Goal: Participate in discussion: Engage in conversation with other users on a specific topic

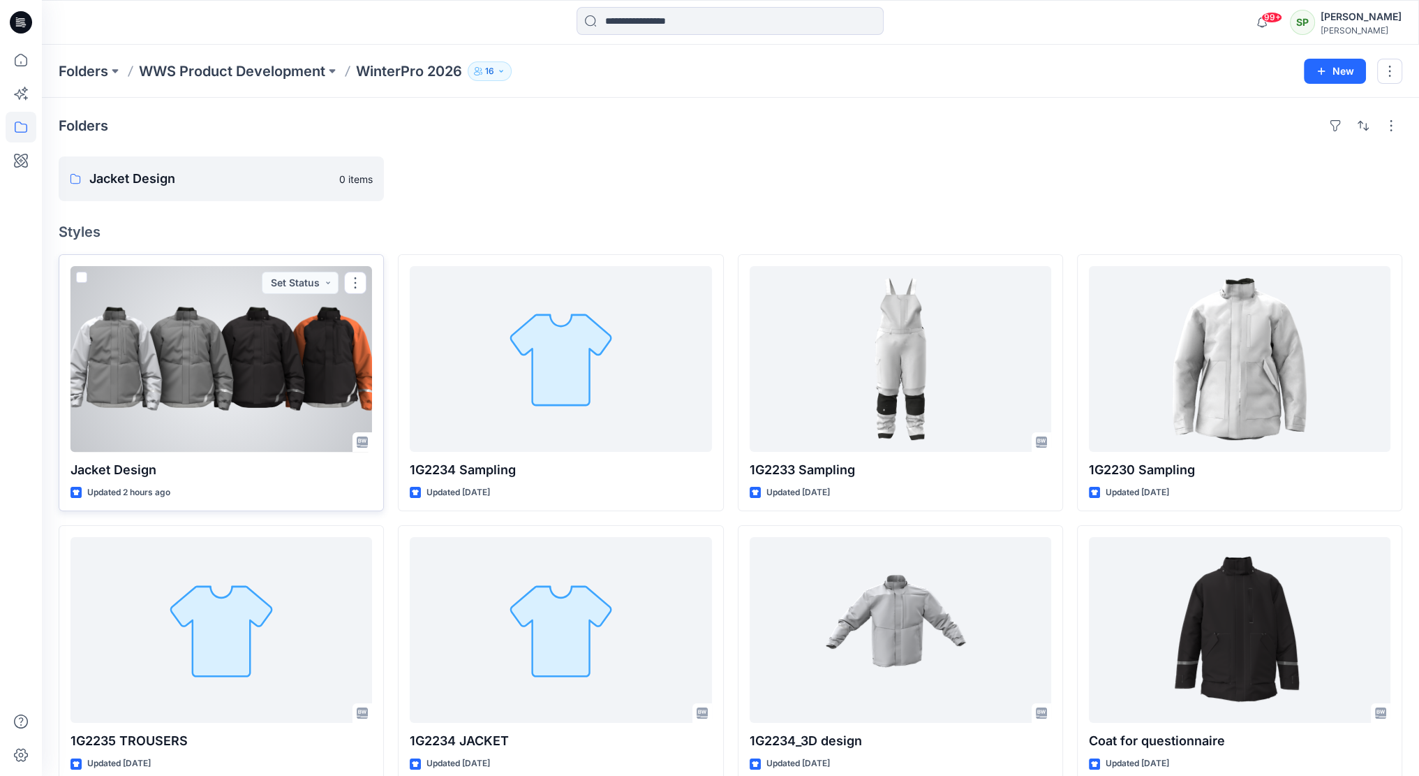
click at [246, 332] on div at bounding box center [222, 359] width 302 height 186
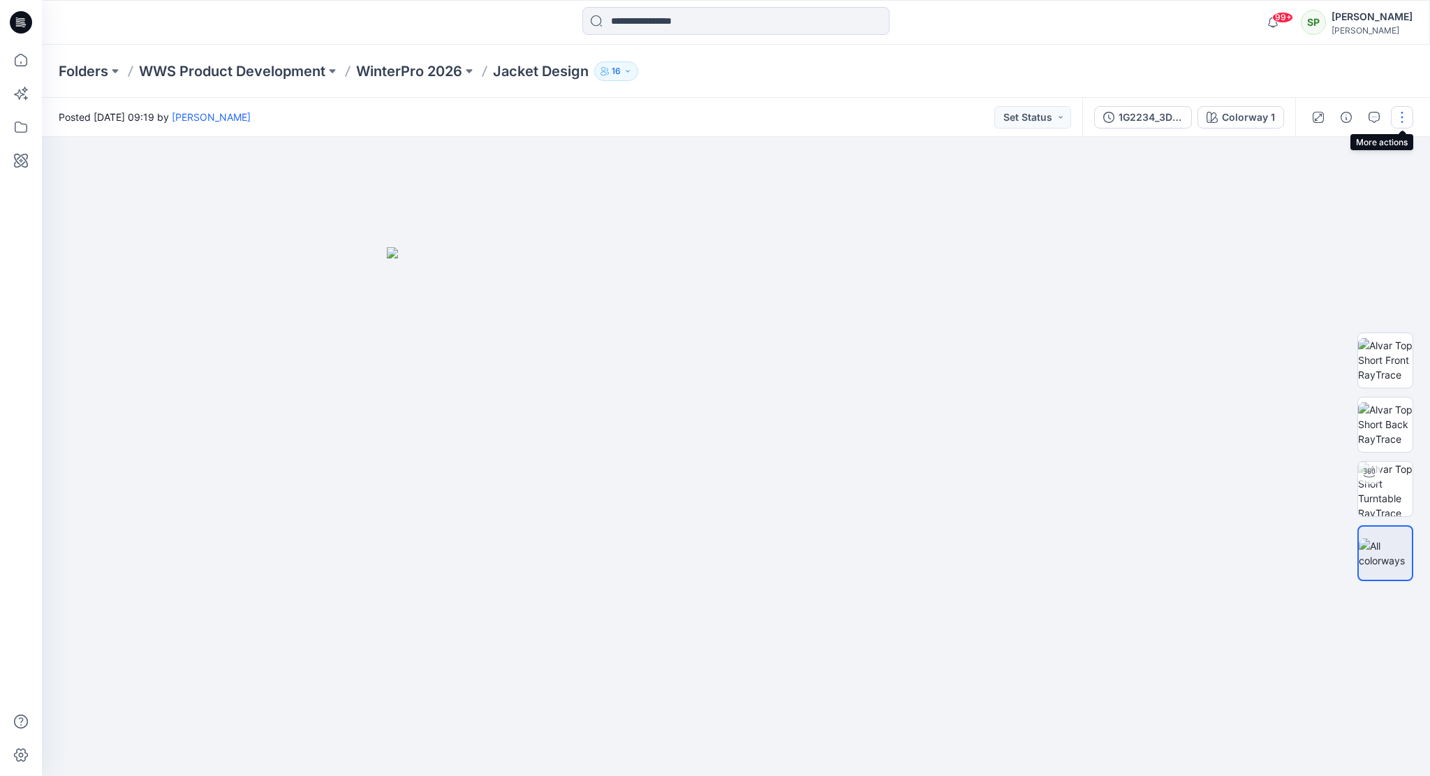
click at [1408, 114] on button "button" at bounding box center [1402, 117] width 22 height 22
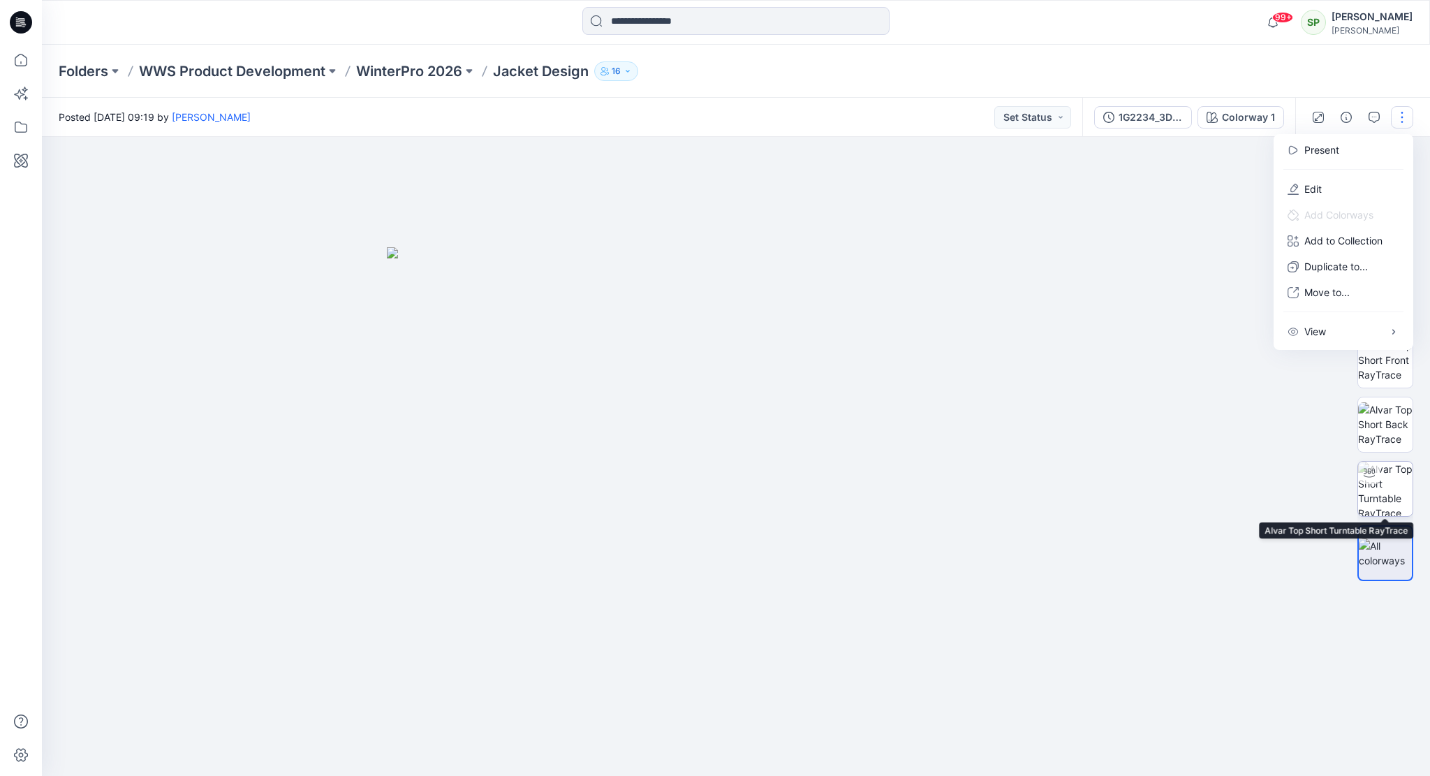
click at [1396, 477] on img at bounding box center [1385, 488] width 54 height 54
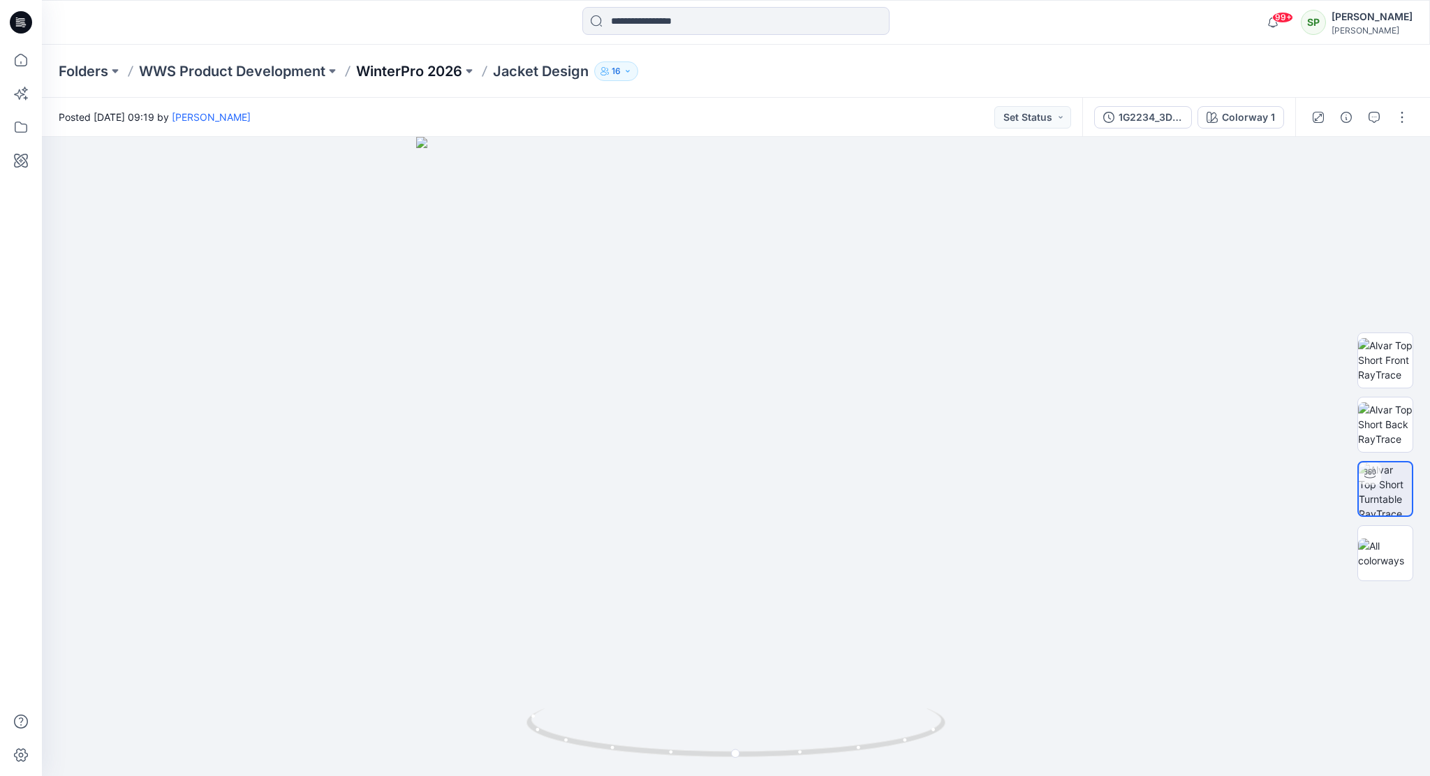
click at [422, 65] on p "WinterPro 2026" at bounding box center [409, 71] width 106 height 20
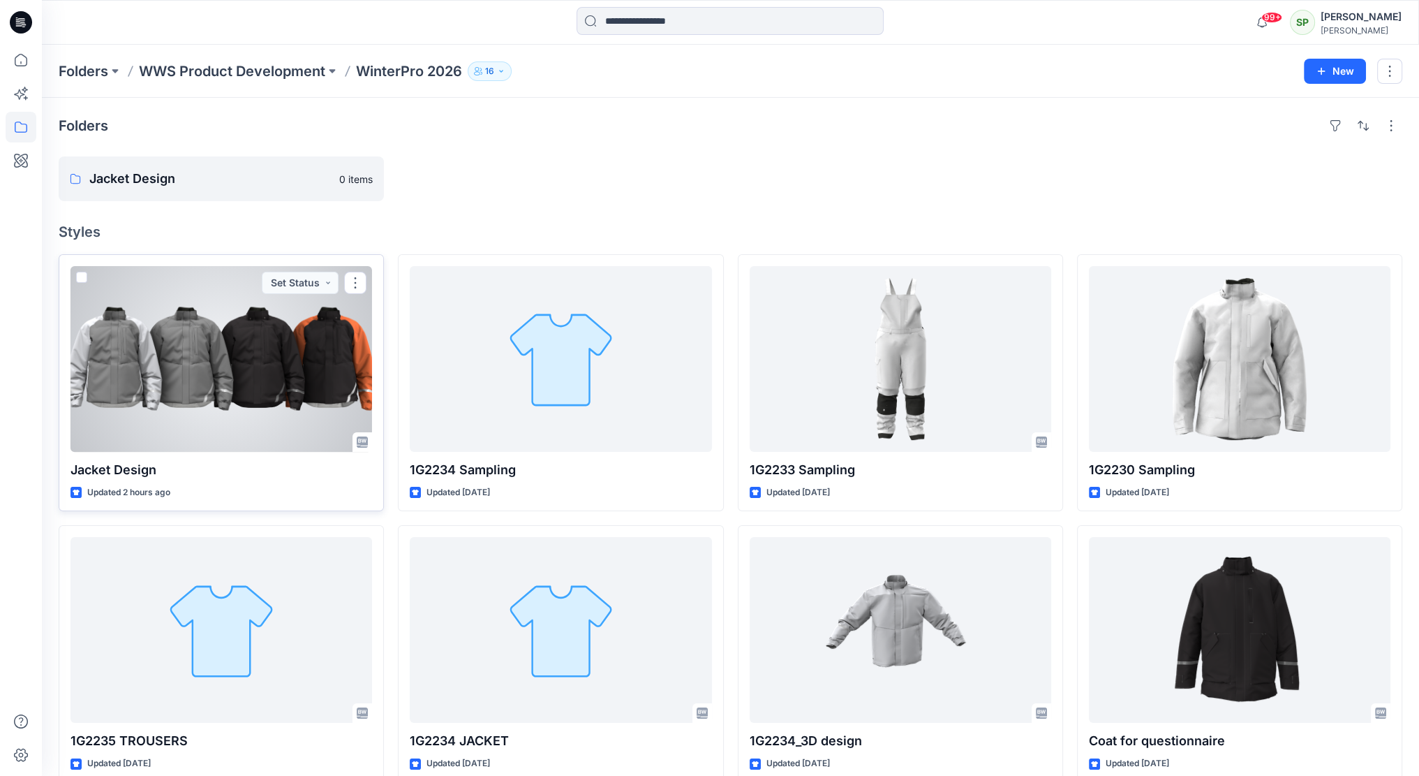
click at [242, 363] on div at bounding box center [222, 359] width 302 height 186
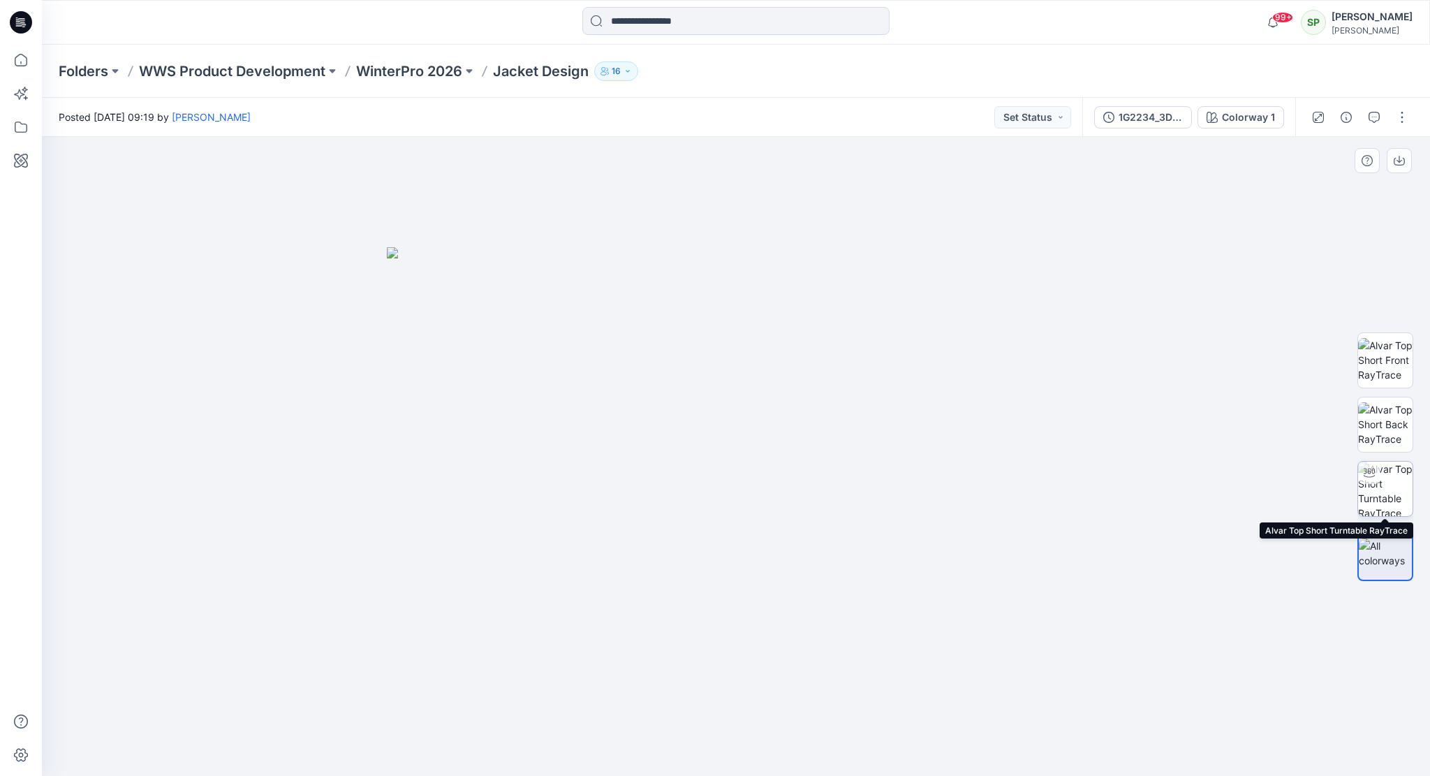
click at [1391, 485] on img at bounding box center [1385, 488] width 54 height 54
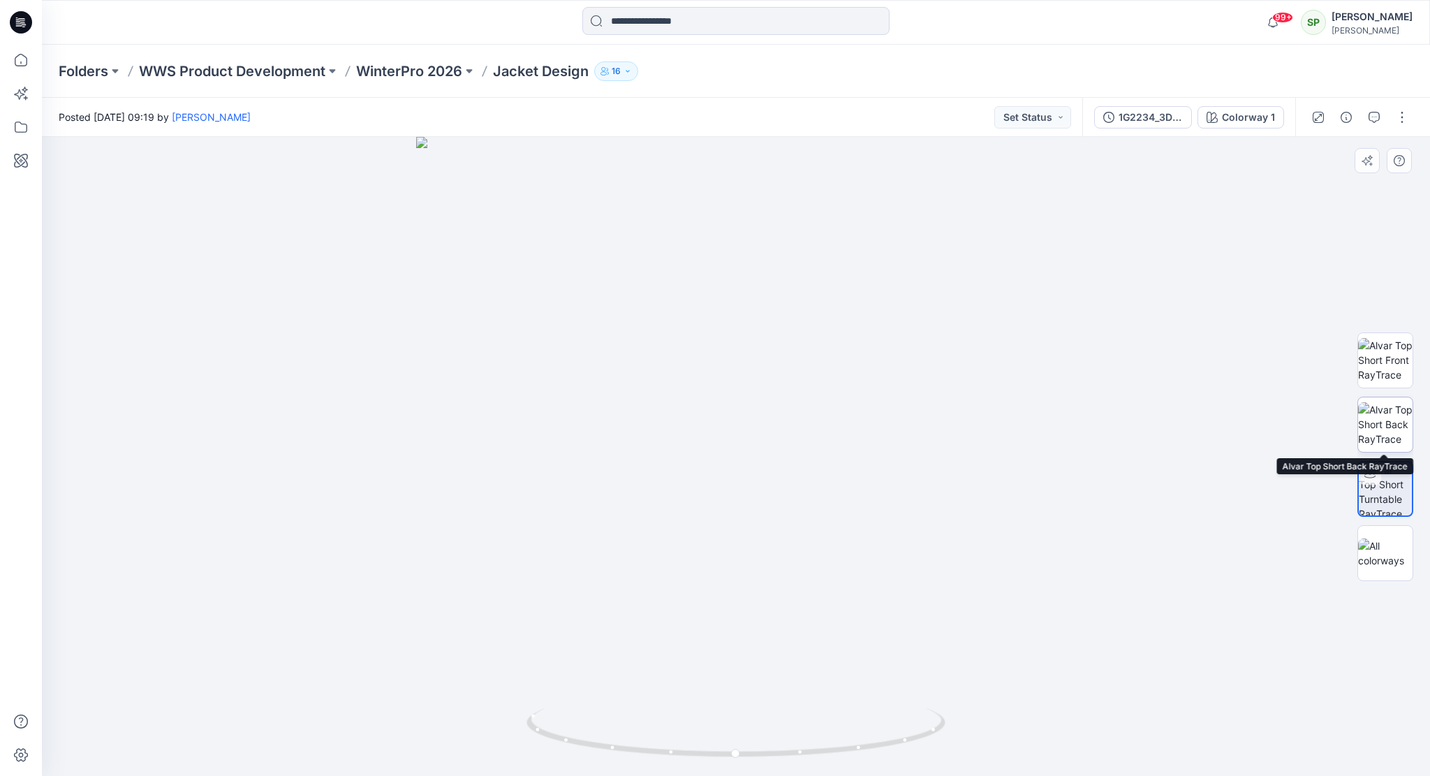
click at [1382, 425] on img at bounding box center [1385, 424] width 54 height 44
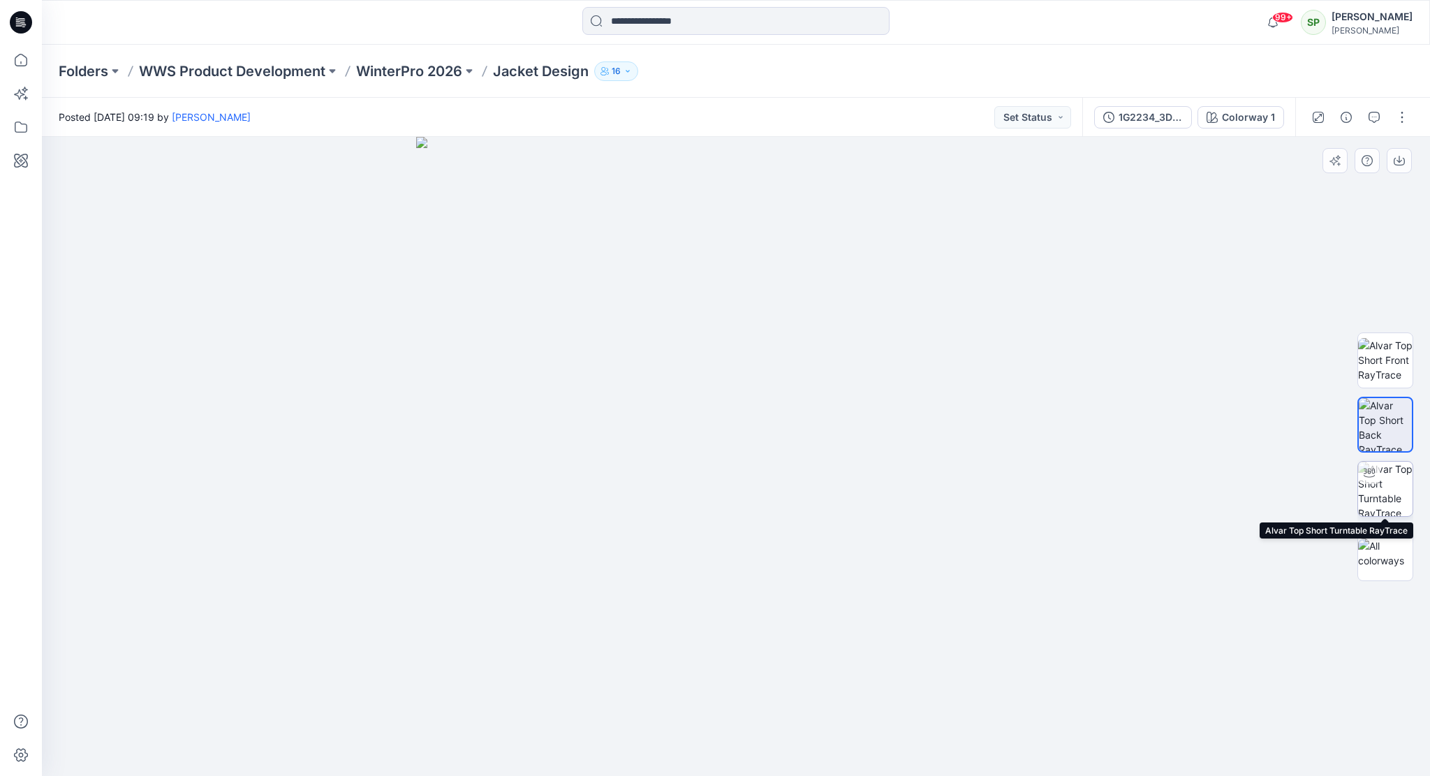
click at [1394, 477] on img at bounding box center [1385, 488] width 54 height 54
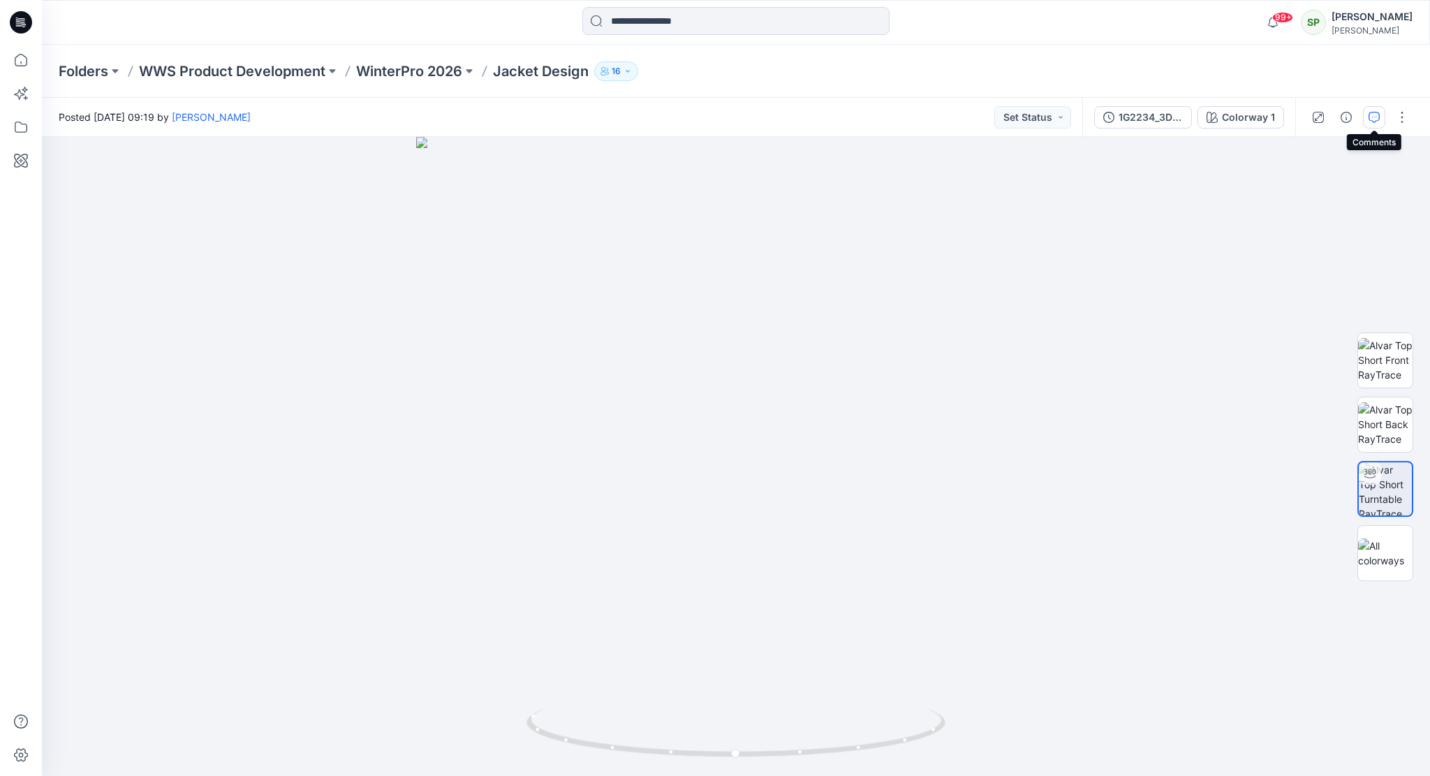
click at [1377, 113] on icon "button" at bounding box center [1373, 117] width 11 height 11
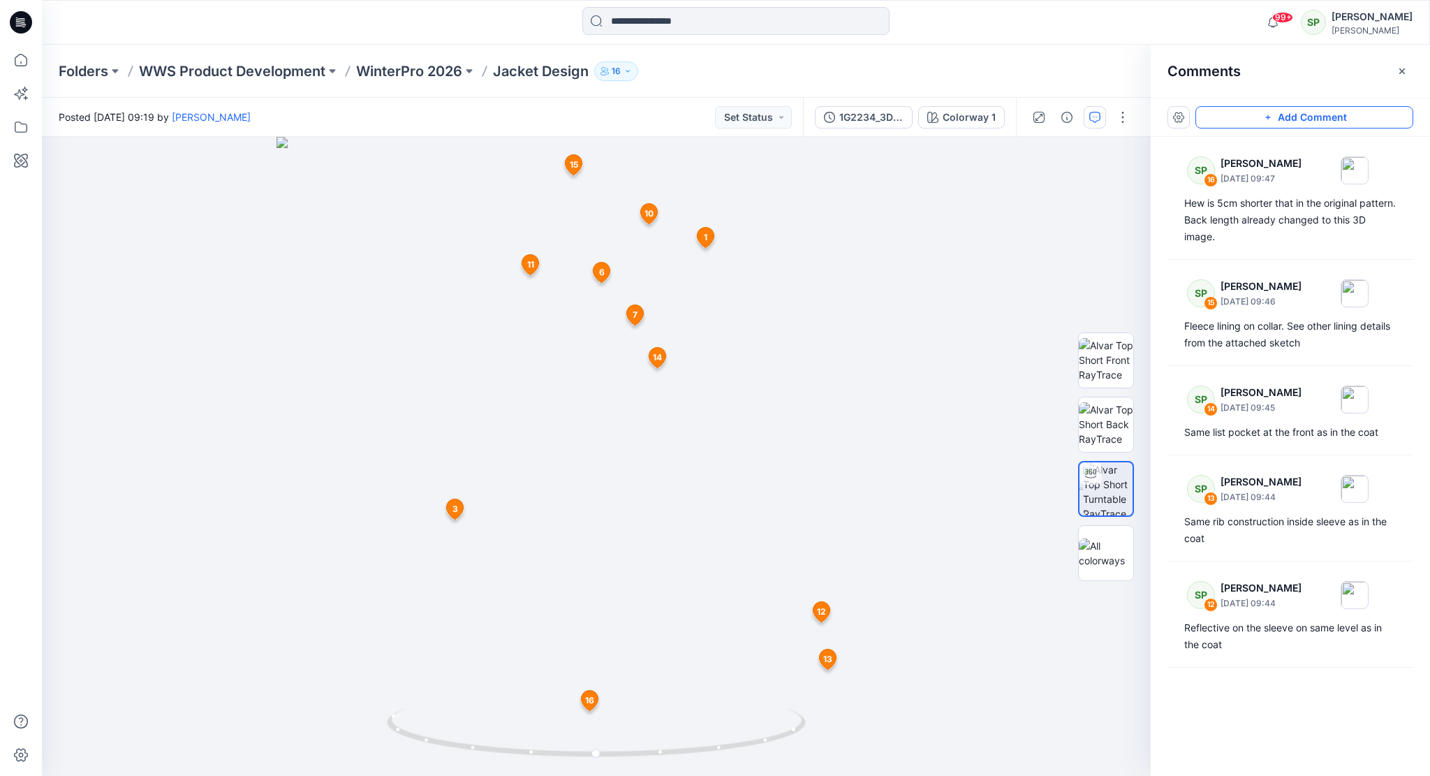
click at [1322, 111] on button "Add Comment" at bounding box center [1304, 117] width 218 height 22
click at [1242, 114] on button "Click on the style to leave a comment" at bounding box center [1304, 117] width 218 height 22
click at [1287, 112] on button "Click on the style to leave a comment" at bounding box center [1304, 117] width 218 height 22
click at [121, 173] on div "17 1 SP [PERSON_NAME] [DATE] 09:26 Raglan sleeve Reply 3 SP [PERSON_NAME] [DATE…" at bounding box center [596, 456] width 1109 height 639
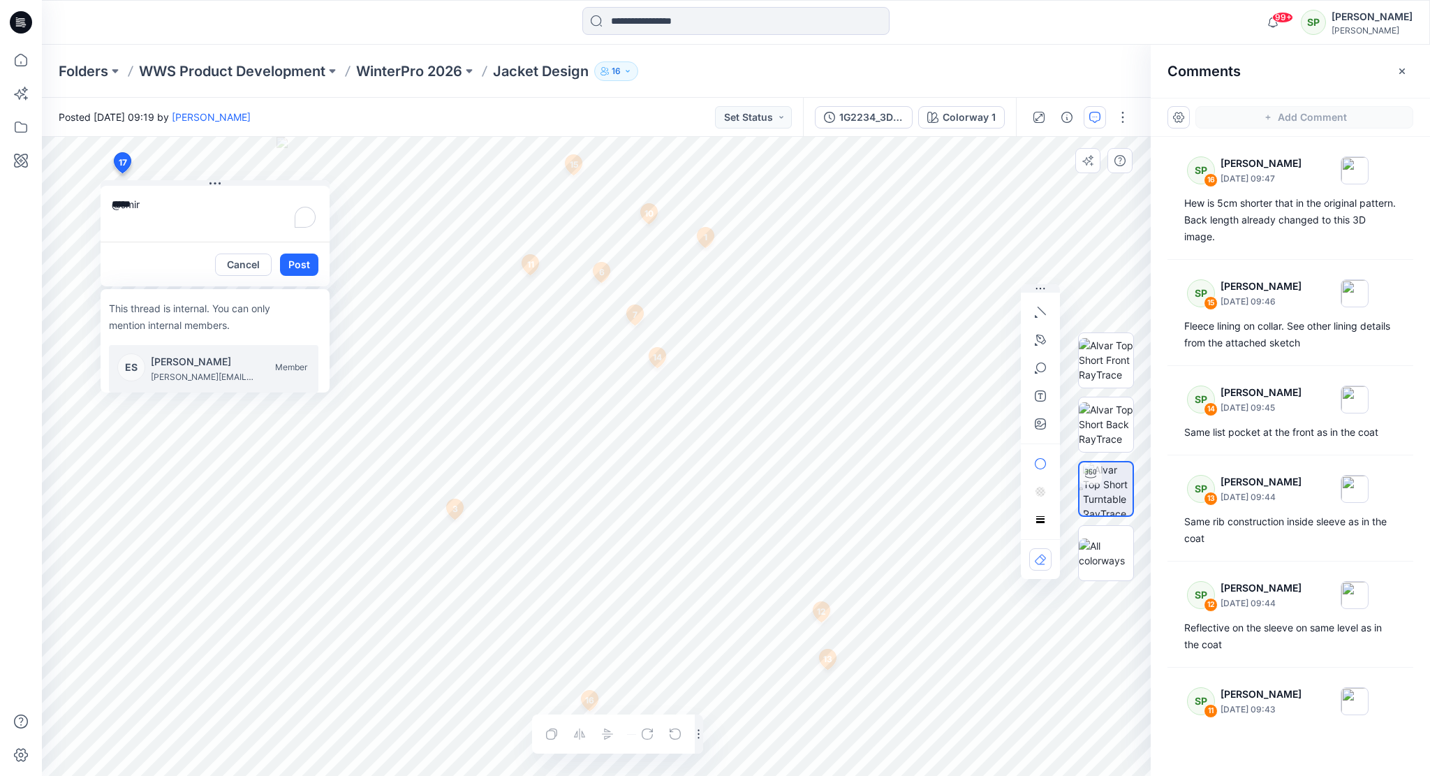
click at [148, 198] on textarea "*****" at bounding box center [215, 214] width 229 height 56
click at [235, 364] on p "[PERSON_NAME]" at bounding box center [203, 361] width 105 height 17
type textarea "**********"
click at [305, 261] on button "Post" at bounding box center [299, 264] width 38 height 22
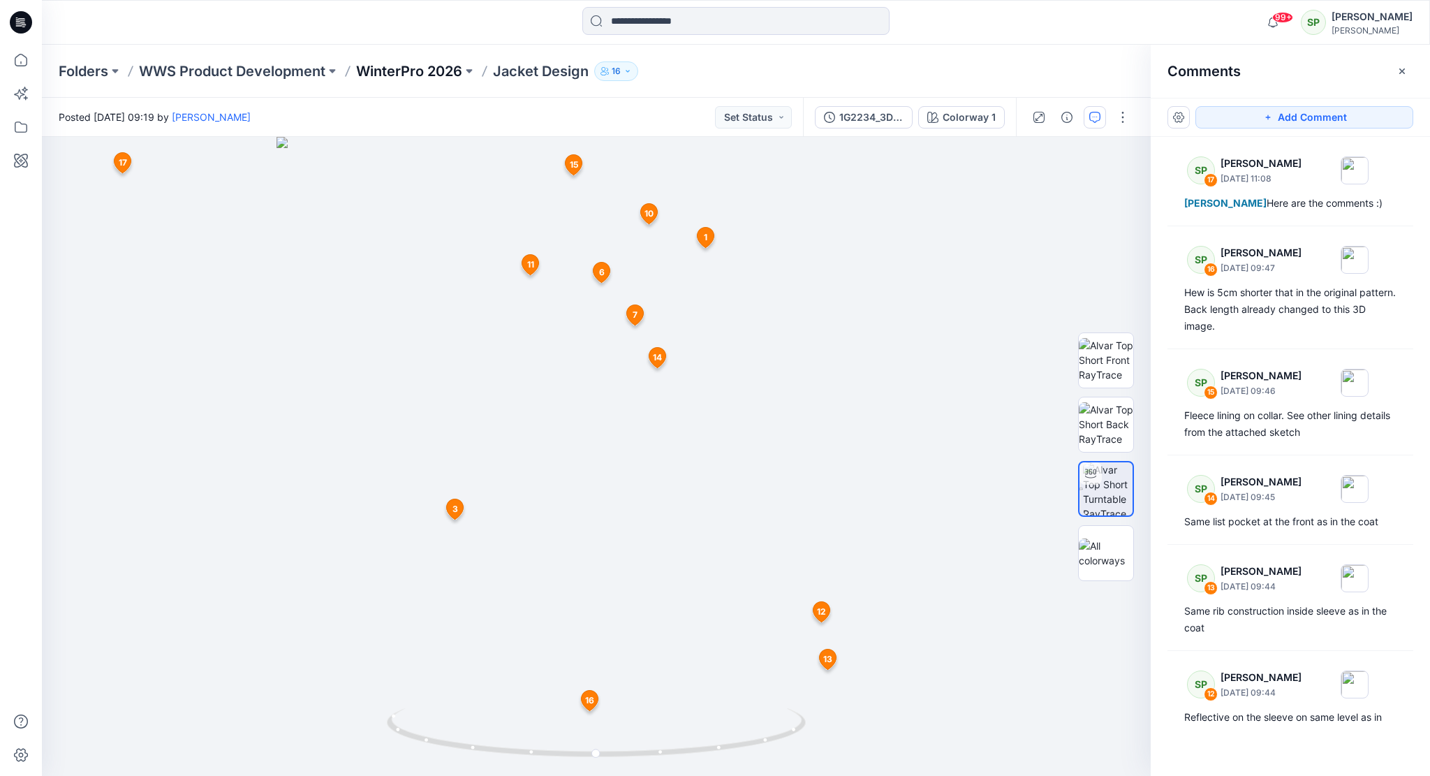
click at [423, 66] on p "WinterPro 2026" at bounding box center [409, 71] width 106 height 20
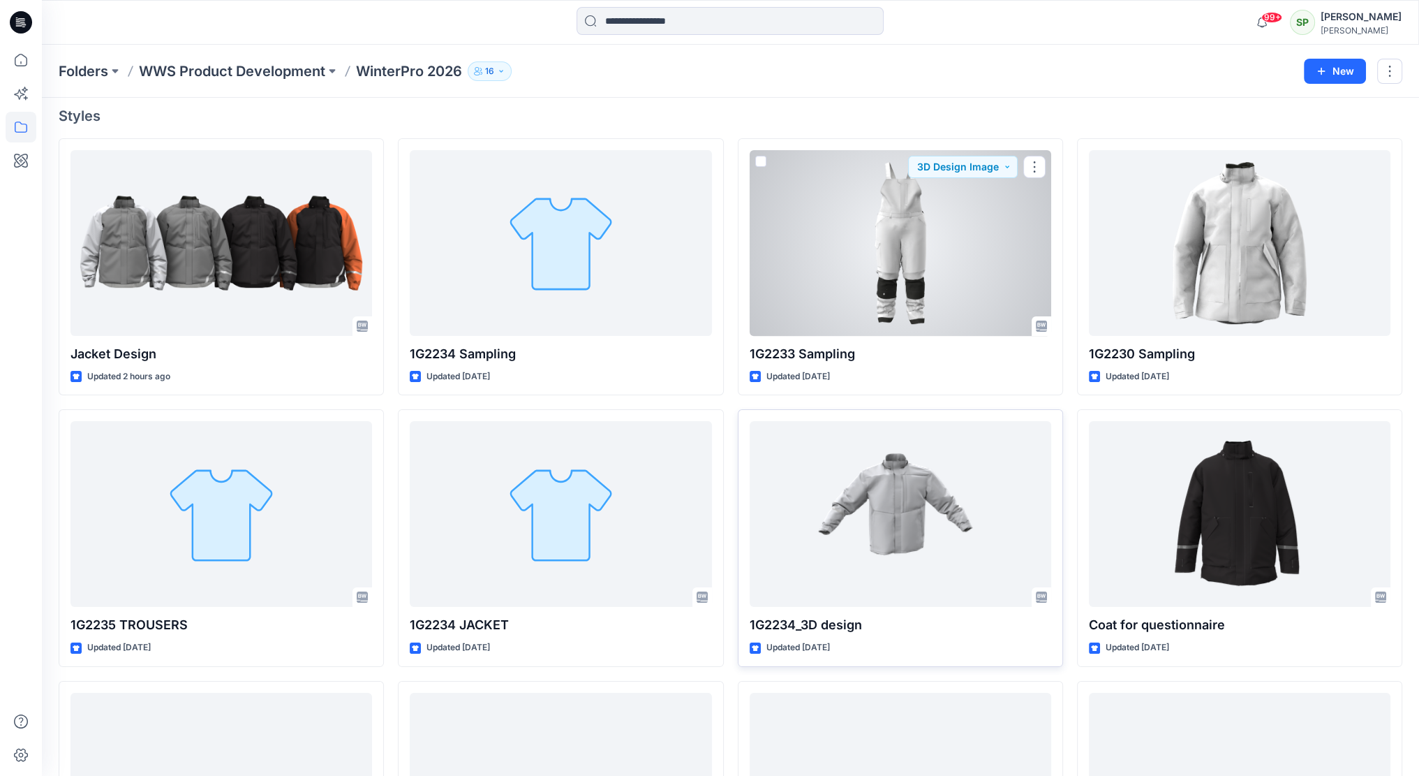
scroll to position [140, 0]
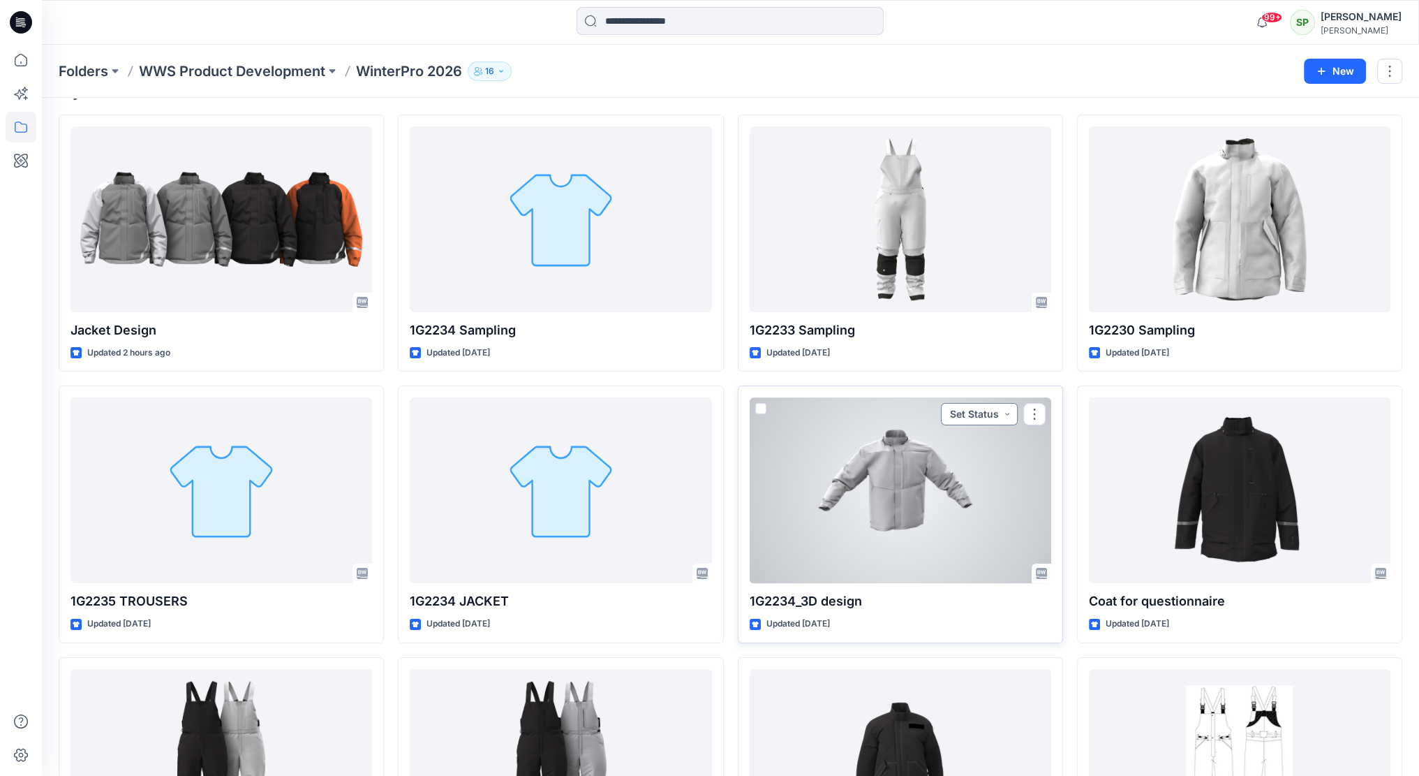
click at [949, 421] on button "Set Status" at bounding box center [979, 414] width 77 height 22
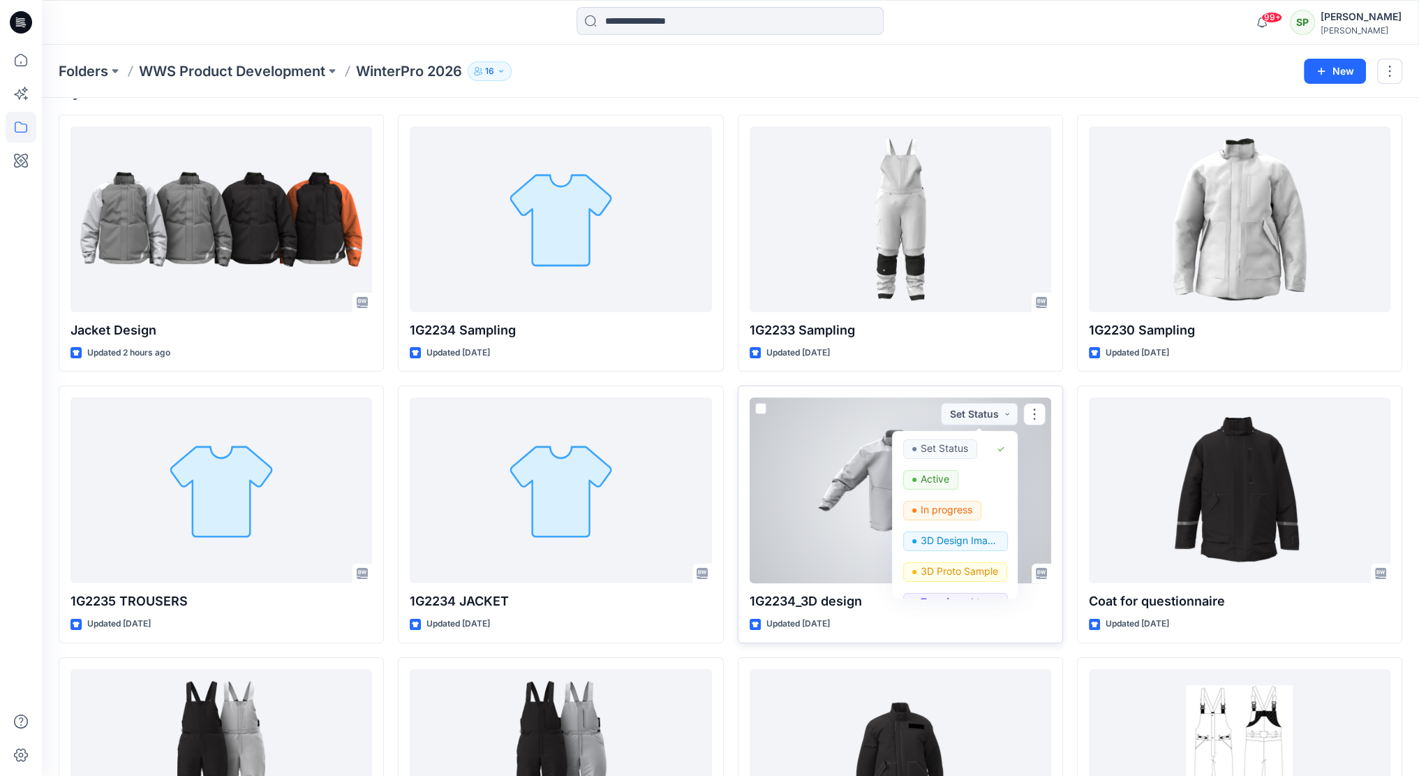
click at [1031, 441] on div at bounding box center [901, 490] width 302 height 186
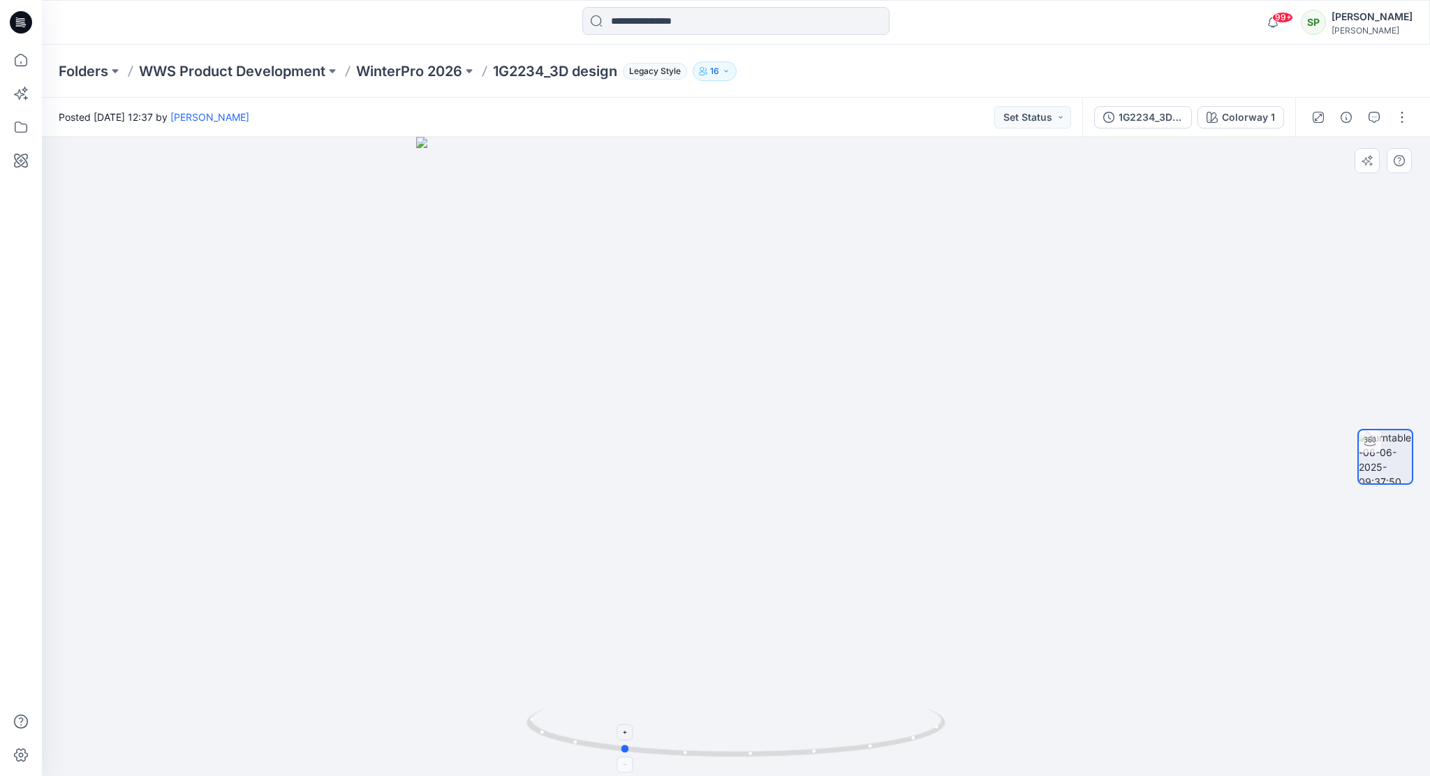
drag, startPoint x: 866, startPoint y: 746, endPoint x: 752, endPoint y: 735, distance: 115.0
click at [752, 735] on icon at bounding box center [737, 734] width 422 height 52
click at [1153, 116] on div "1G2234_3D design" at bounding box center [1150, 117] width 64 height 15
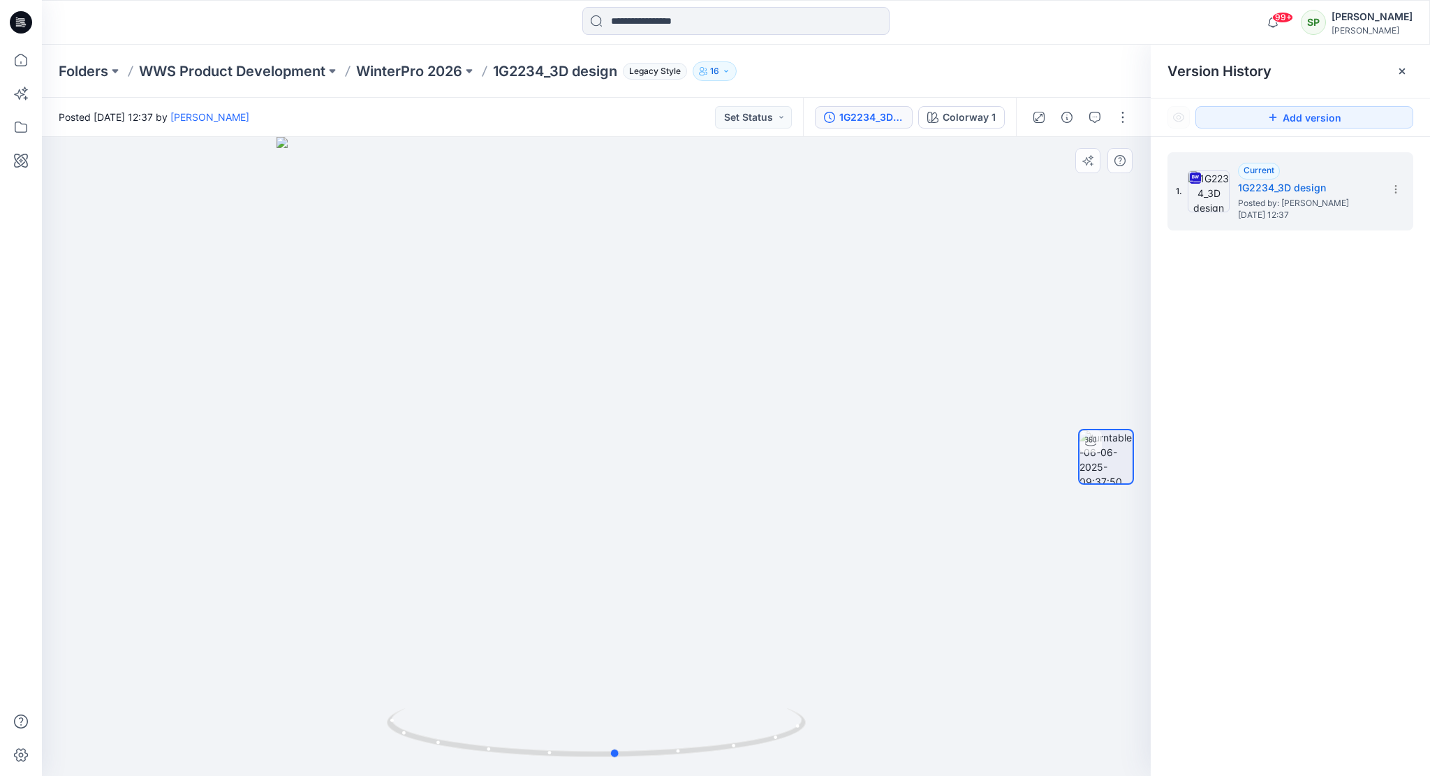
drag, startPoint x: 771, startPoint y: 739, endPoint x: 905, endPoint y: 710, distance: 137.2
click at [905, 710] on div at bounding box center [596, 456] width 1109 height 639
drag, startPoint x: 653, startPoint y: 759, endPoint x: 748, endPoint y: 751, distance: 94.6
click at [748, 751] on icon at bounding box center [598, 734] width 422 height 52
drag, startPoint x: 760, startPoint y: 748, endPoint x: 600, endPoint y: 756, distance: 160.1
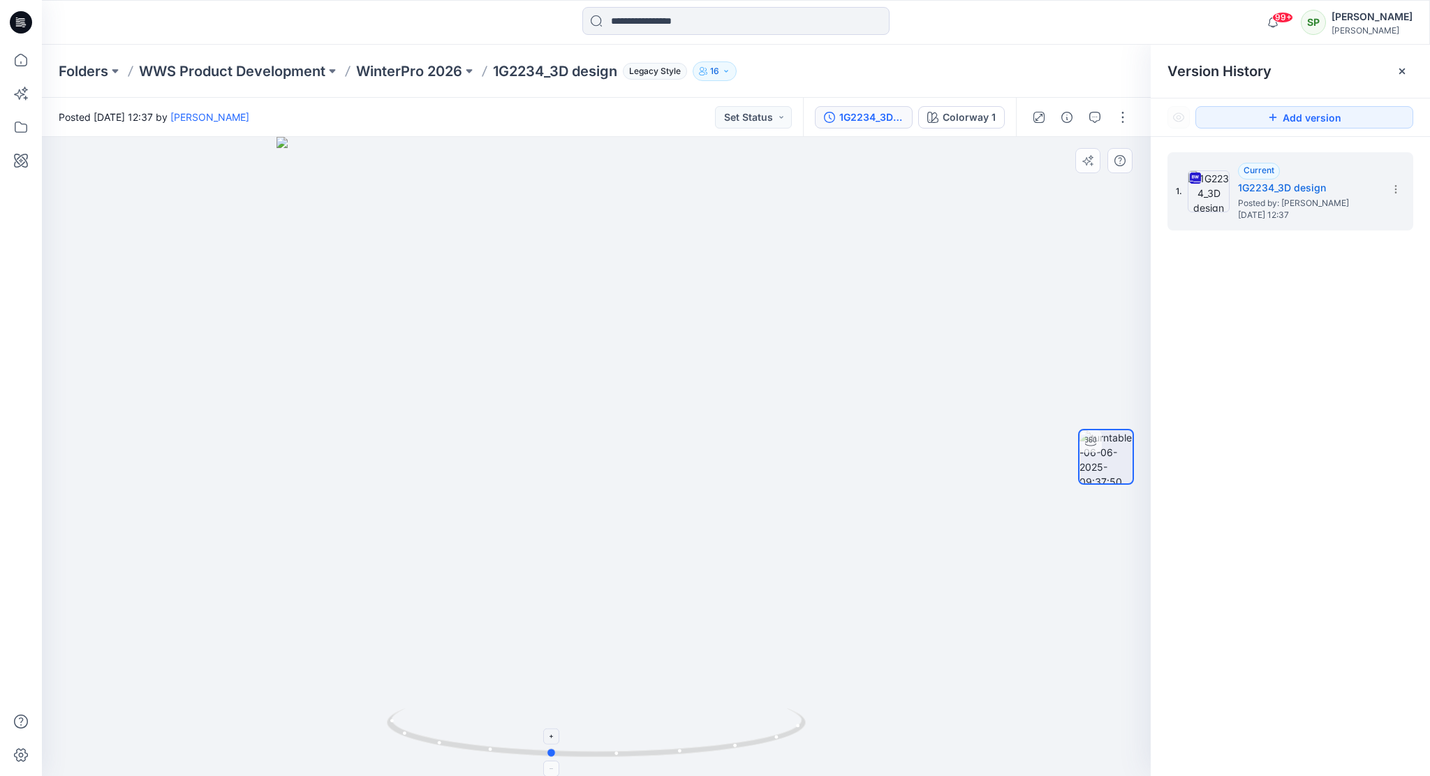
click at [600, 756] on icon at bounding box center [598, 734] width 422 height 52
drag, startPoint x: 781, startPoint y: 741, endPoint x: 470, endPoint y: 654, distance: 323.4
click at [470, 654] on div at bounding box center [596, 456] width 1109 height 639
click at [430, 72] on p "WinterPro 2026" at bounding box center [409, 71] width 106 height 20
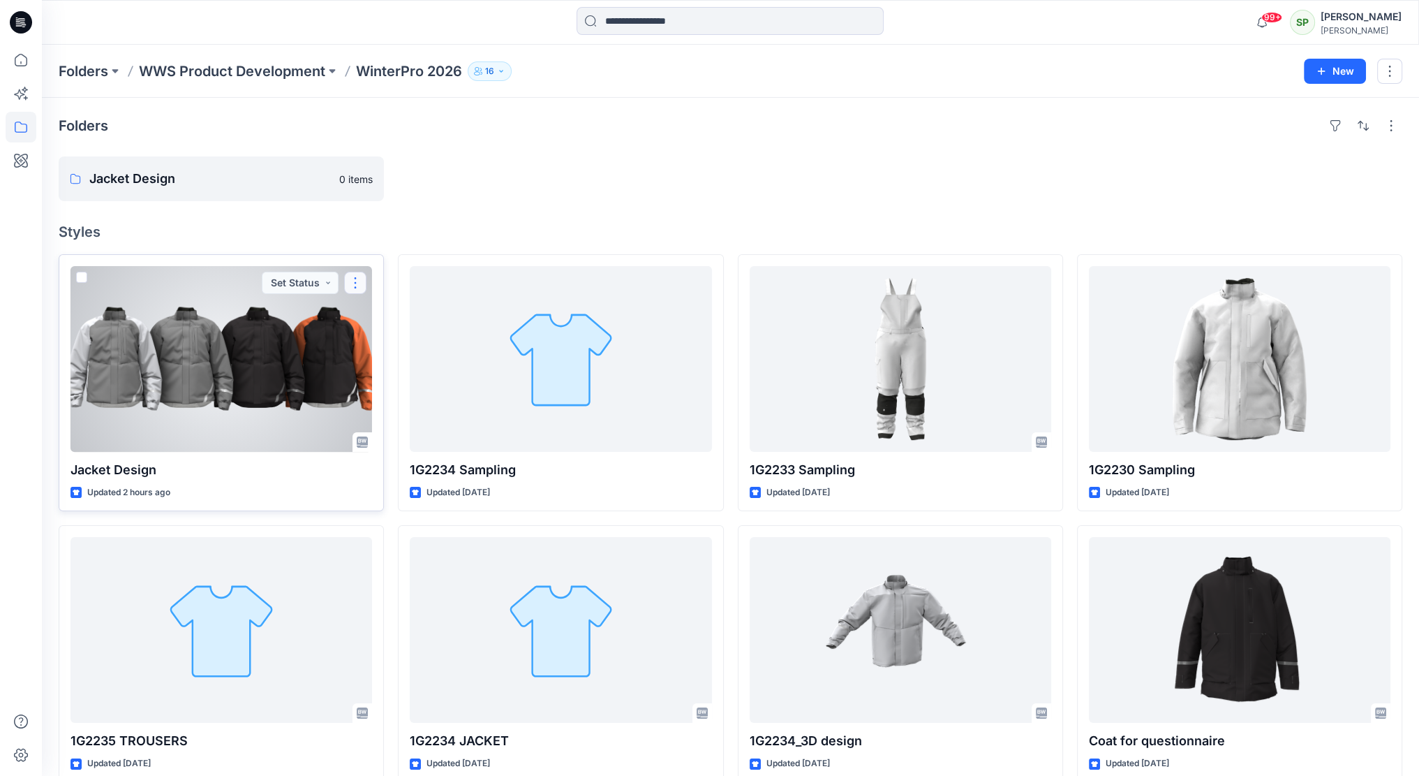
click at [357, 282] on button "button" at bounding box center [355, 283] width 22 height 22
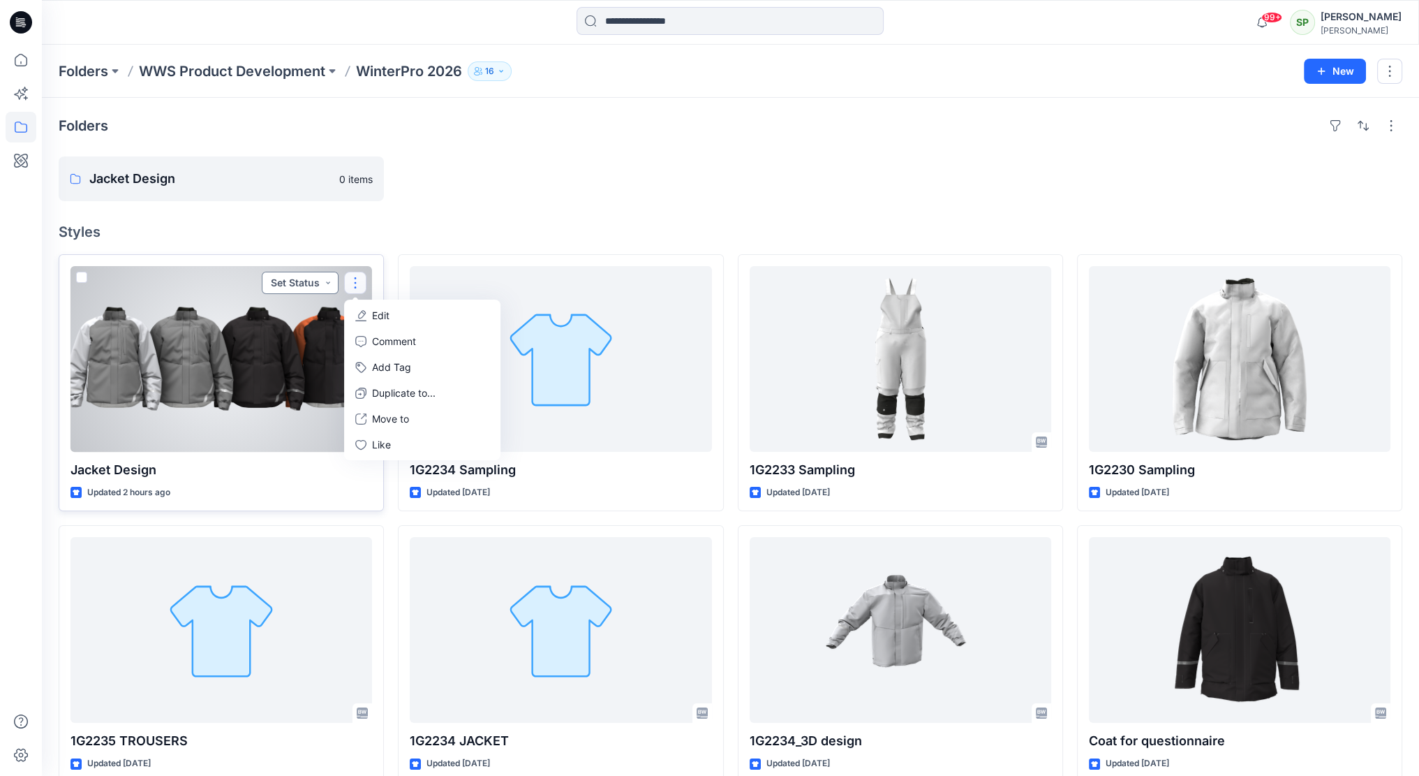
click at [330, 279] on button "Set Status" at bounding box center [300, 283] width 77 height 22
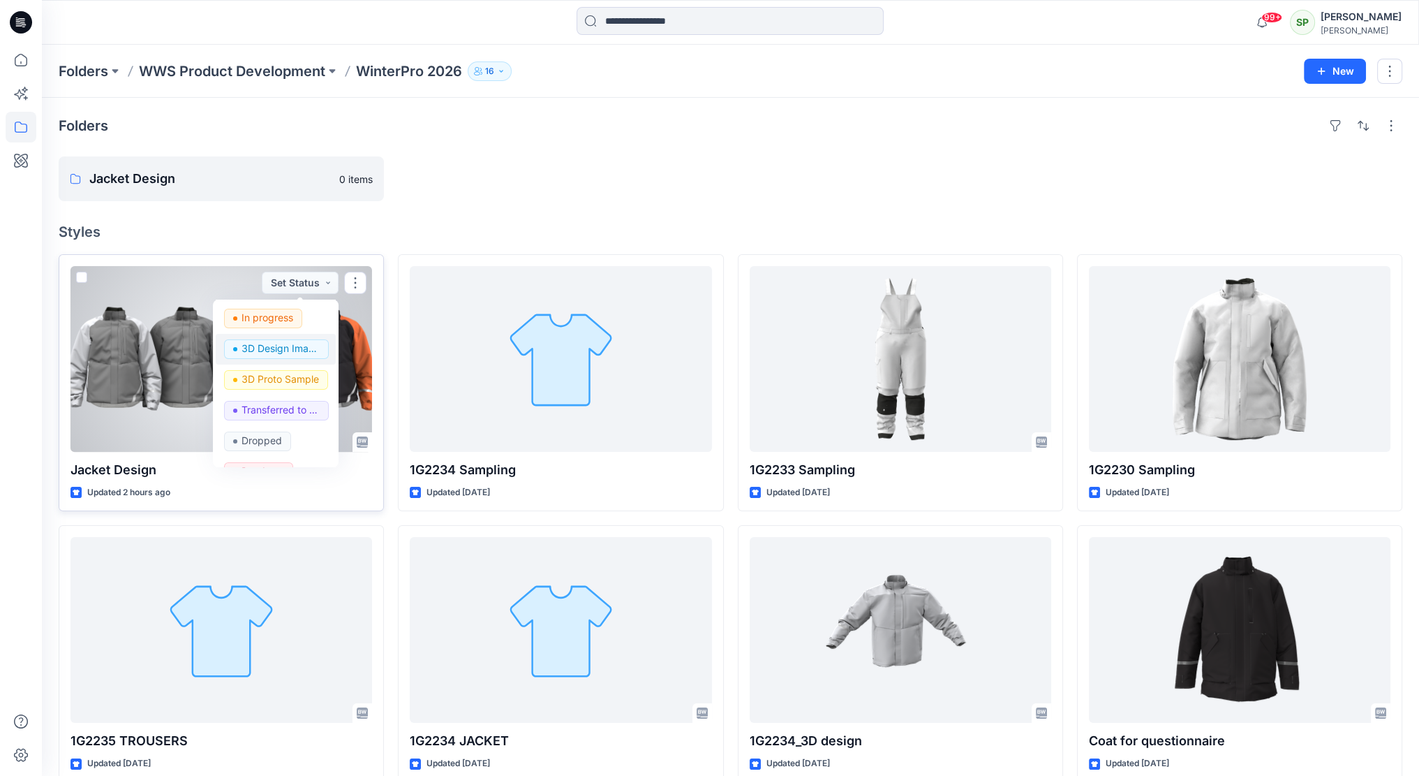
scroll to position [70, 0]
click at [307, 341] on p "3D Design Image" at bounding box center [281, 339] width 78 height 18
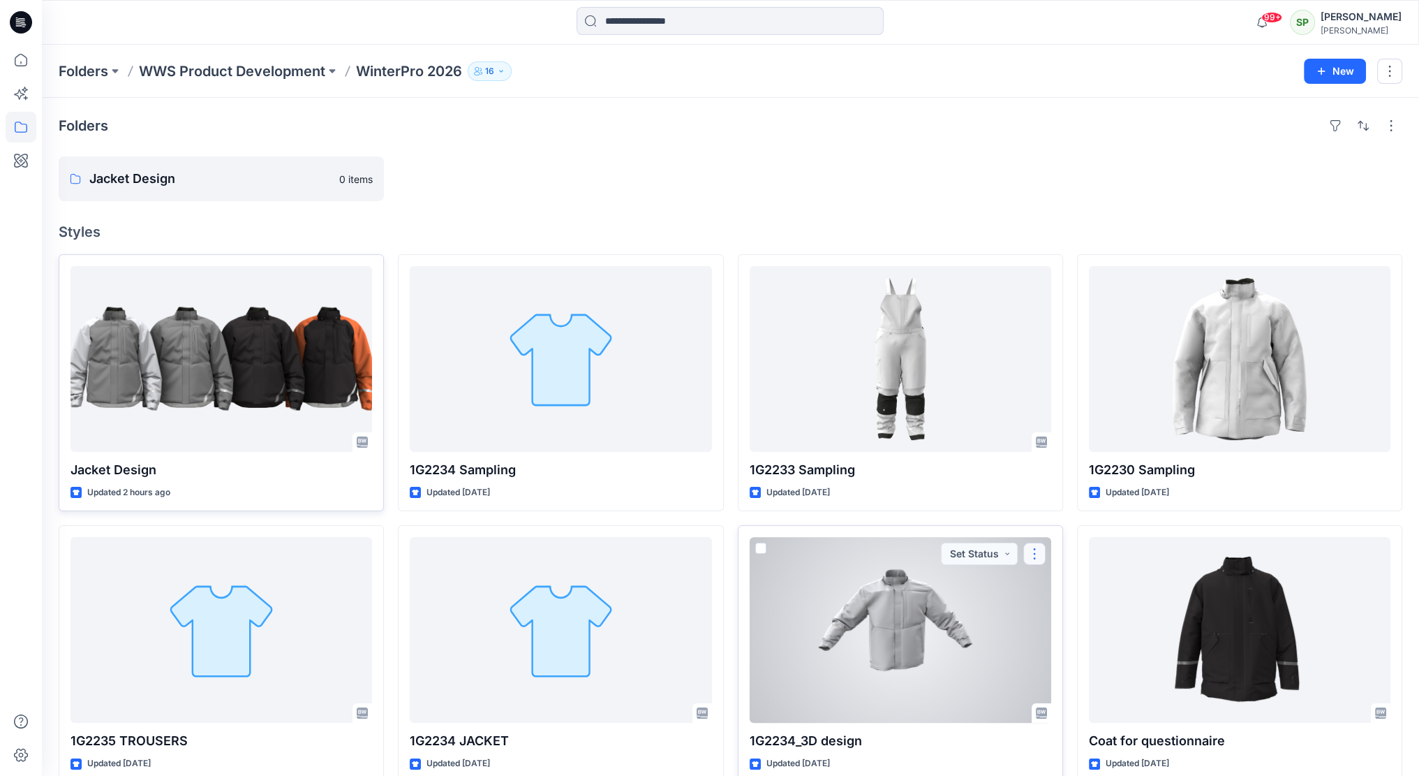
click at [1040, 557] on button "button" at bounding box center [1035, 553] width 22 height 22
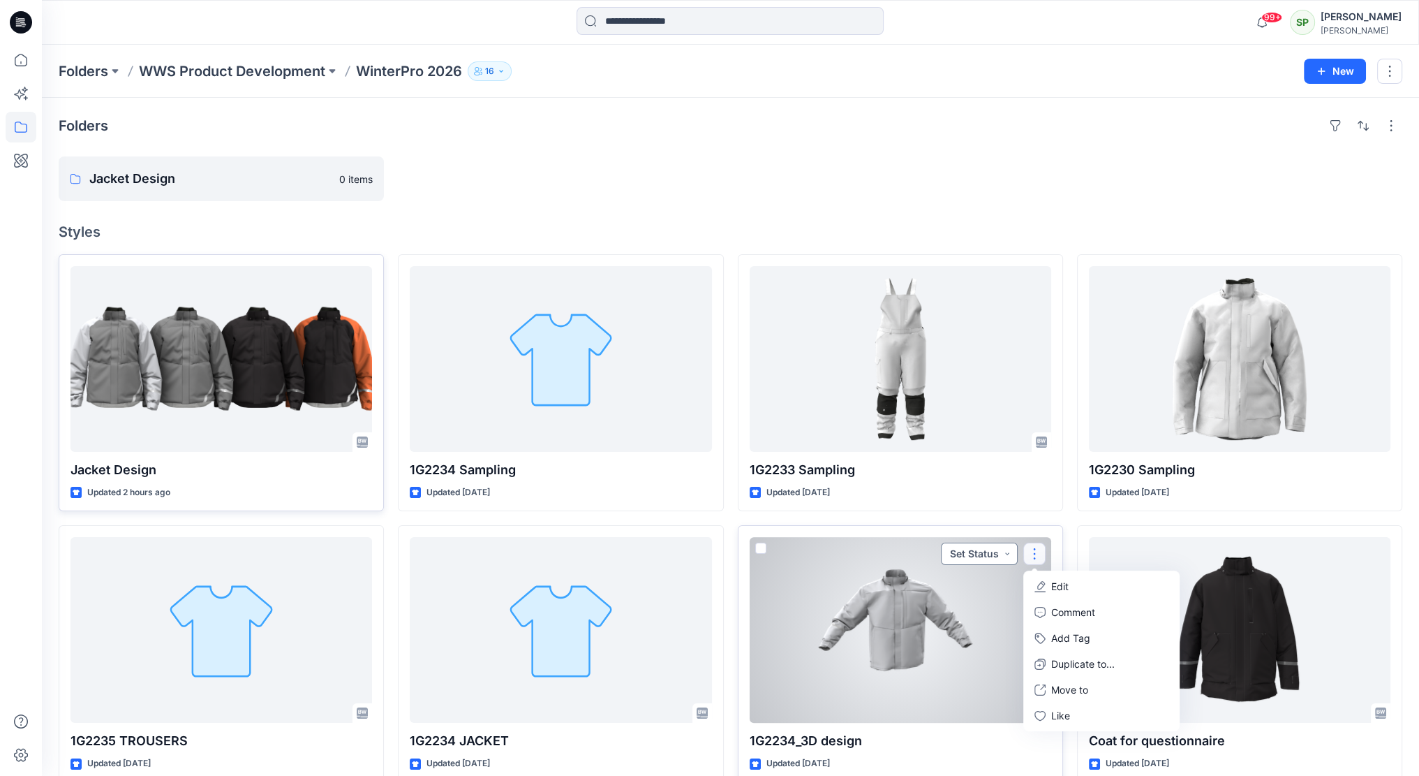
click at [1001, 546] on button "Set Status" at bounding box center [979, 553] width 77 height 22
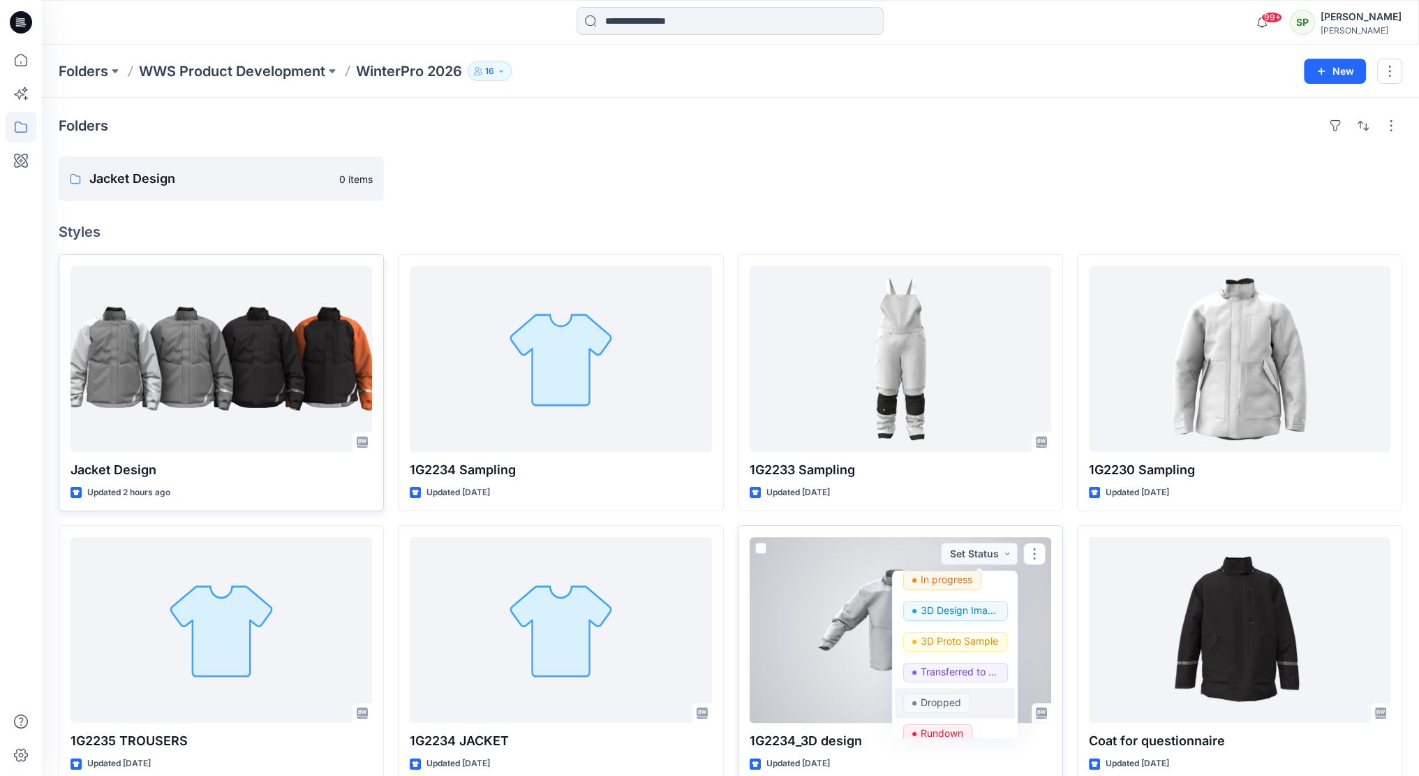
click at [955, 699] on p "Dropped" at bounding box center [941, 702] width 40 height 18
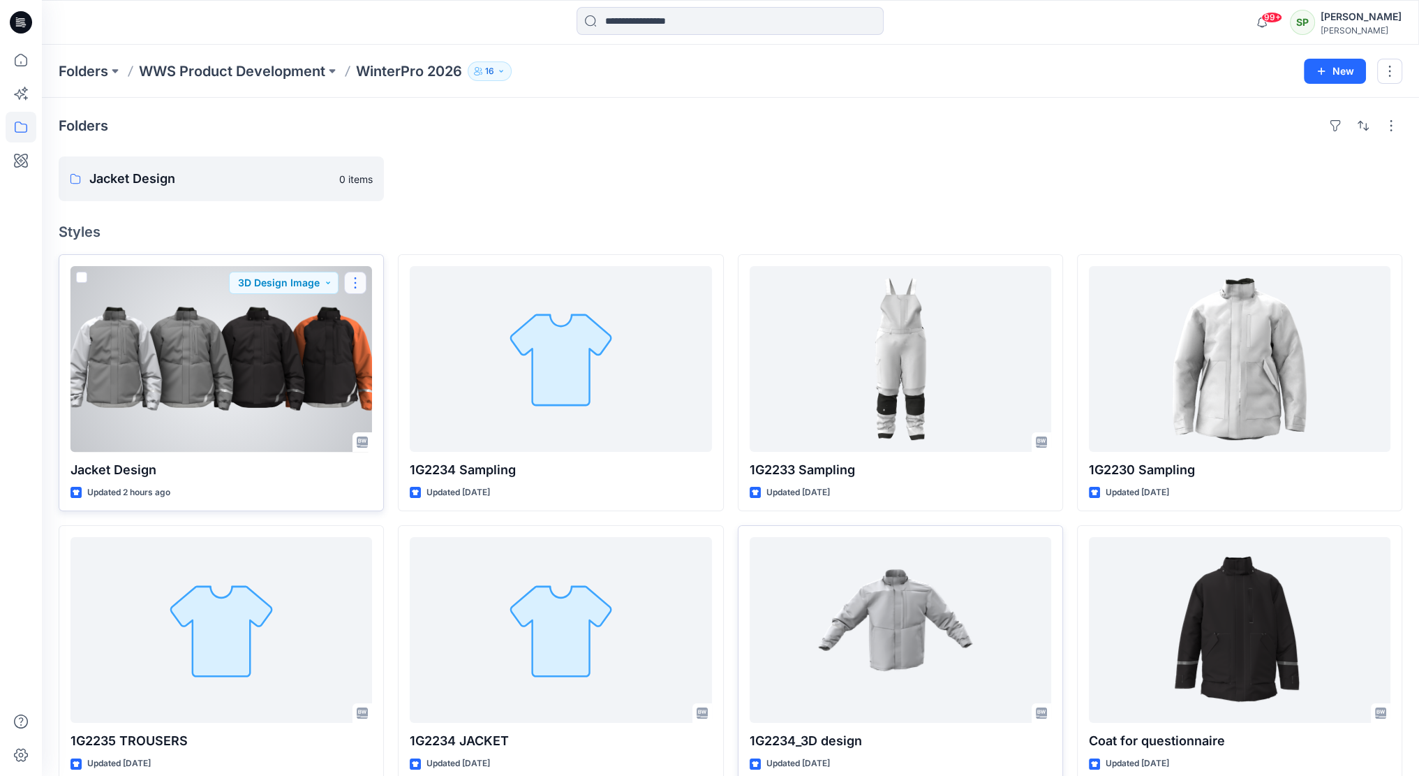
click at [355, 281] on button "button" at bounding box center [355, 283] width 22 height 22
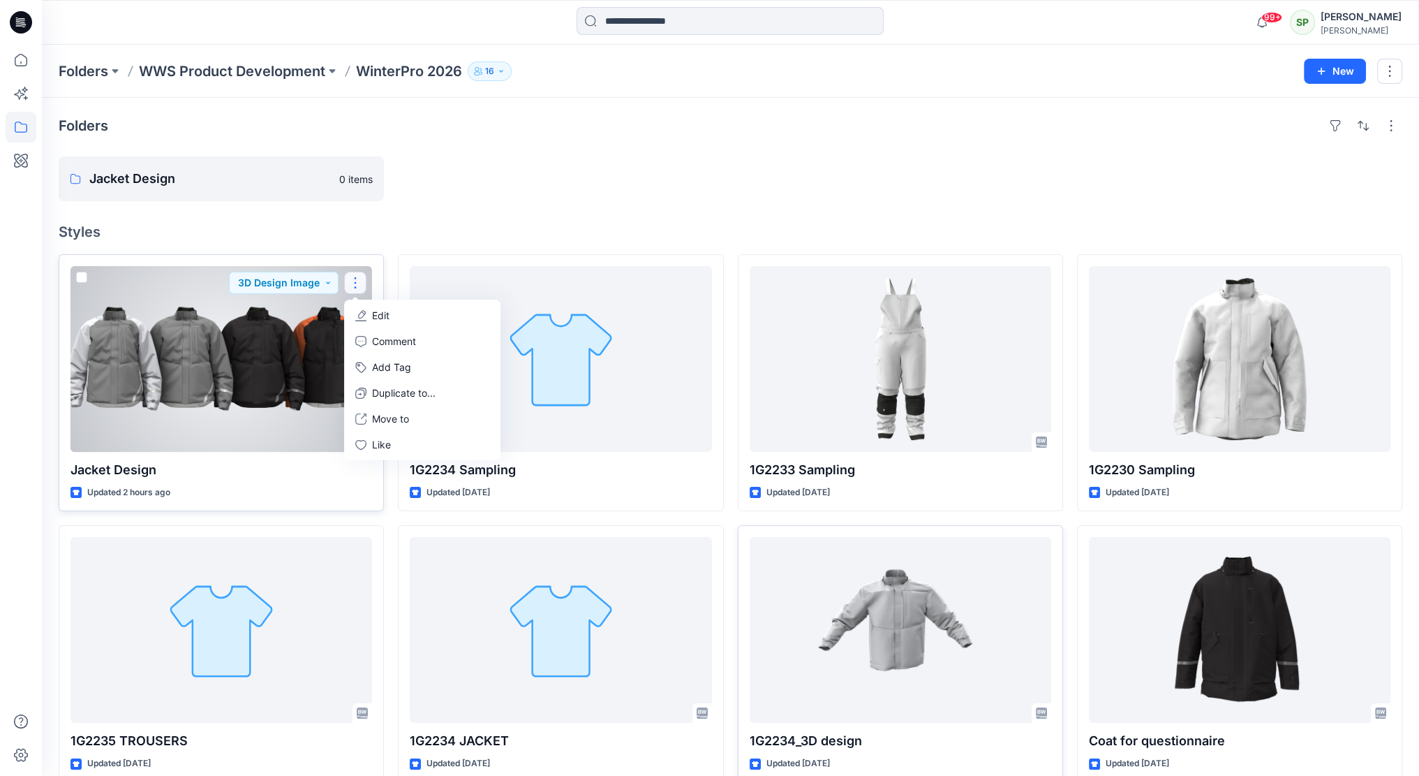
click at [403, 313] on button "Edit" at bounding box center [422, 315] width 151 height 26
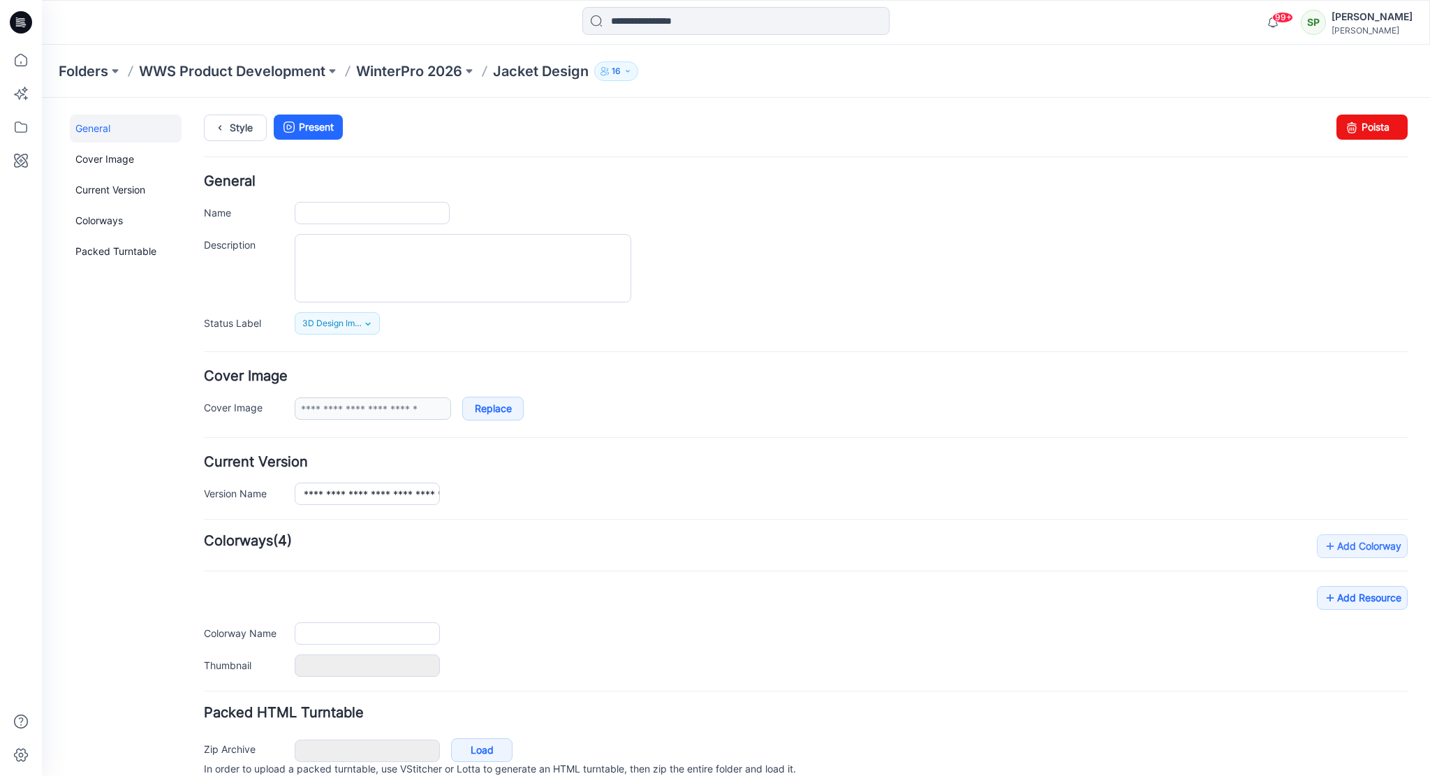
type input "**********"
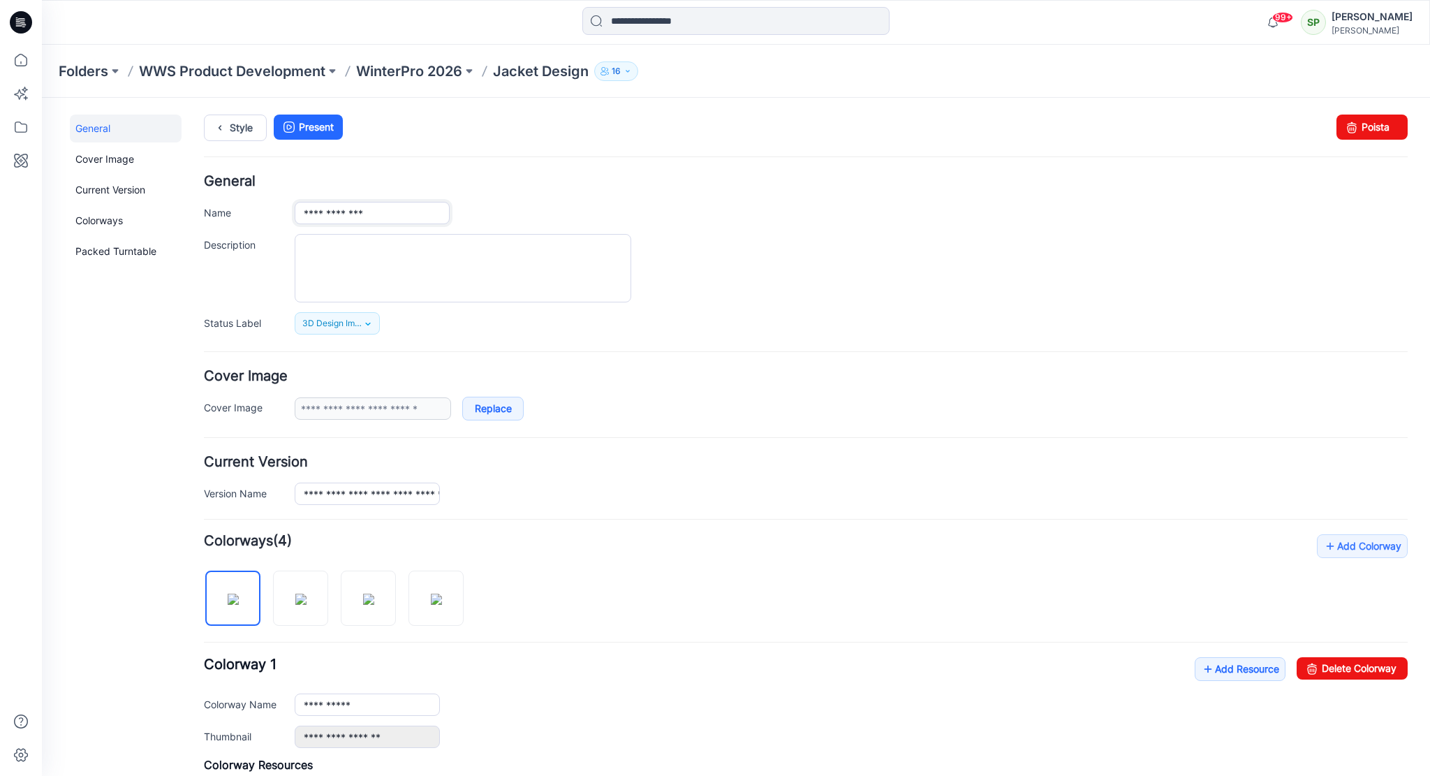
click at [302, 210] on input "**********" at bounding box center [372, 213] width 155 height 22
type input "**********"
click at [866, 253] on div at bounding box center [851, 268] width 1113 height 68
click at [445, 72] on p "WinterPro 2026" at bounding box center [409, 71] width 106 height 20
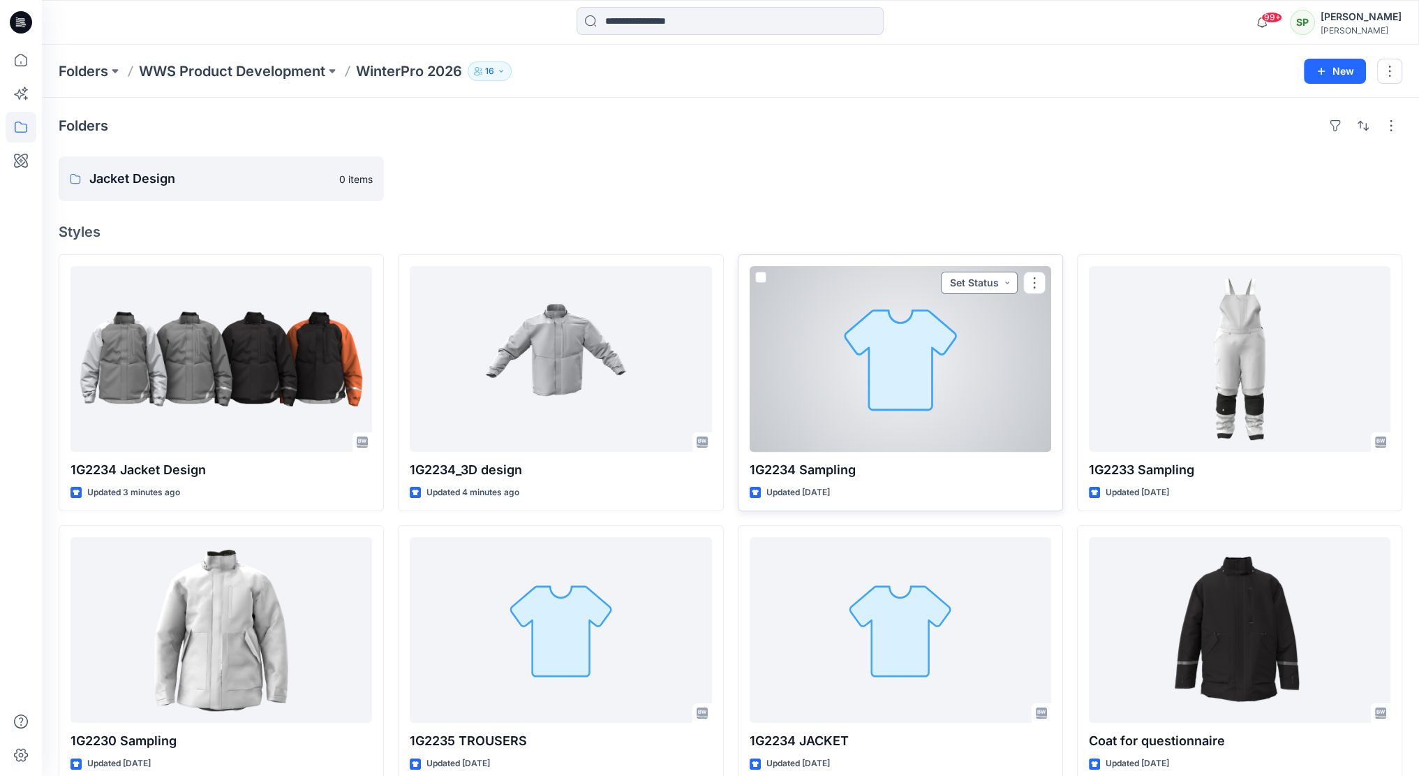
click at [1008, 279] on button "Set Status" at bounding box center [979, 283] width 77 height 22
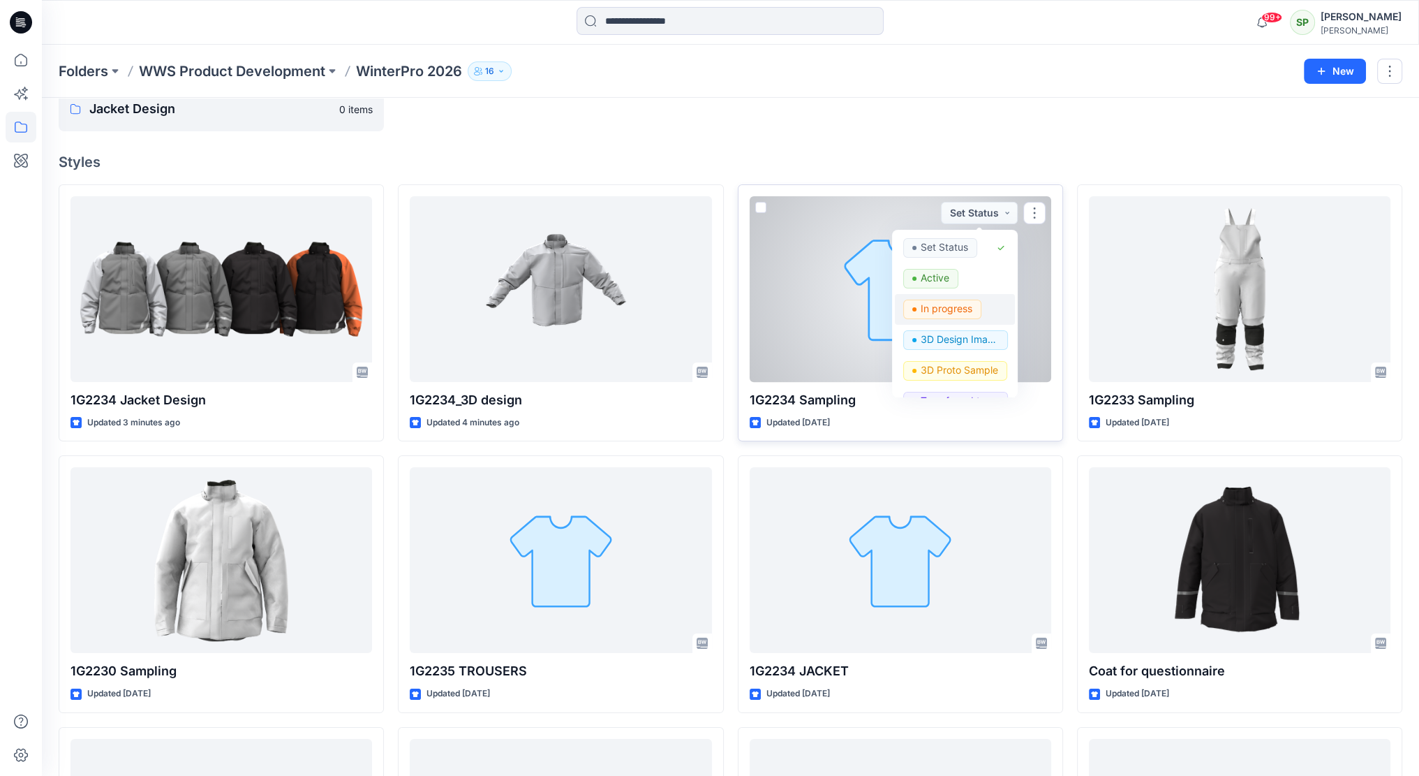
click at [967, 307] on p "In progress" at bounding box center [947, 309] width 52 height 18
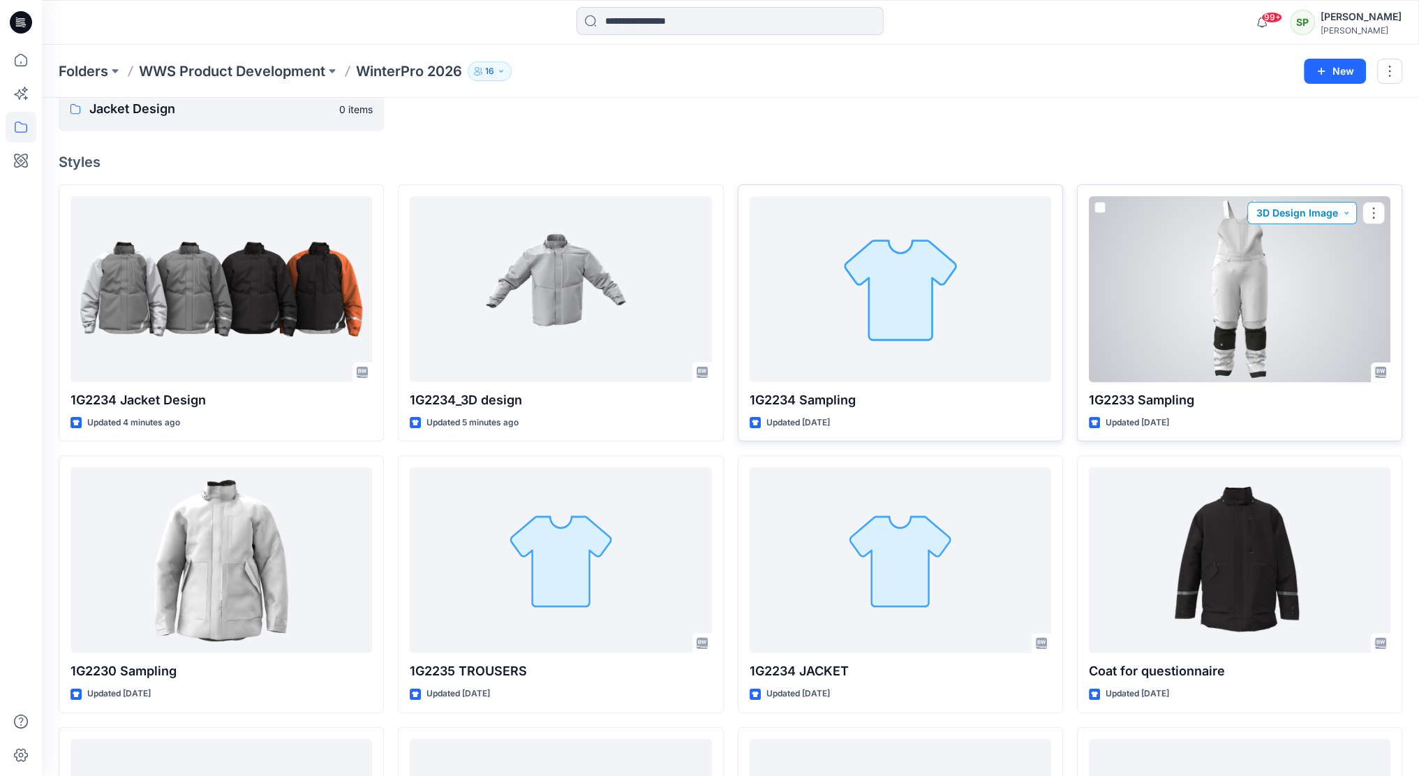
click at [1349, 212] on button "3D Design Image" at bounding box center [1303, 213] width 110 height 22
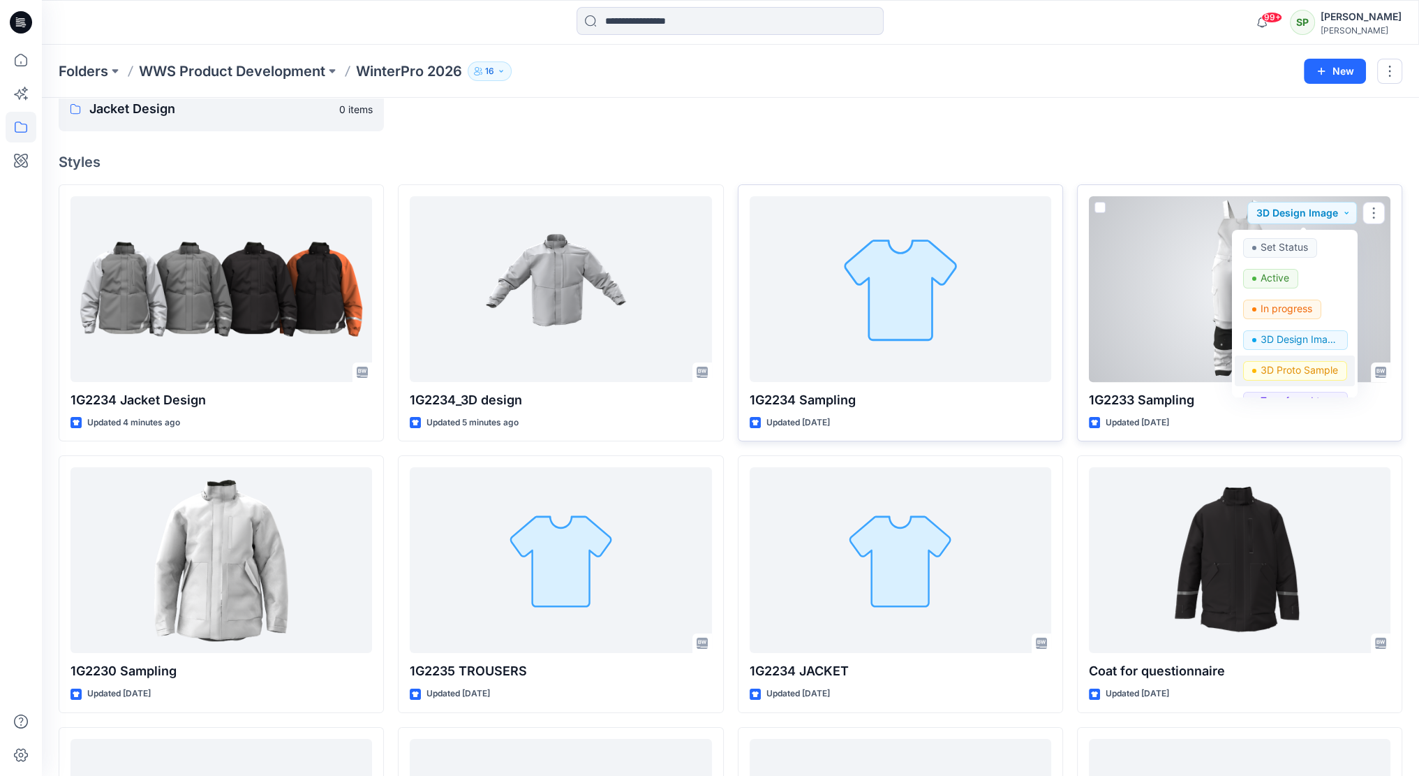
click at [1324, 367] on p "3D Proto Sample" at bounding box center [1299, 370] width 77 height 18
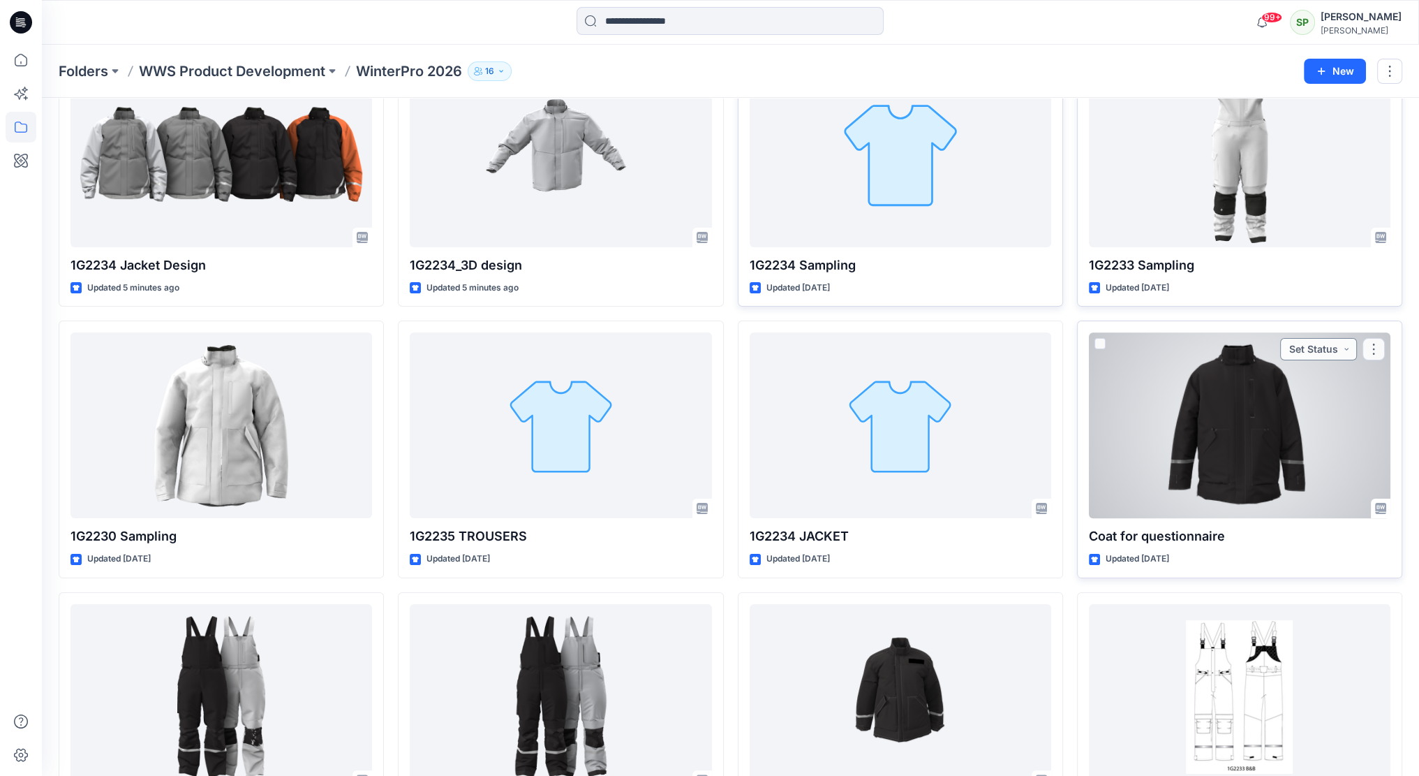
scroll to position [209, 0]
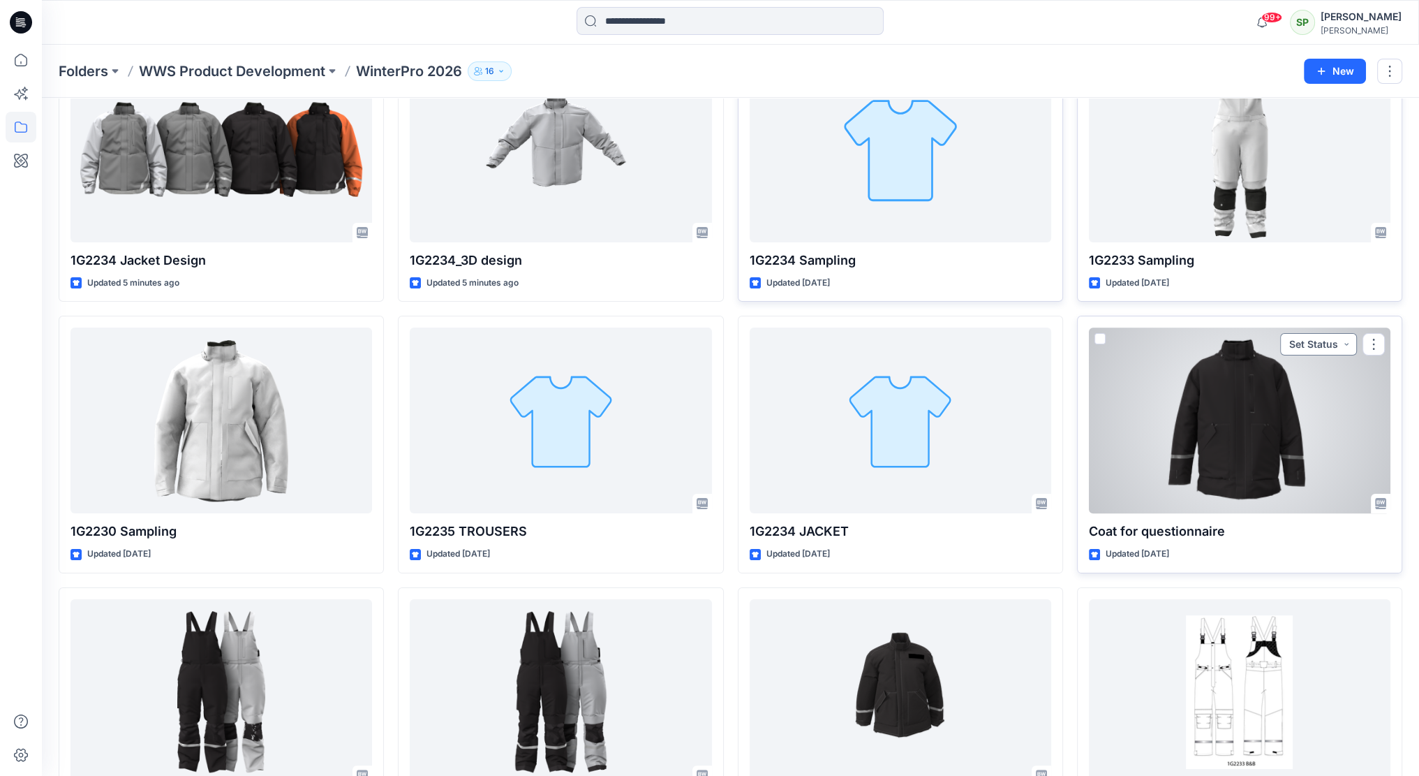
click at [1349, 340] on button "Set Status" at bounding box center [1318, 344] width 77 height 22
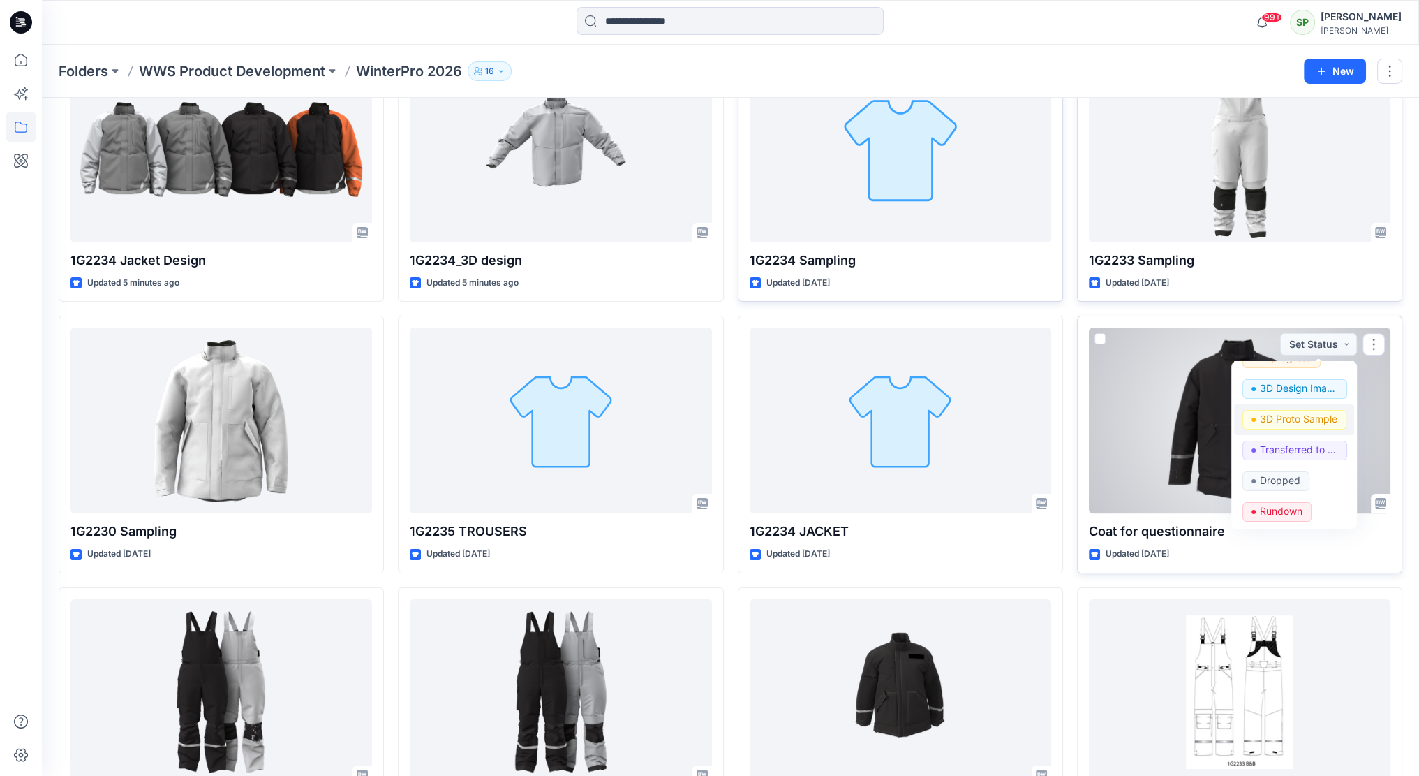
scroll to position [36, 0]
click at [1317, 432] on p "3D Design Image" at bounding box center [1299, 434] width 78 height 18
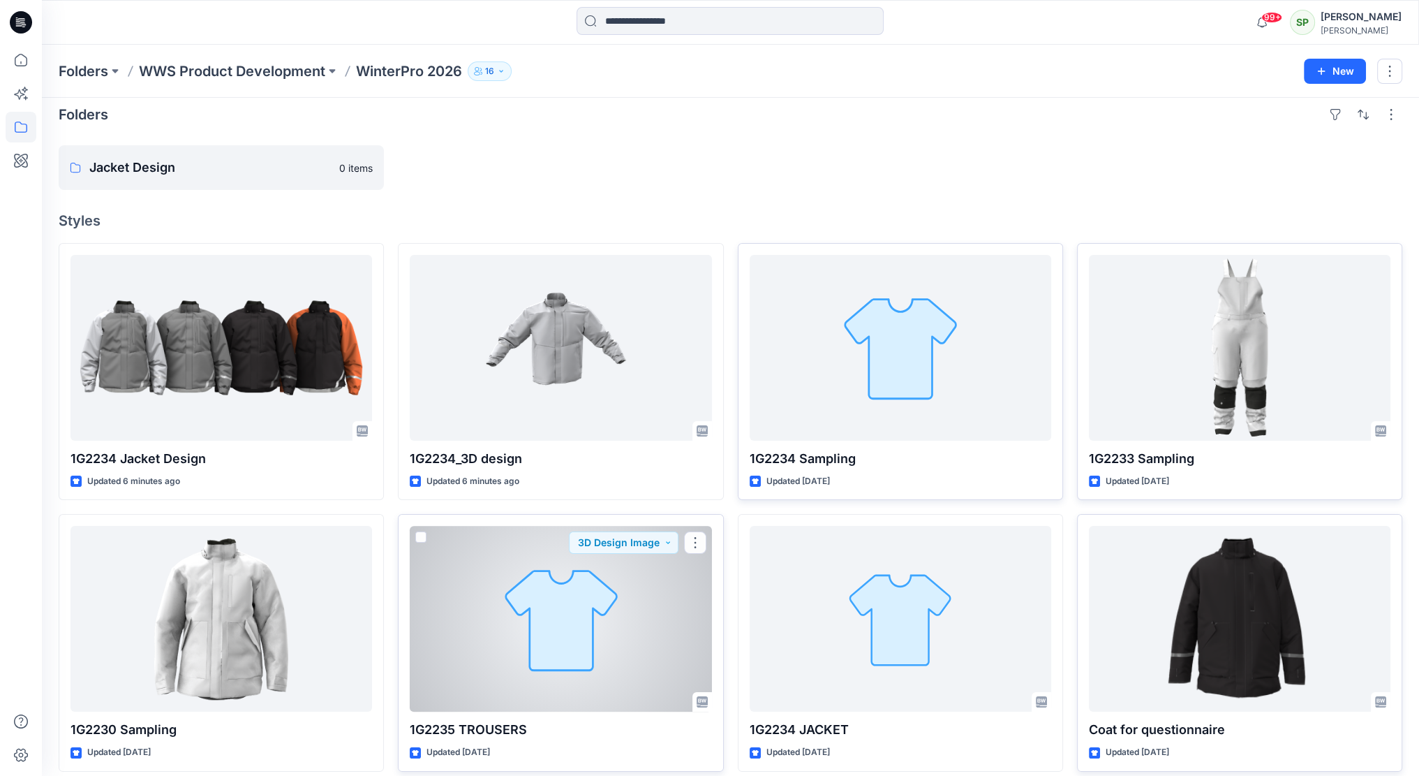
scroll to position [6, 0]
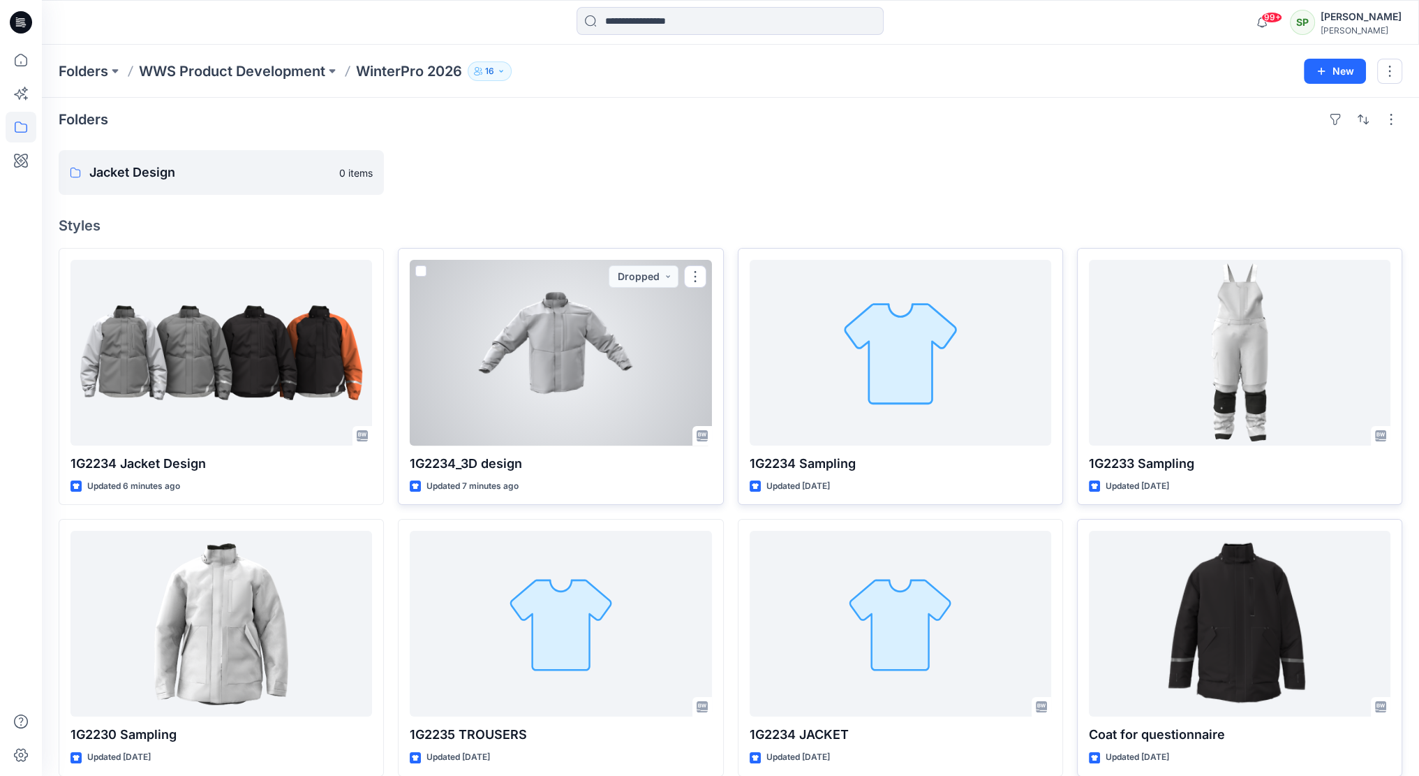
click at [600, 399] on div at bounding box center [561, 353] width 302 height 186
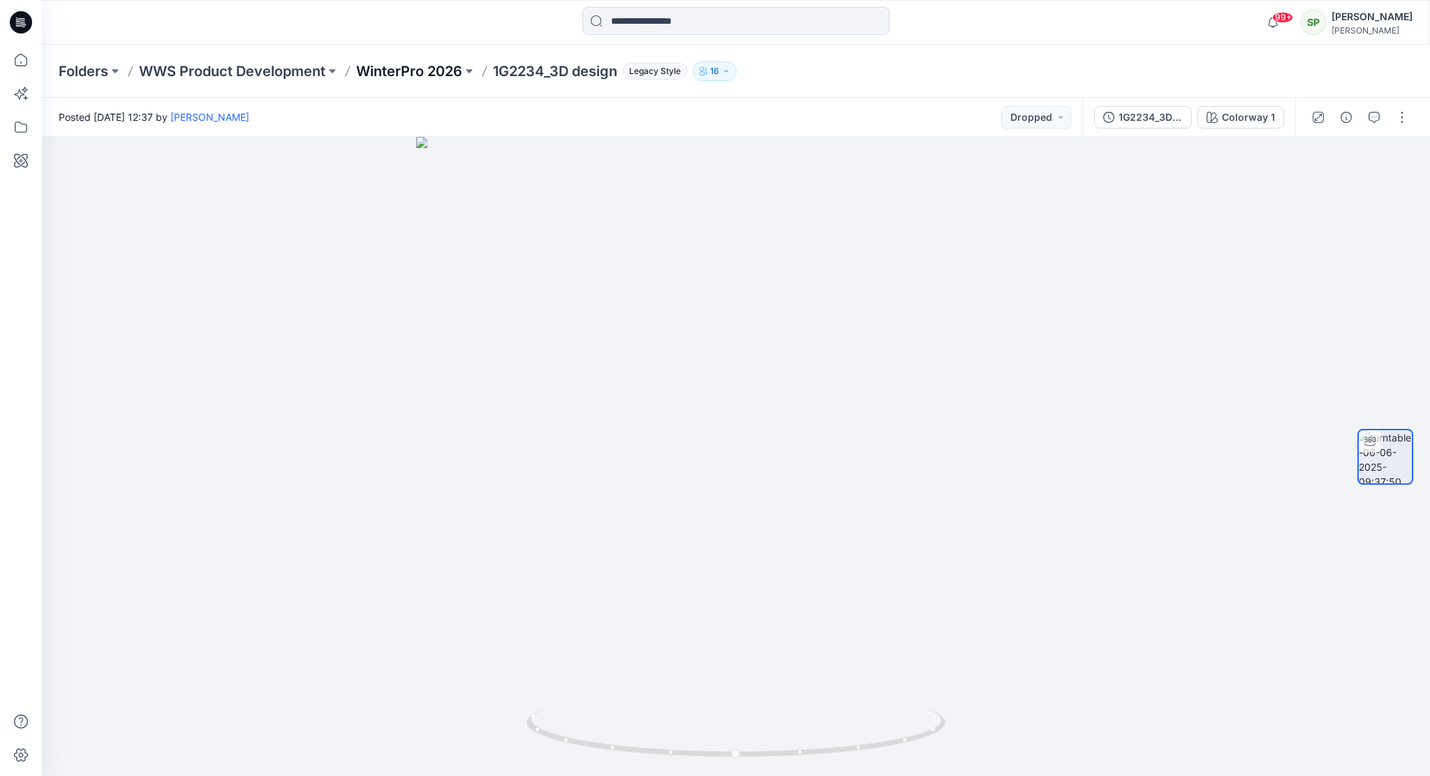
click at [427, 66] on p "WinterPro 2026" at bounding box center [409, 71] width 106 height 20
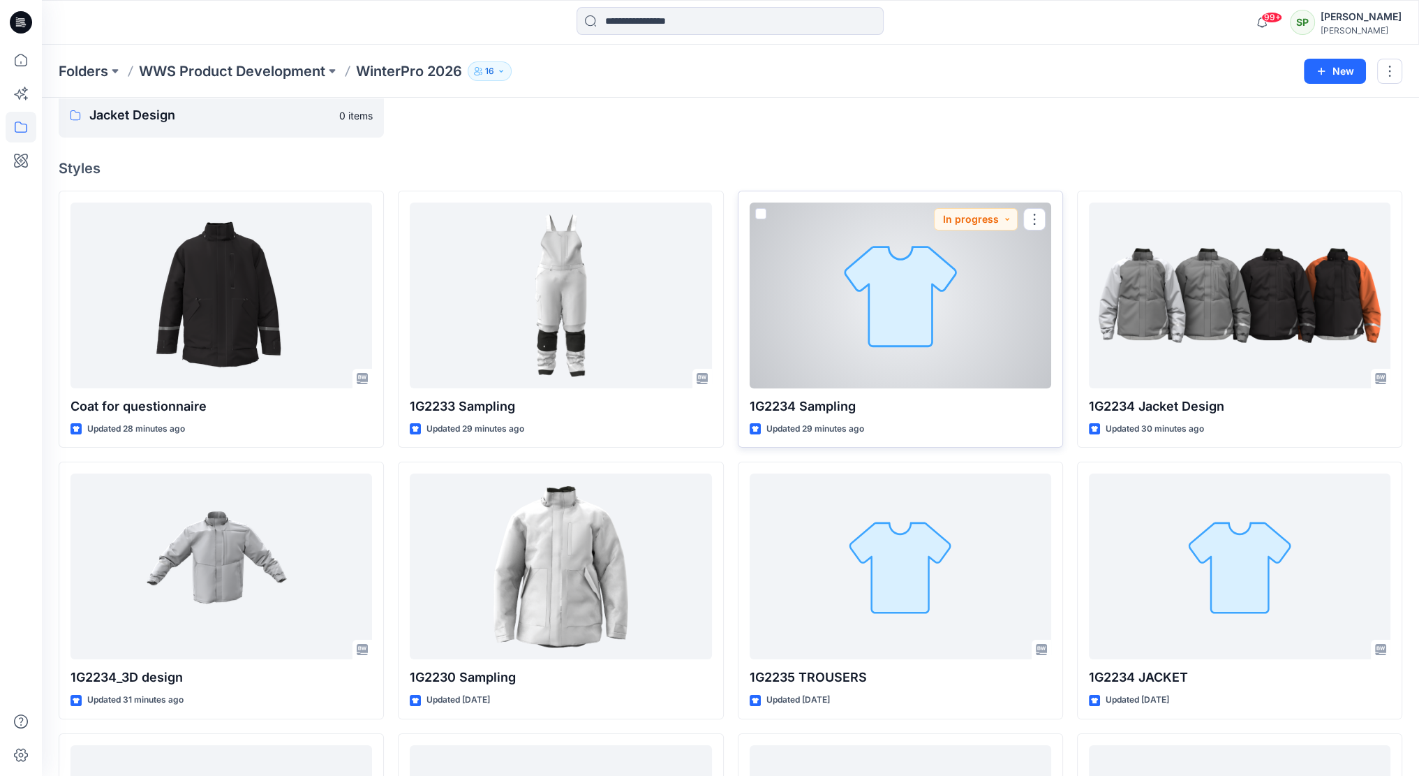
scroll to position [70, 0]
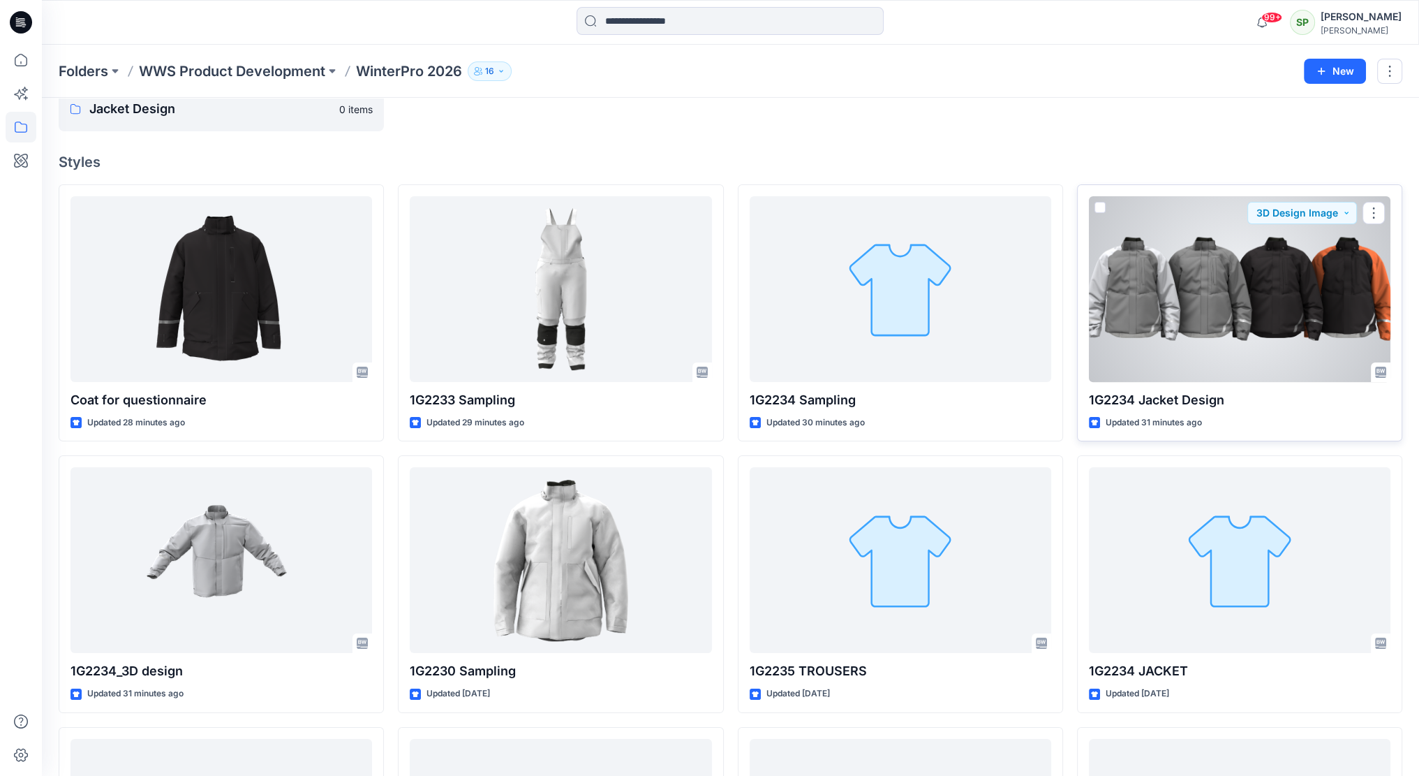
click at [1324, 268] on div at bounding box center [1240, 289] width 302 height 186
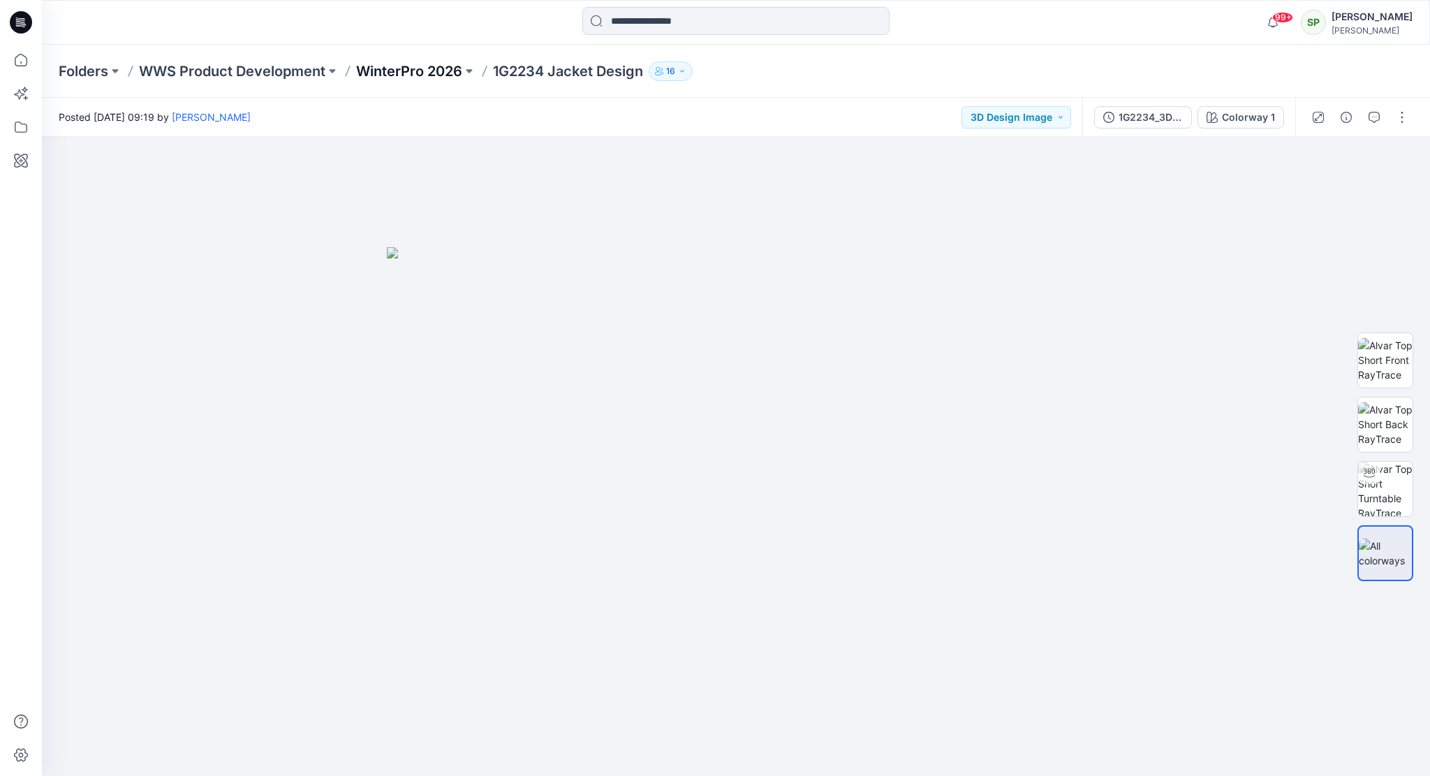
click at [441, 66] on p "WinterPro 2026" at bounding box center [409, 71] width 106 height 20
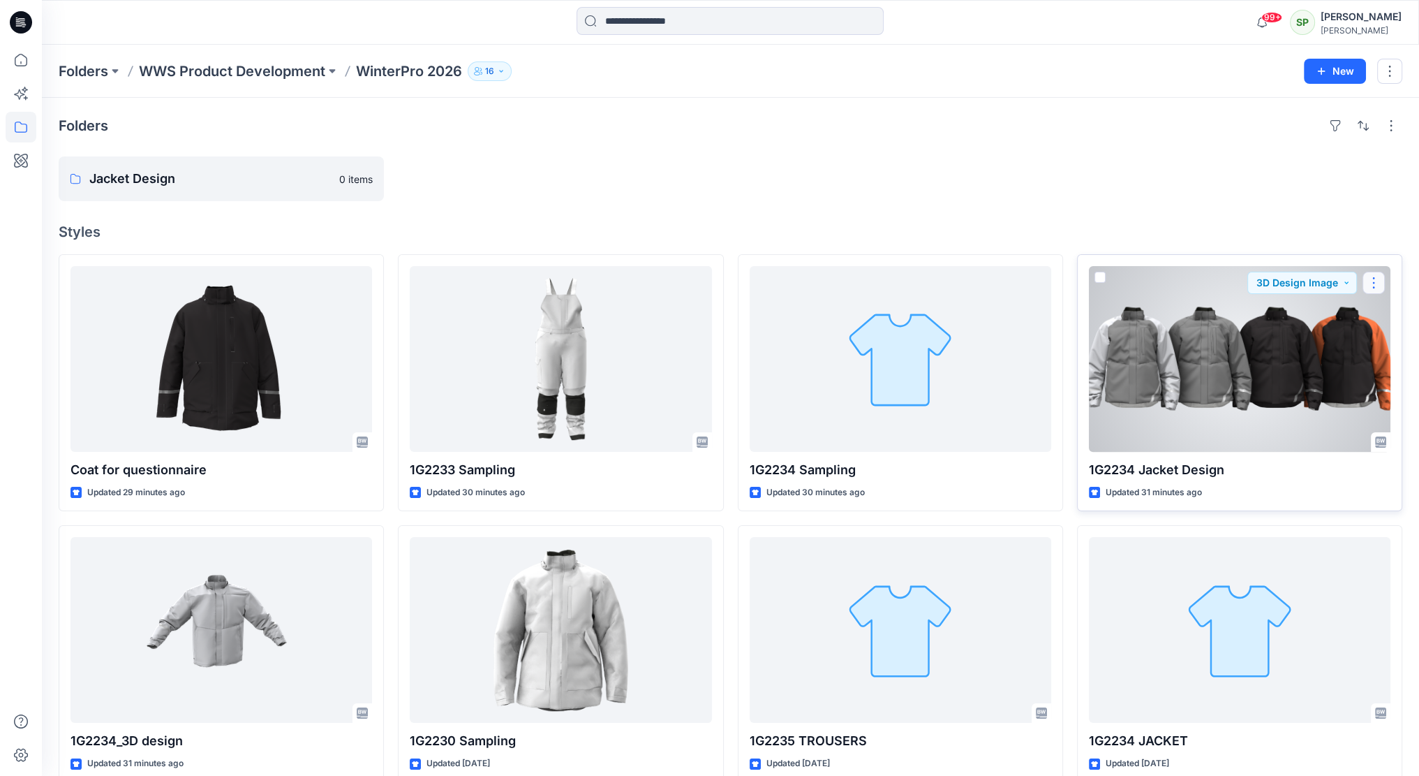
click at [1377, 279] on button "button" at bounding box center [1374, 283] width 22 height 22
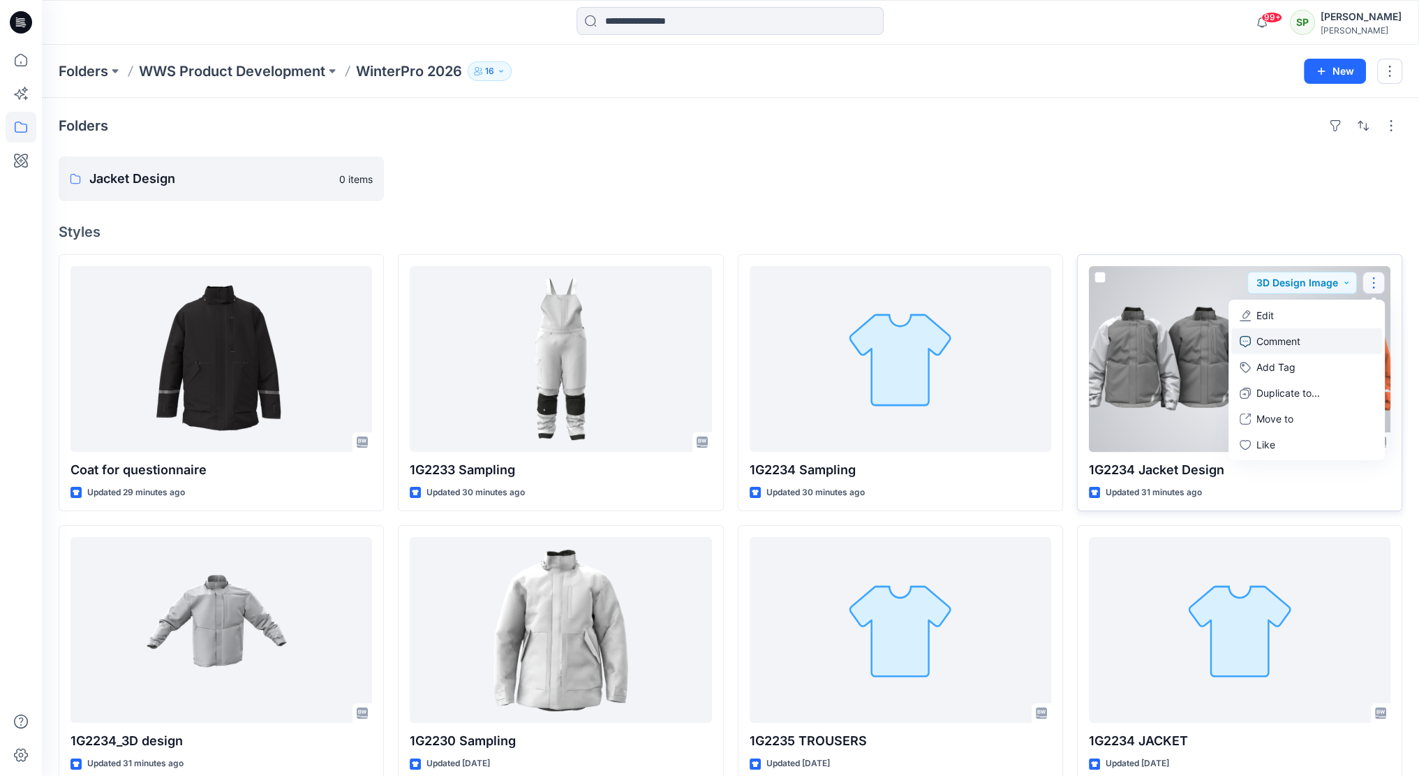
click at [1275, 337] on p "Comment" at bounding box center [1279, 341] width 44 height 15
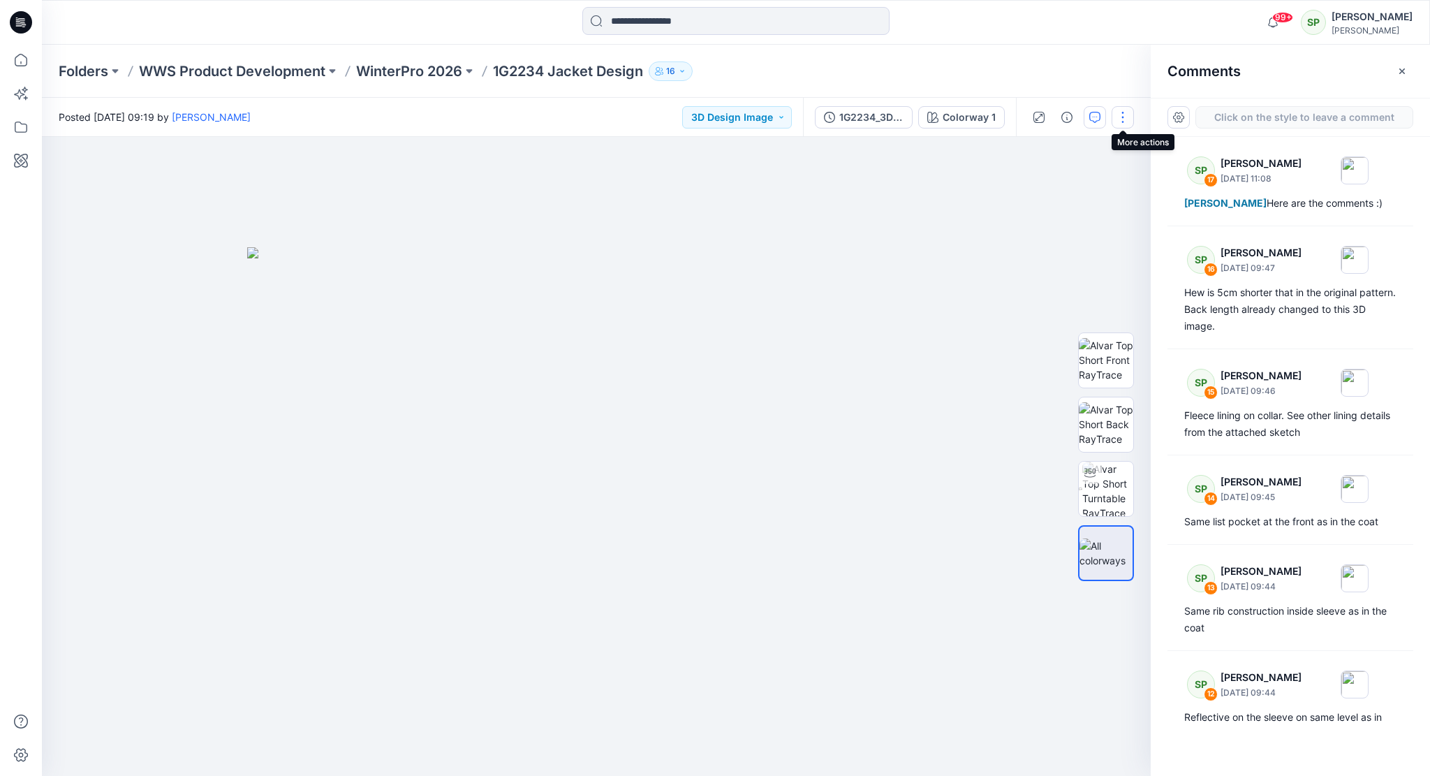
click at [1121, 112] on button "button" at bounding box center [1123, 117] width 22 height 22
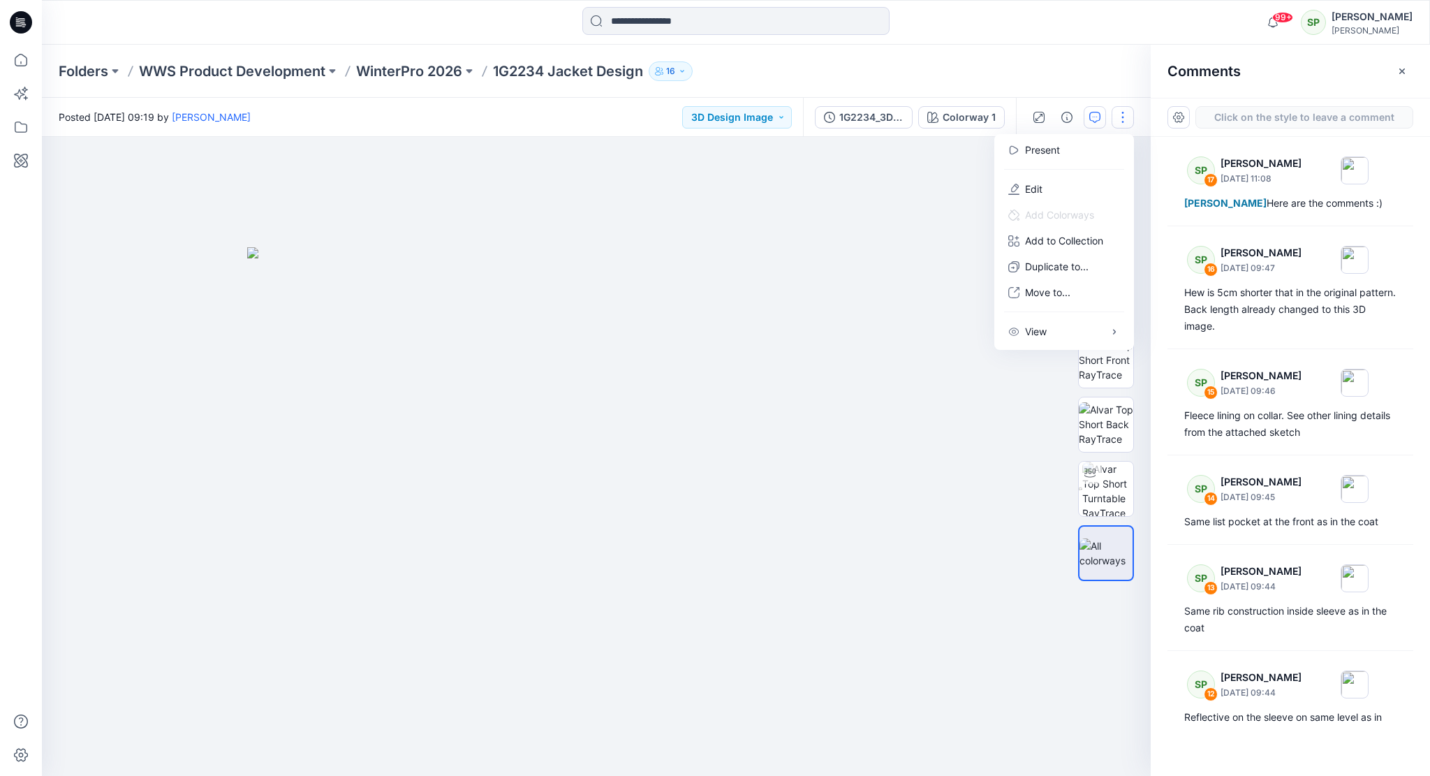
click at [1121, 114] on button "button" at bounding box center [1123, 117] width 22 height 22
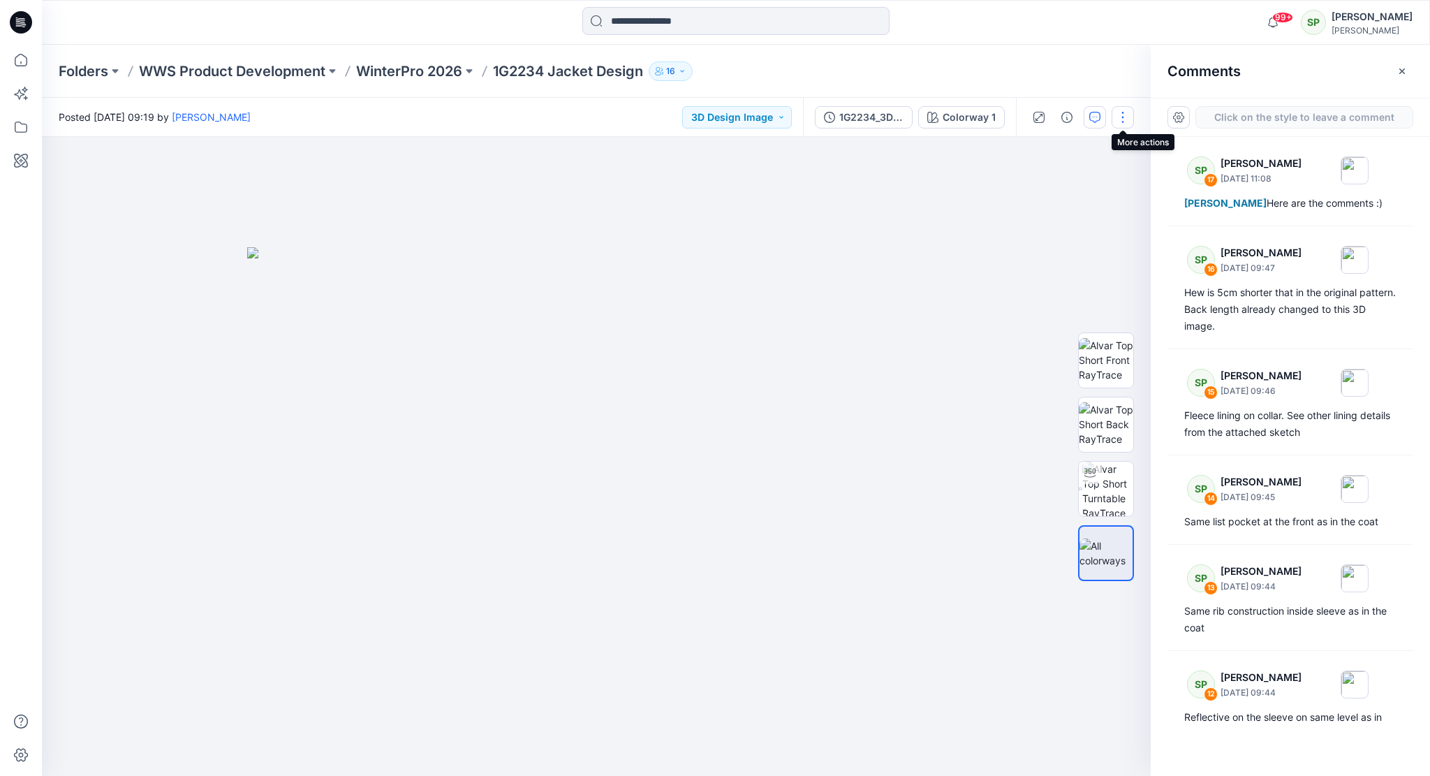
click at [1121, 114] on button "button" at bounding box center [1123, 117] width 22 height 22
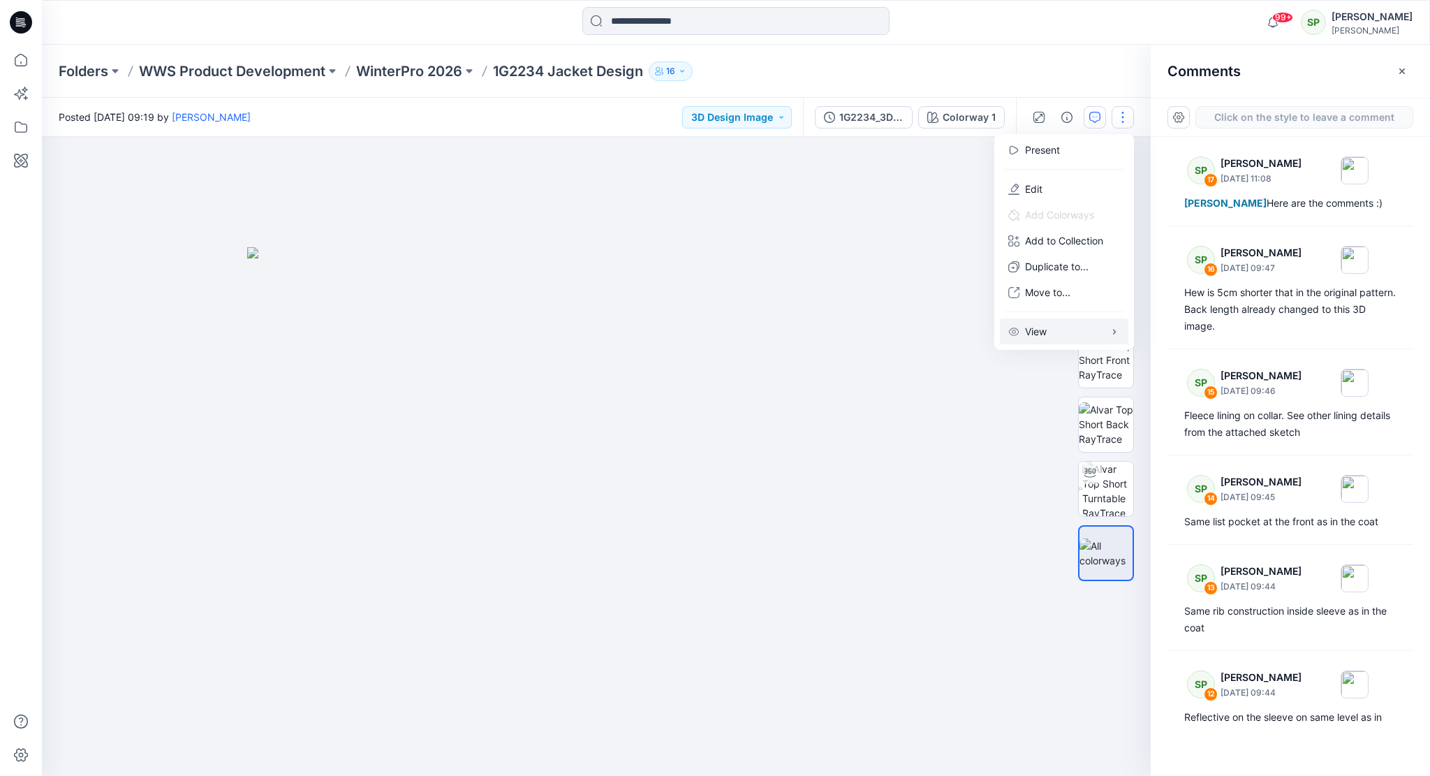
click at [1081, 329] on button "View" at bounding box center [1064, 331] width 128 height 26
click at [797, 276] on div "18" at bounding box center [596, 456] width 1109 height 639
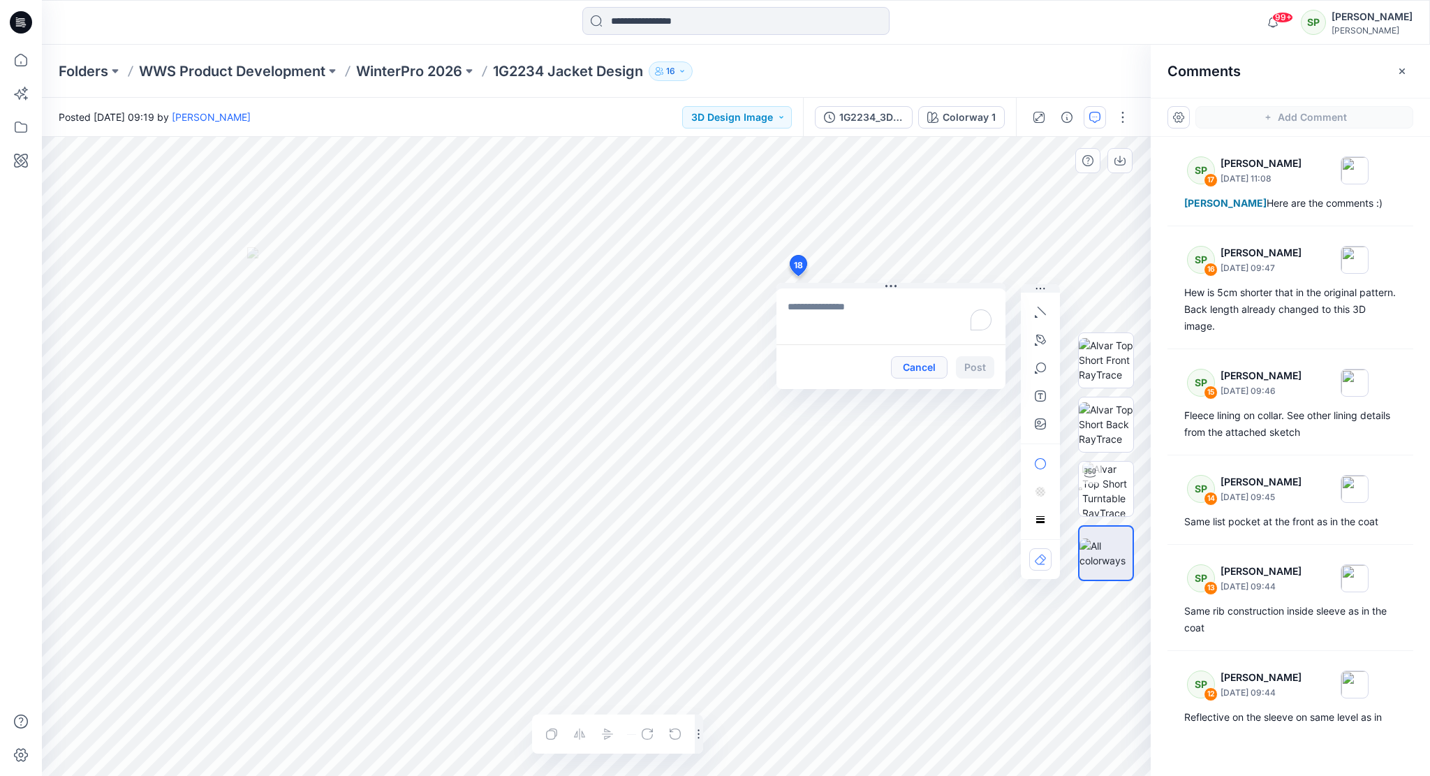
click at [929, 364] on button "Cancel" at bounding box center [919, 367] width 57 height 22
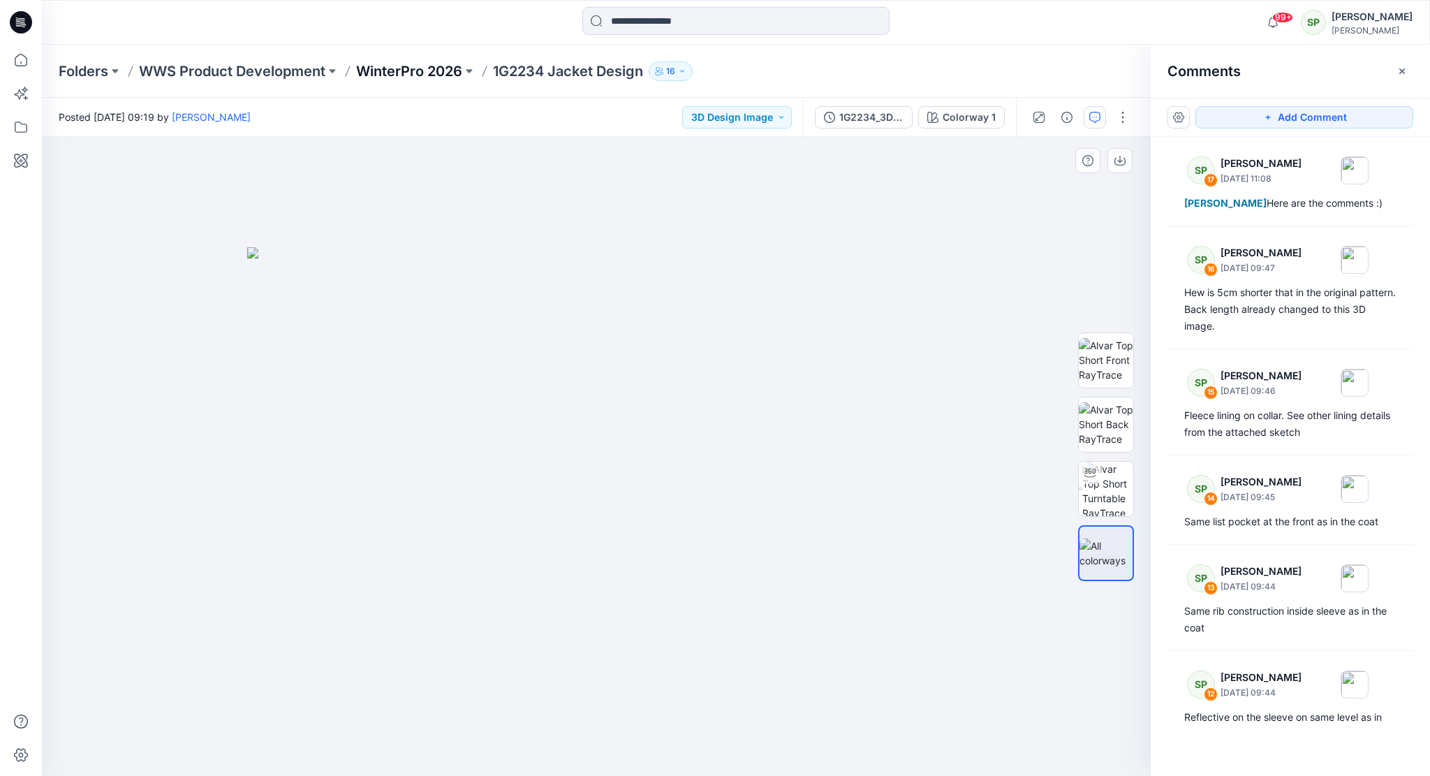
click at [438, 68] on p "WinterPro 2026" at bounding box center [409, 71] width 106 height 20
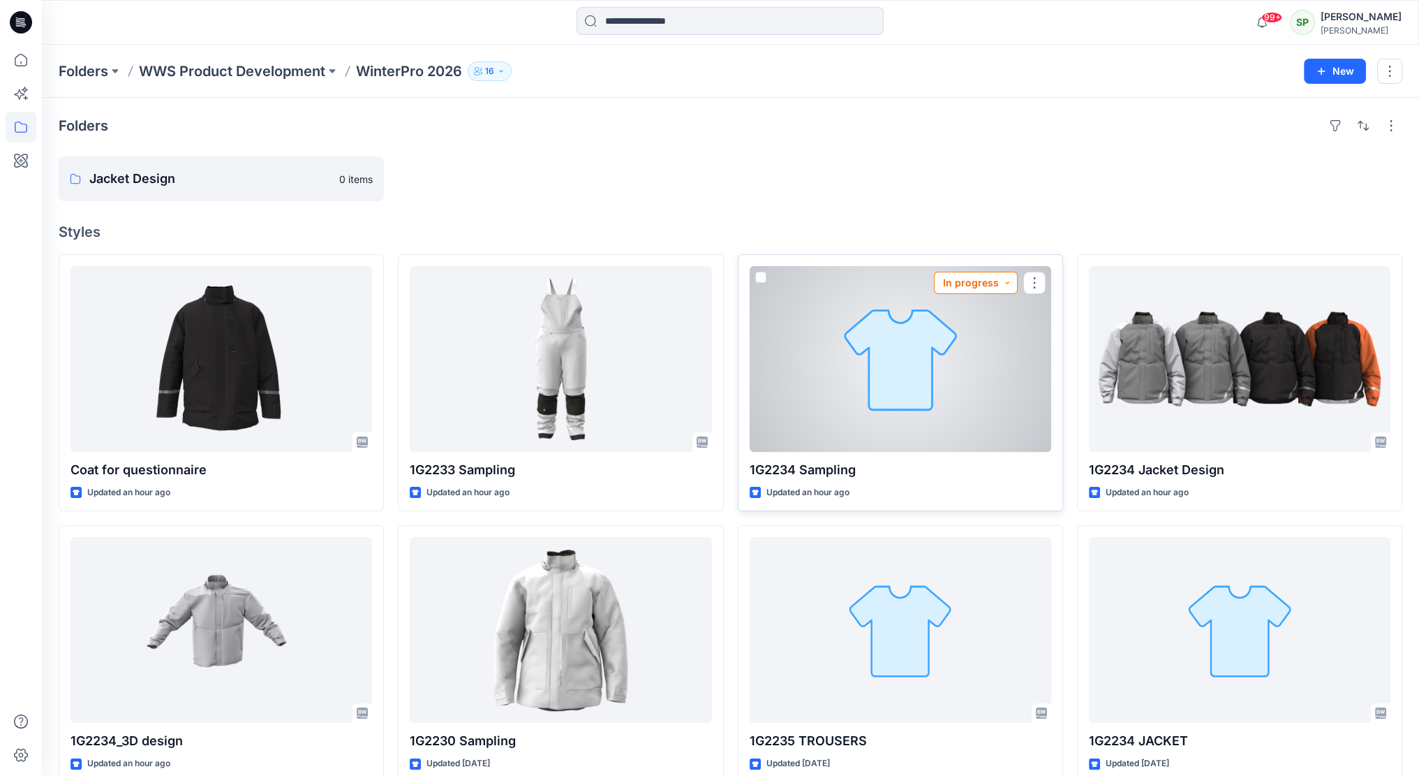
click at [998, 281] on button "In progress" at bounding box center [976, 283] width 84 height 22
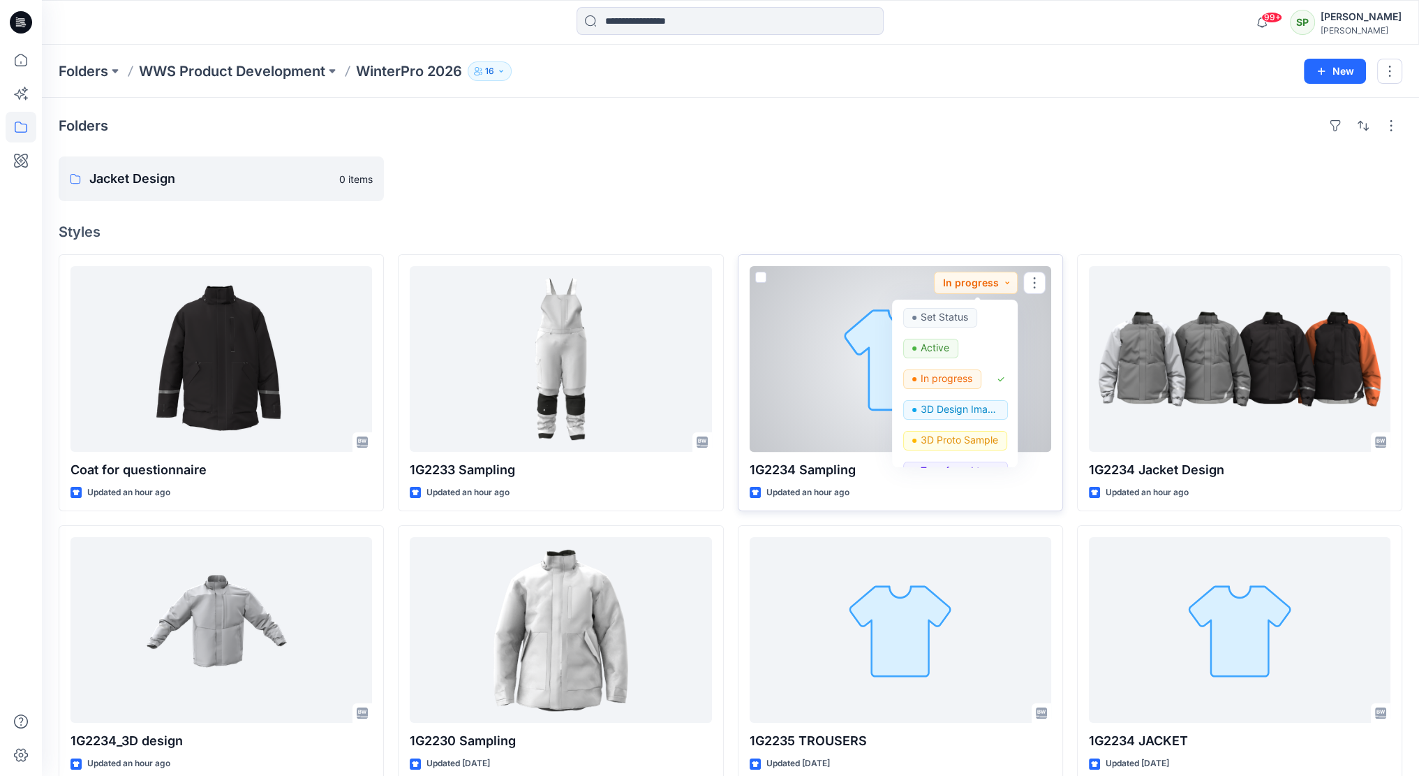
click at [799, 287] on div at bounding box center [901, 359] width 302 height 186
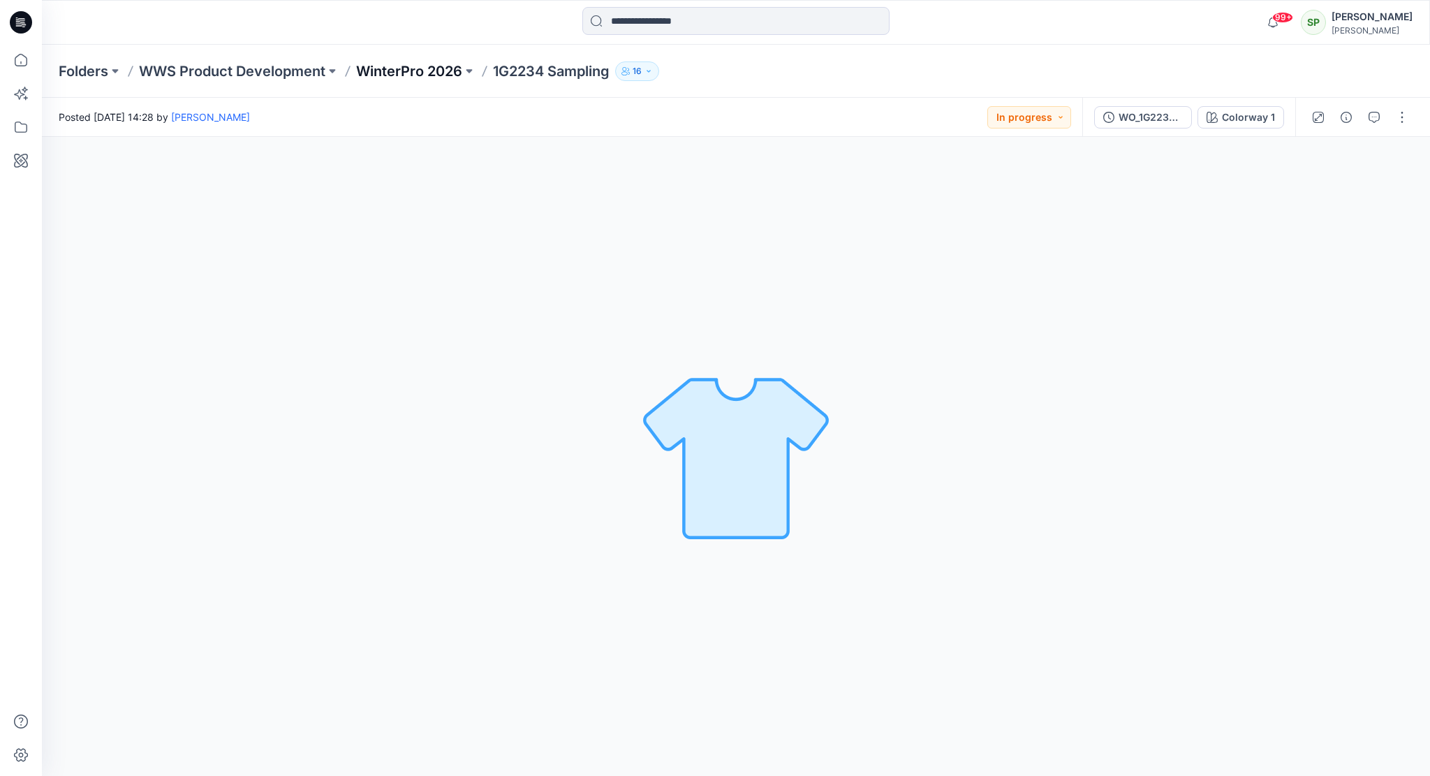
click at [434, 68] on p "WinterPro 2026" at bounding box center [409, 71] width 106 height 20
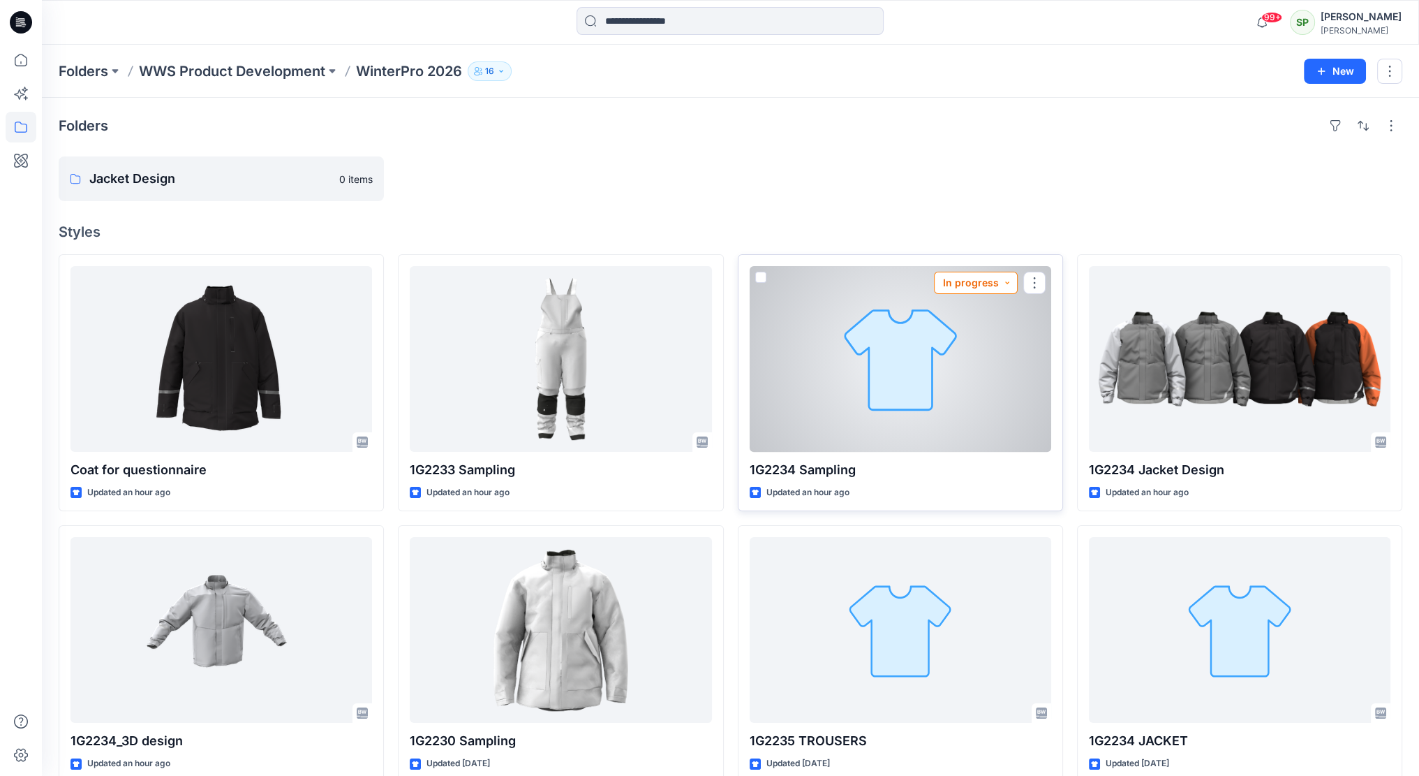
click at [1007, 278] on button "In progress" at bounding box center [976, 283] width 84 height 22
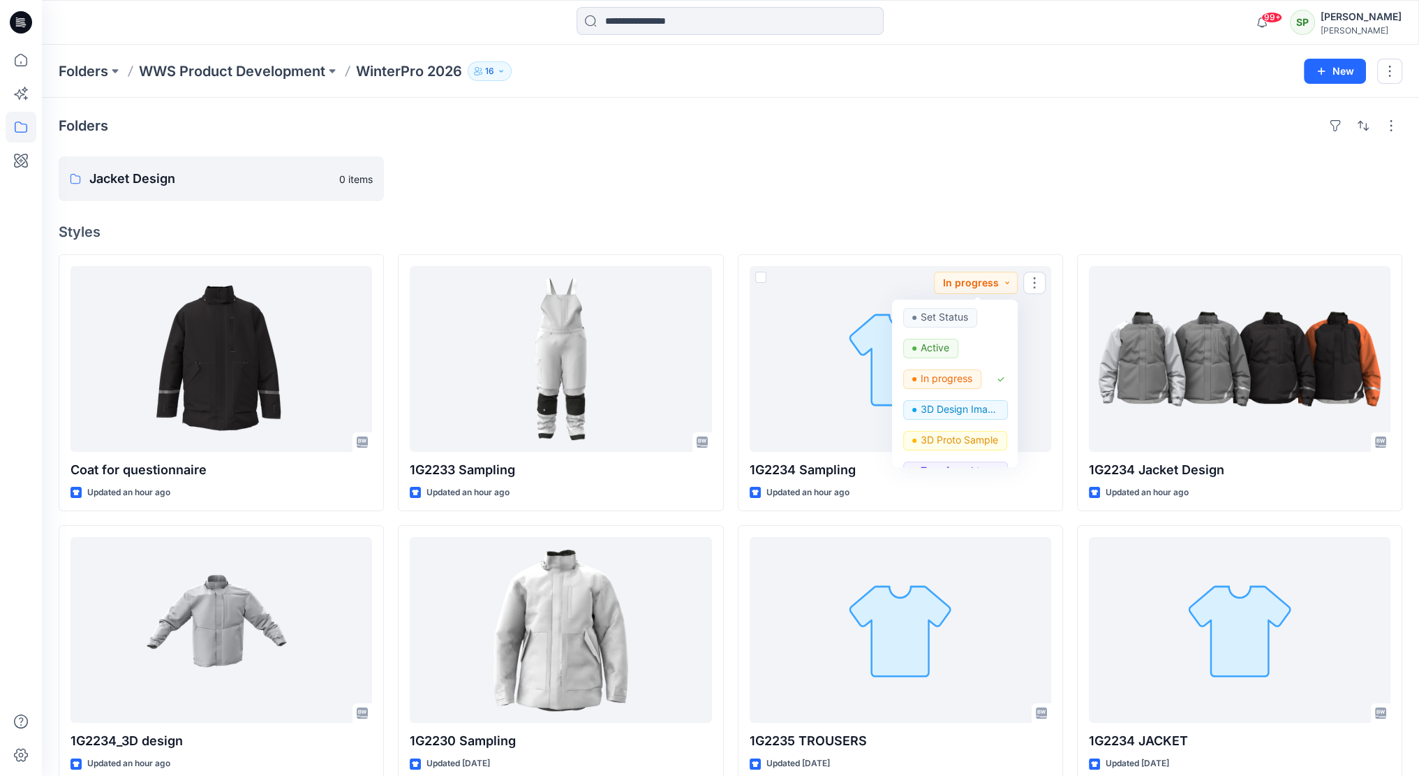
click at [1004, 205] on div "Folders Jacket Design 0 items Styles Coat for questionnaire Updated an hour ago…" at bounding box center [731, 720] width 1378 height 1244
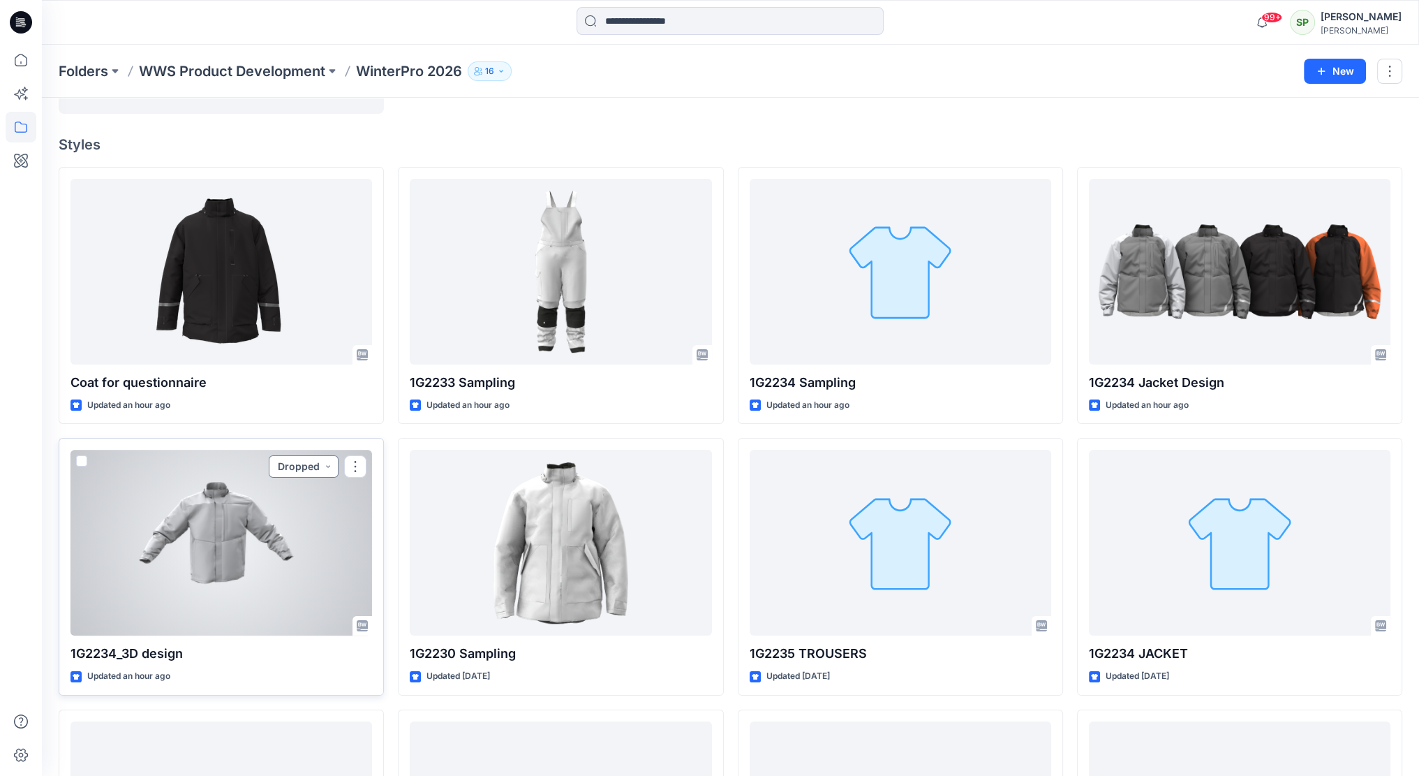
scroll to position [140, 0]
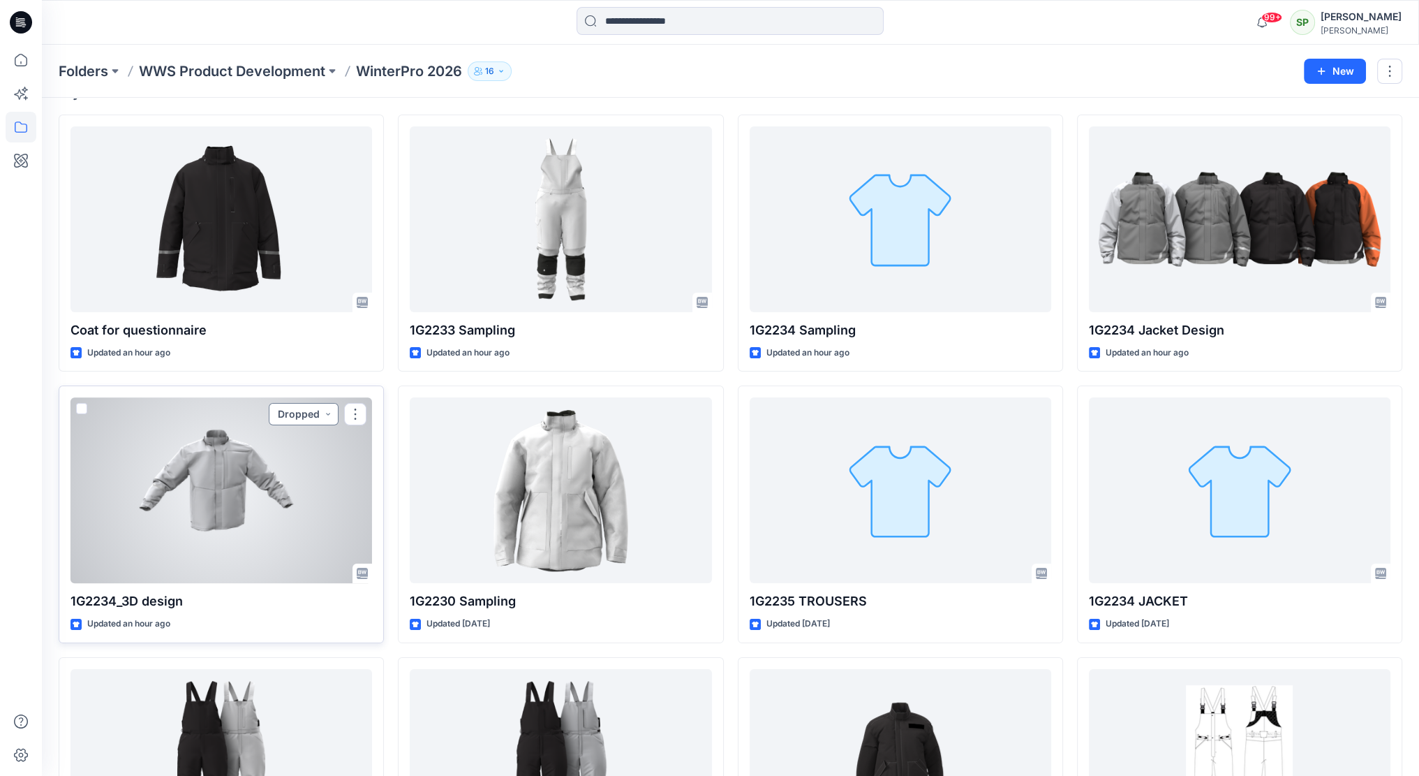
click at [327, 413] on button "Dropped" at bounding box center [304, 414] width 70 height 22
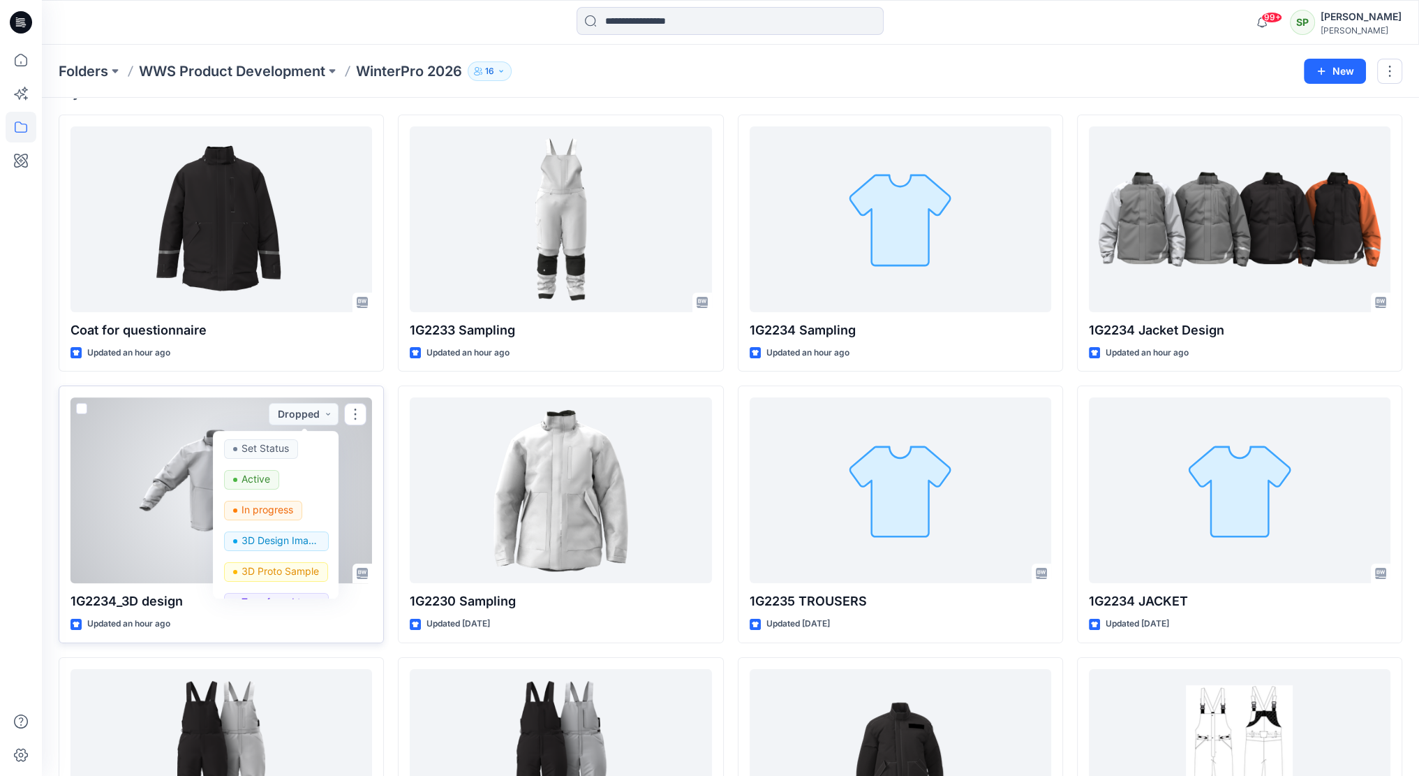
click at [177, 436] on div at bounding box center [222, 490] width 302 height 186
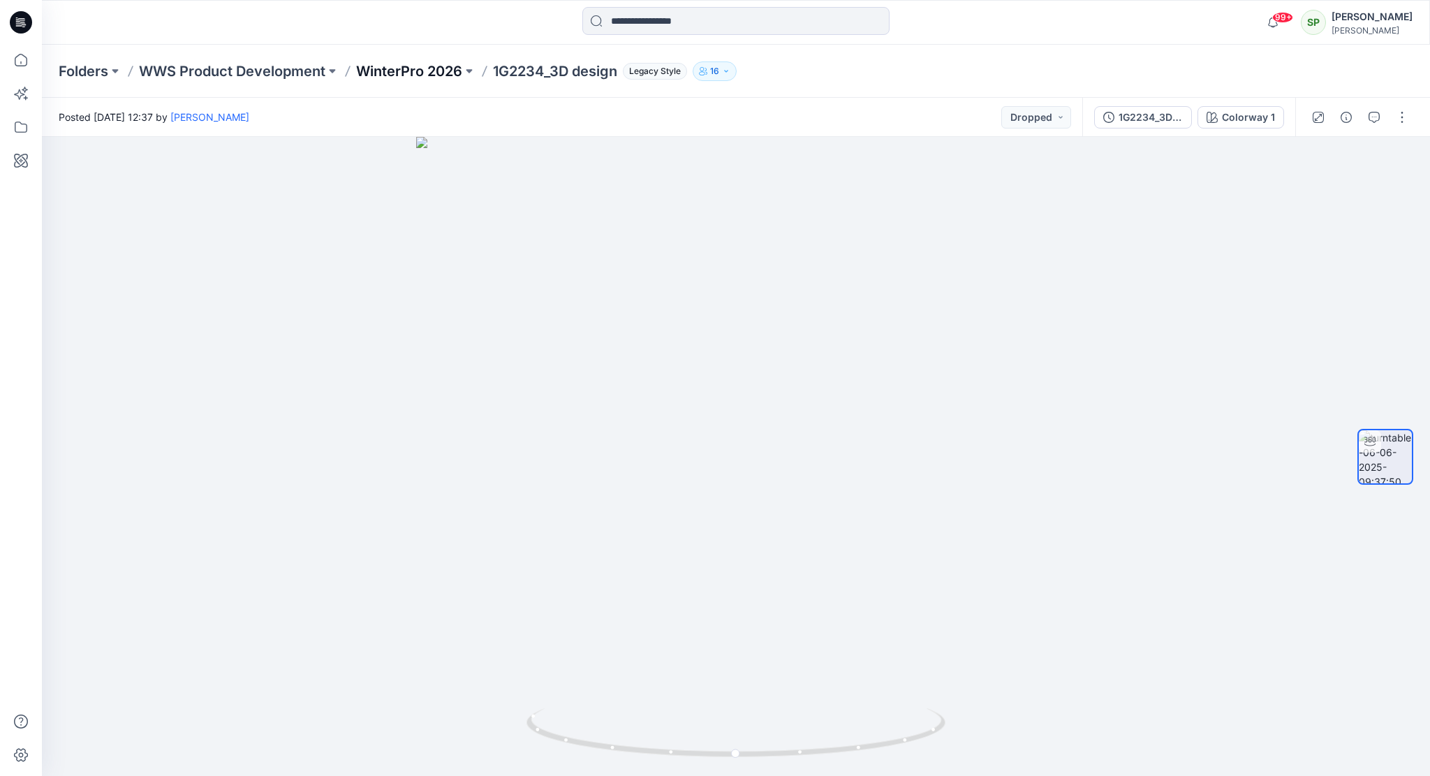
click at [417, 75] on p "WinterPro 2026" at bounding box center [409, 71] width 106 height 20
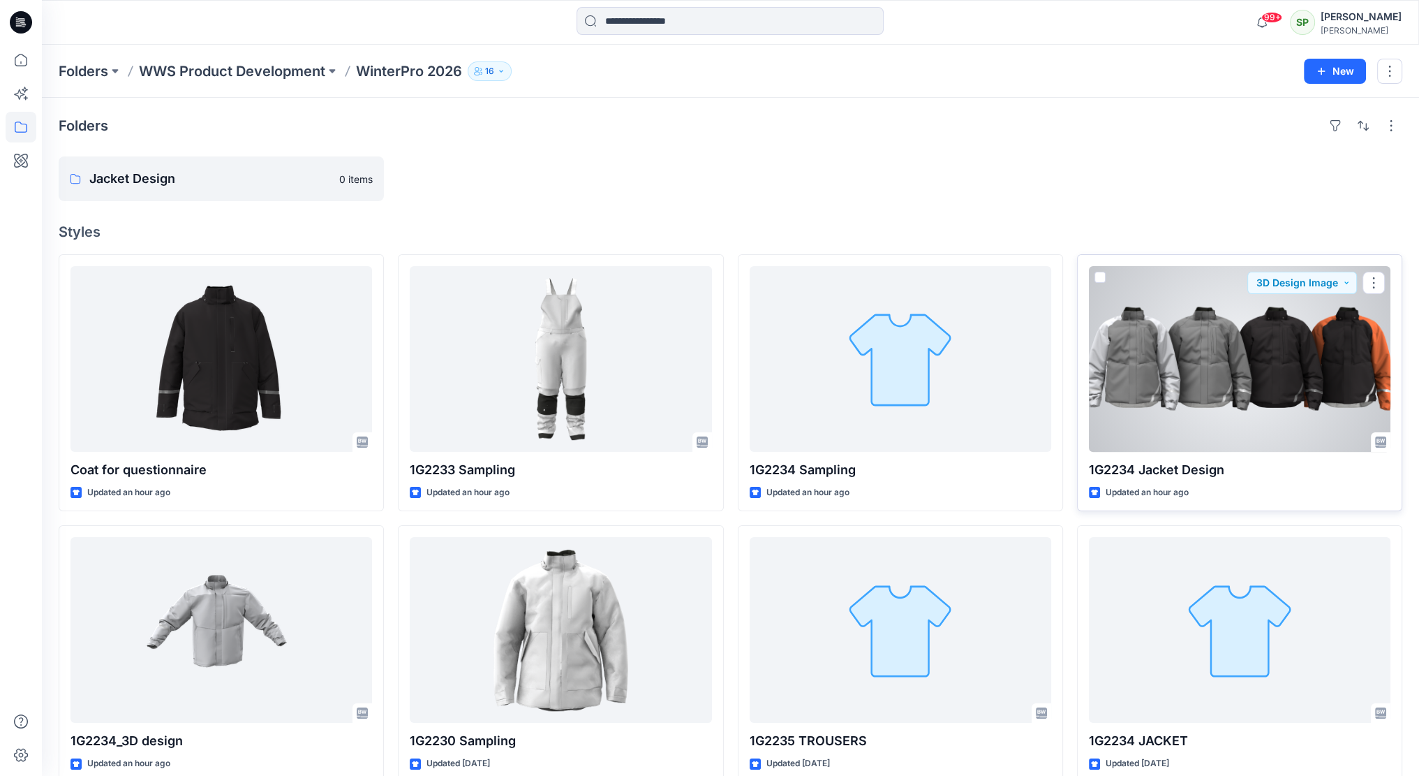
click at [1279, 329] on div at bounding box center [1240, 359] width 302 height 186
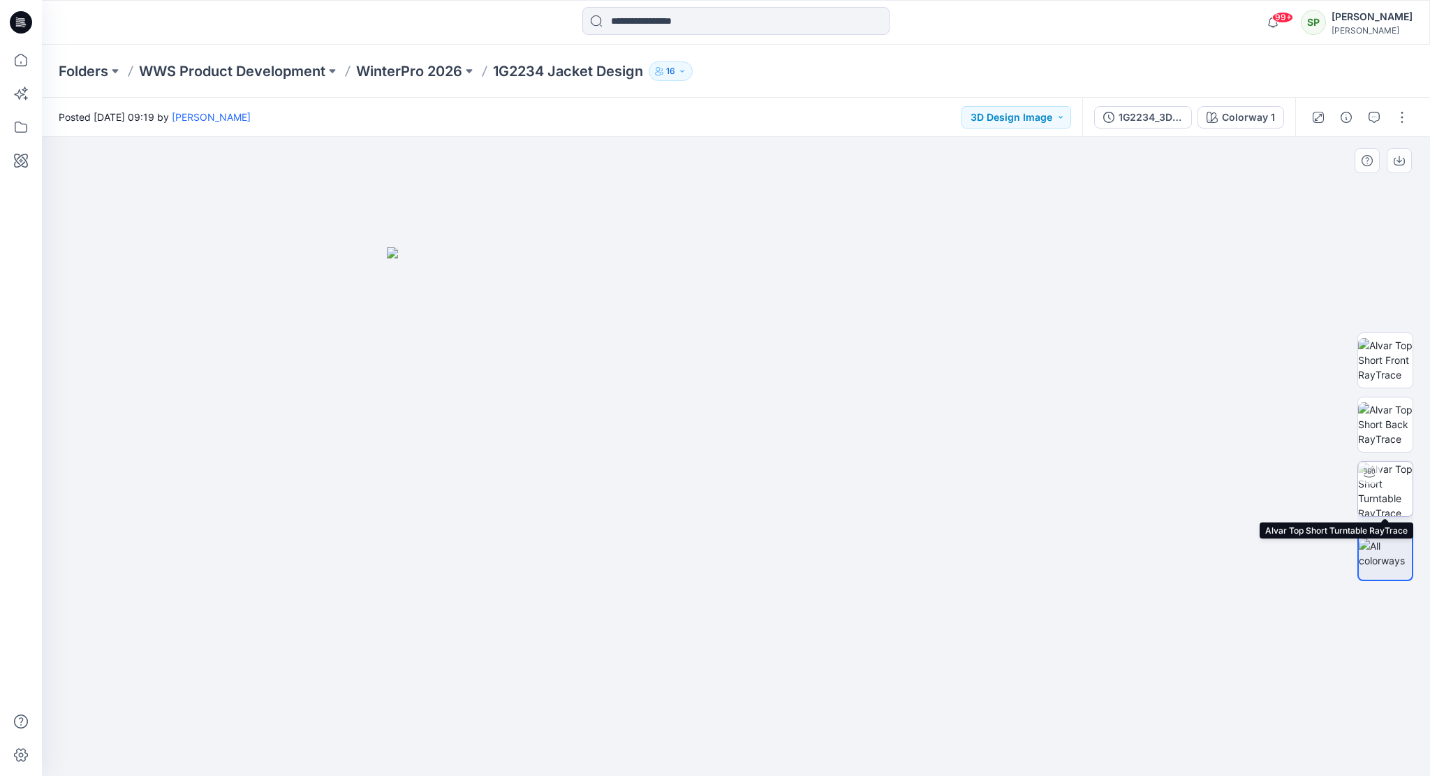
click at [1380, 481] on img at bounding box center [1385, 488] width 54 height 54
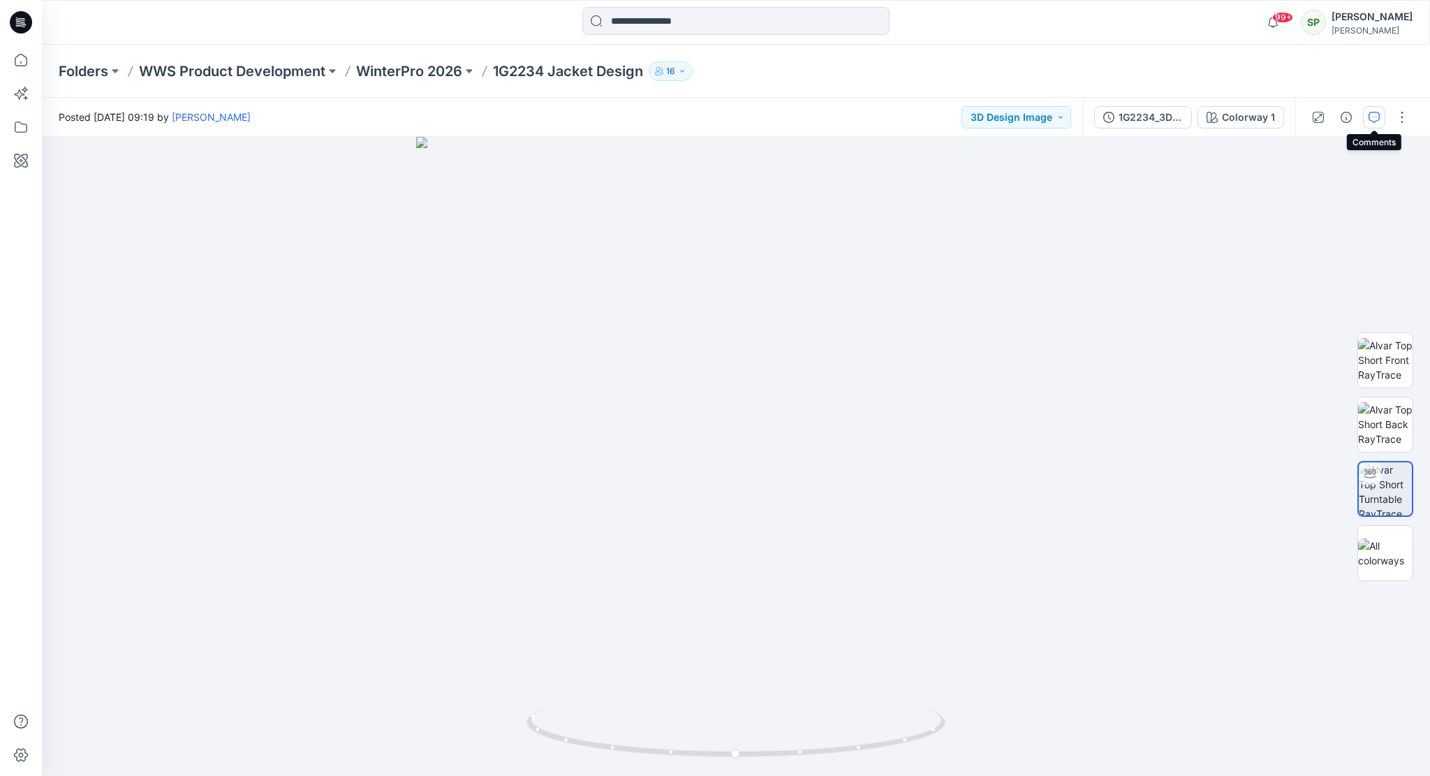
click at [1377, 115] on icon "button" at bounding box center [1373, 117] width 11 height 11
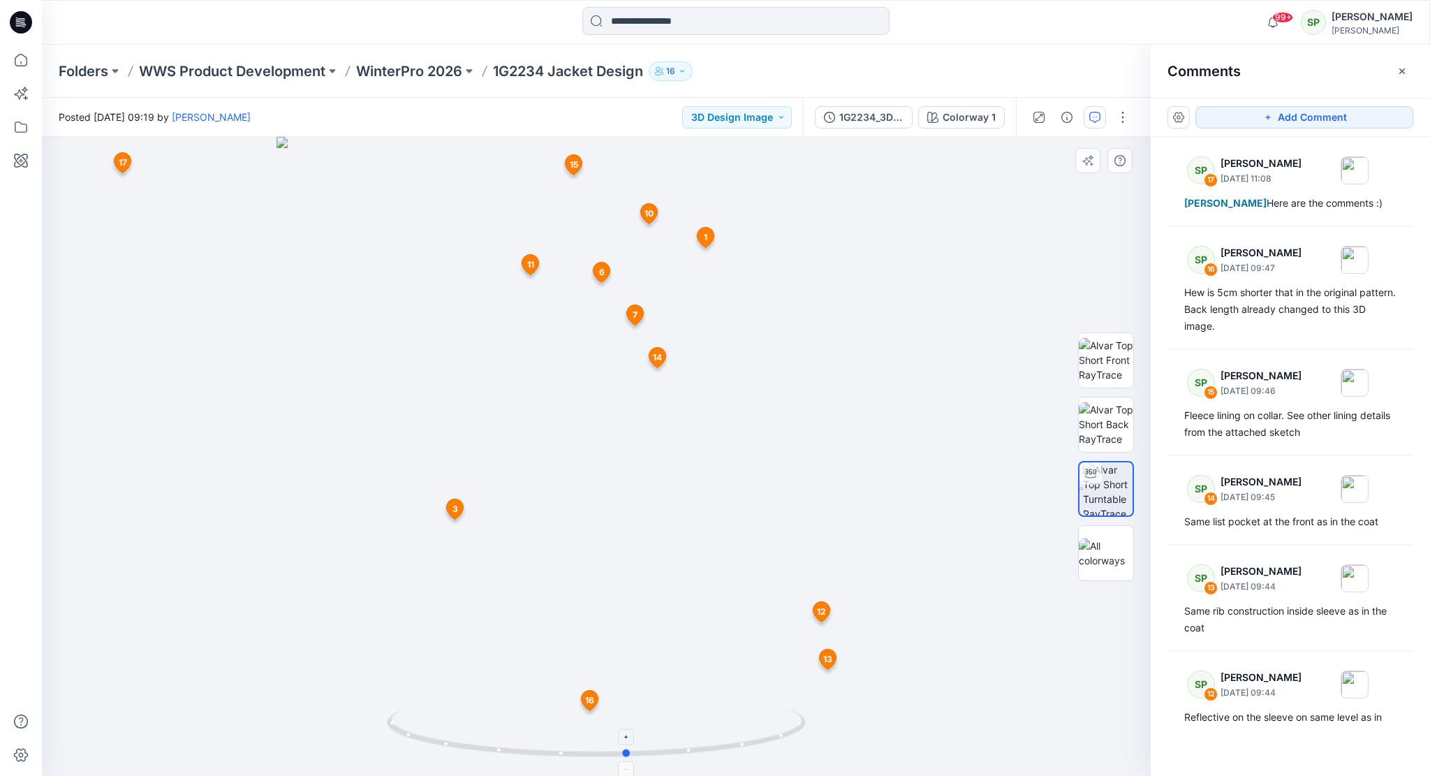
drag, startPoint x: 769, startPoint y: 737, endPoint x: 801, endPoint y: 744, distance: 32.2
click at [801, 744] on icon at bounding box center [598, 734] width 422 height 52
drag, startPoint x: 775, startPoint y: 744, endPoint x: 795, endPoint y: 748, distance: 20.7
click at [795, 748] on icon at bounding box center [598, 734] width 422 height 52
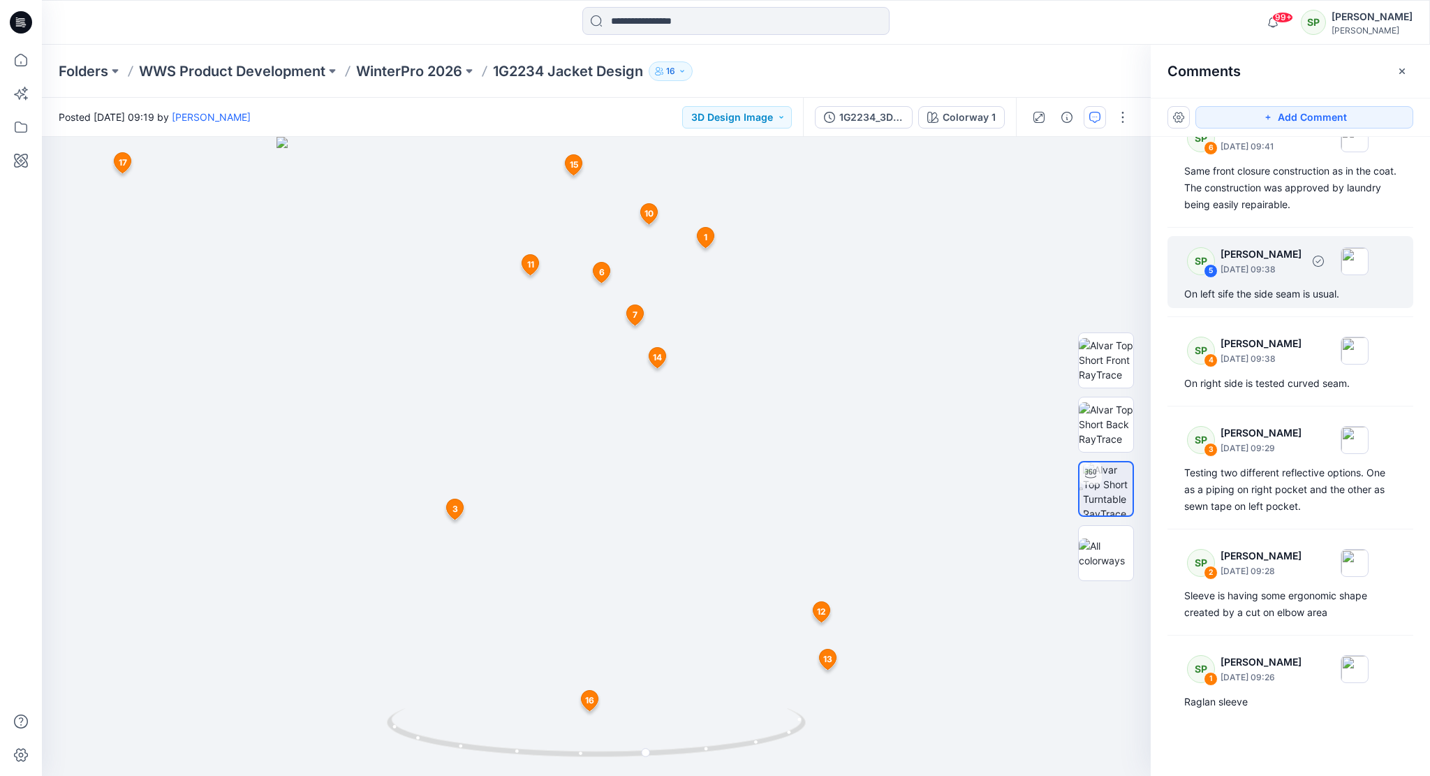
scroll to position [1113, 0]
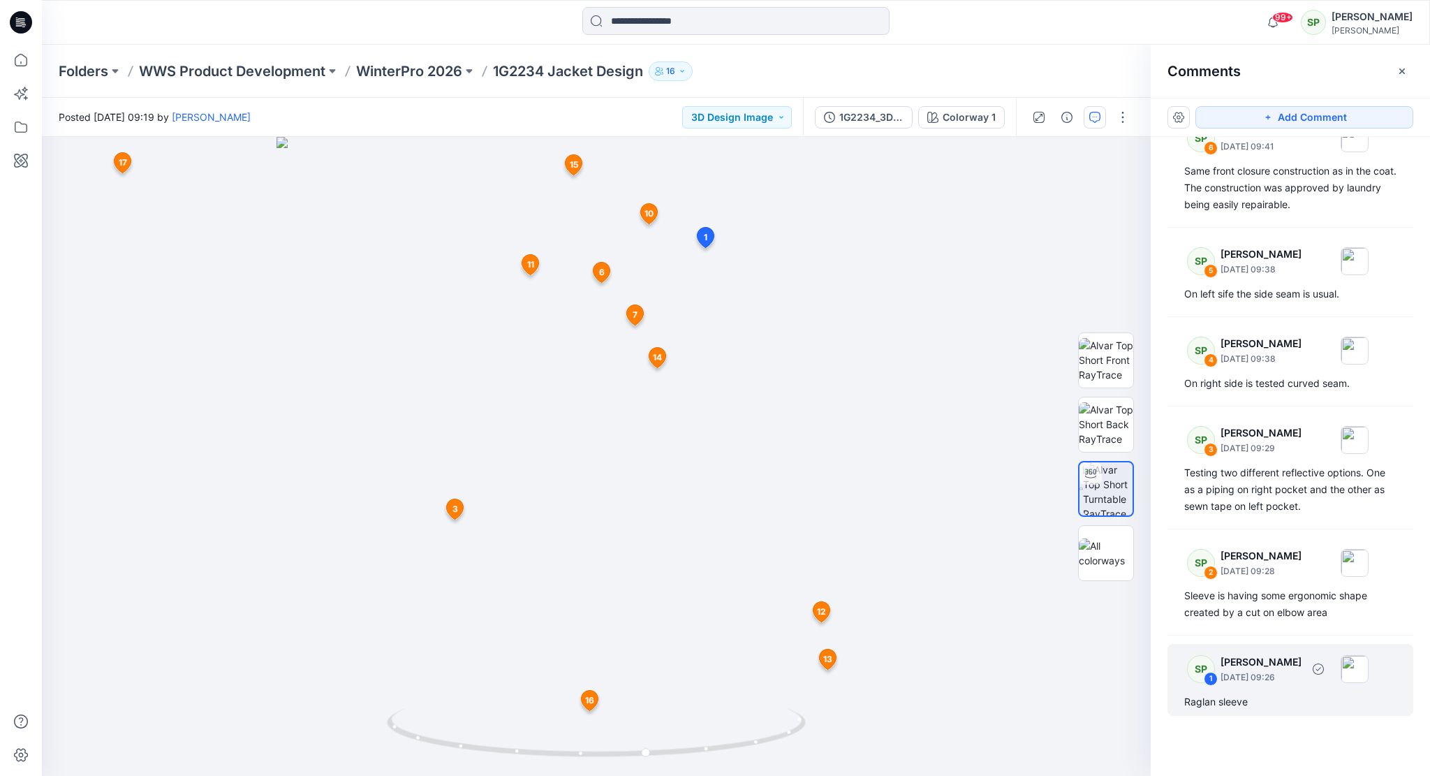
click at [1282, 670] on p "[DATE] 09:26" at bounding box center [1260, 677] width 81 height 14
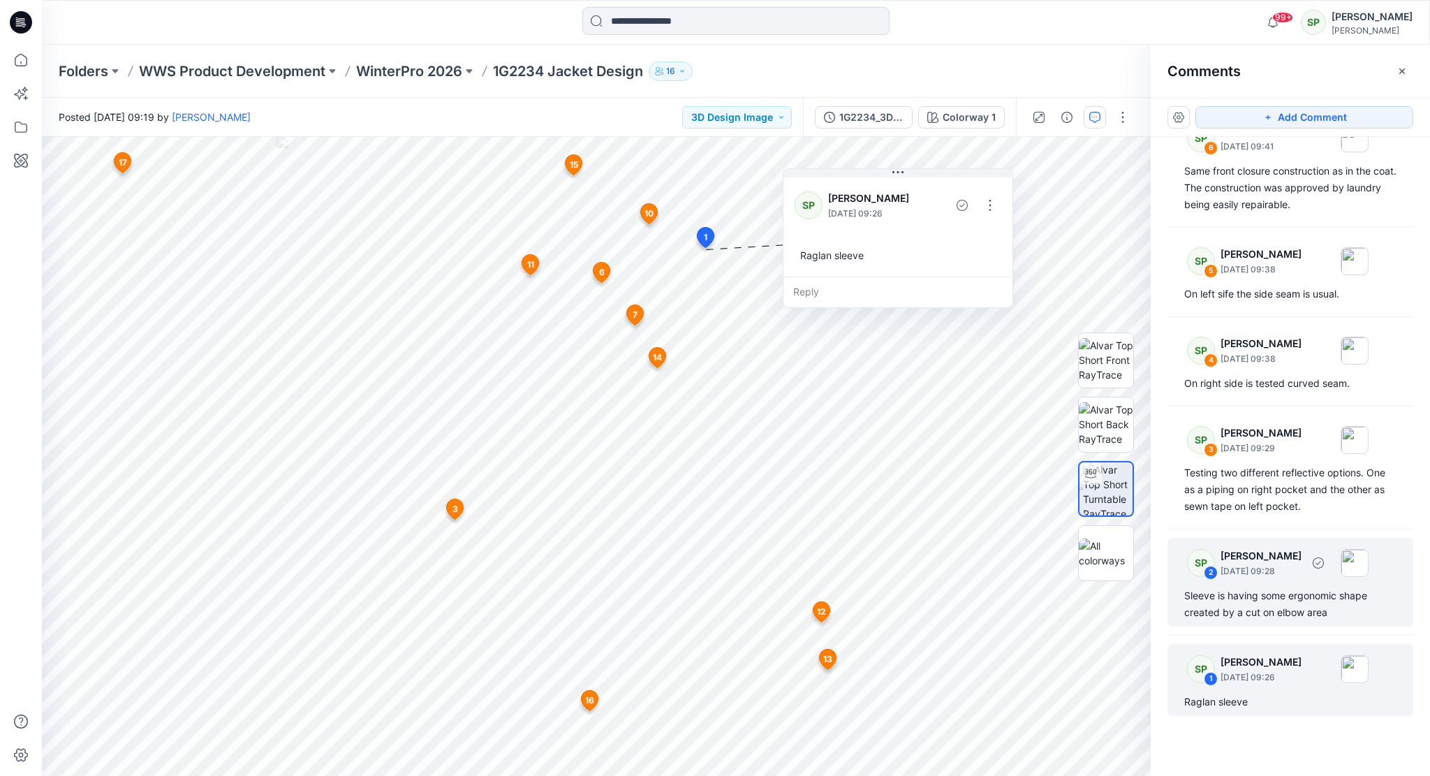
click at [1278, 585] on div "SP 2 [PERSON_NAME] [DATE] 09:28 Sleeve is having some ergonomic shape created b…" at bounding box center [1290, 582] width 246 height 89
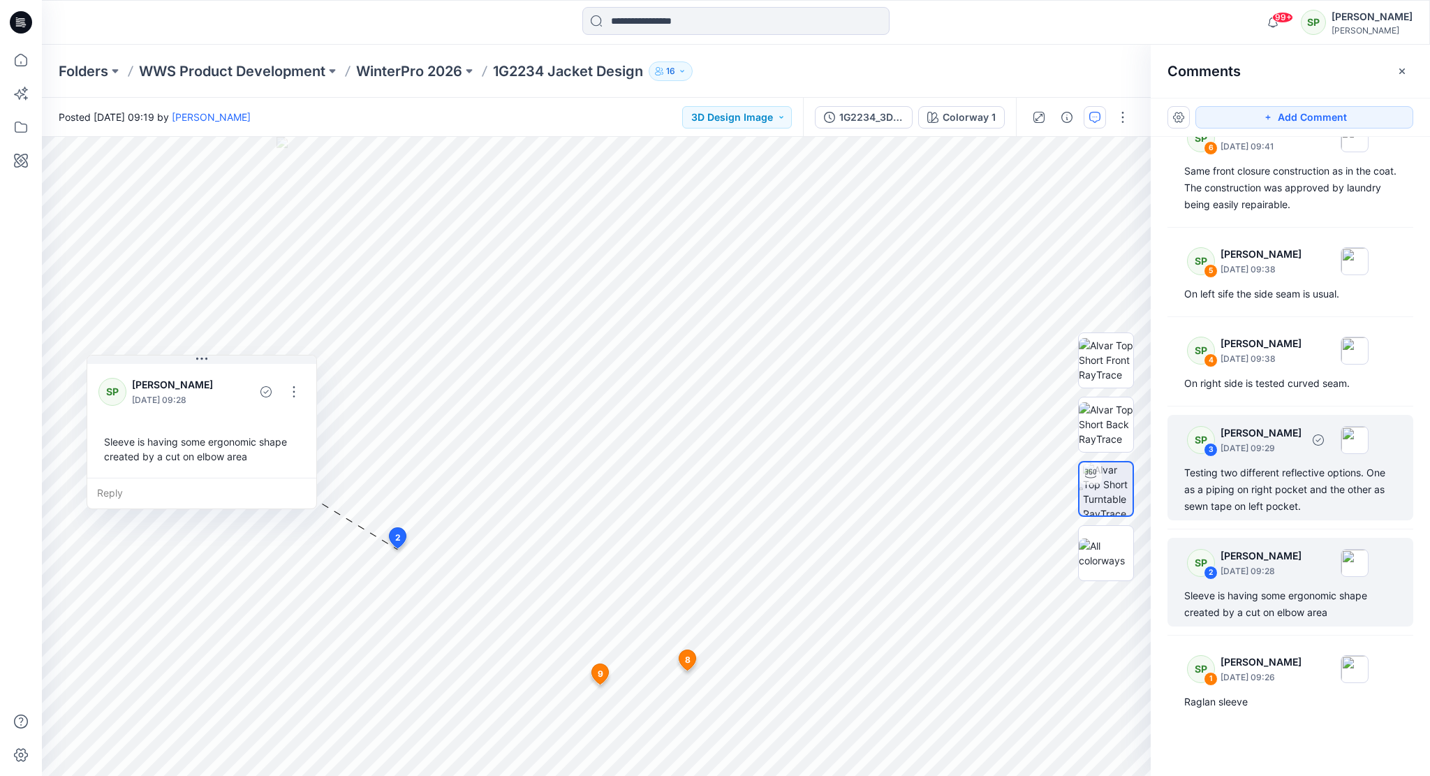
click at [1287, 488] on div "Testing two different reflective options. One as a piping on right pocket and t…" at bounding box center [1290, 489] width 212 height 50
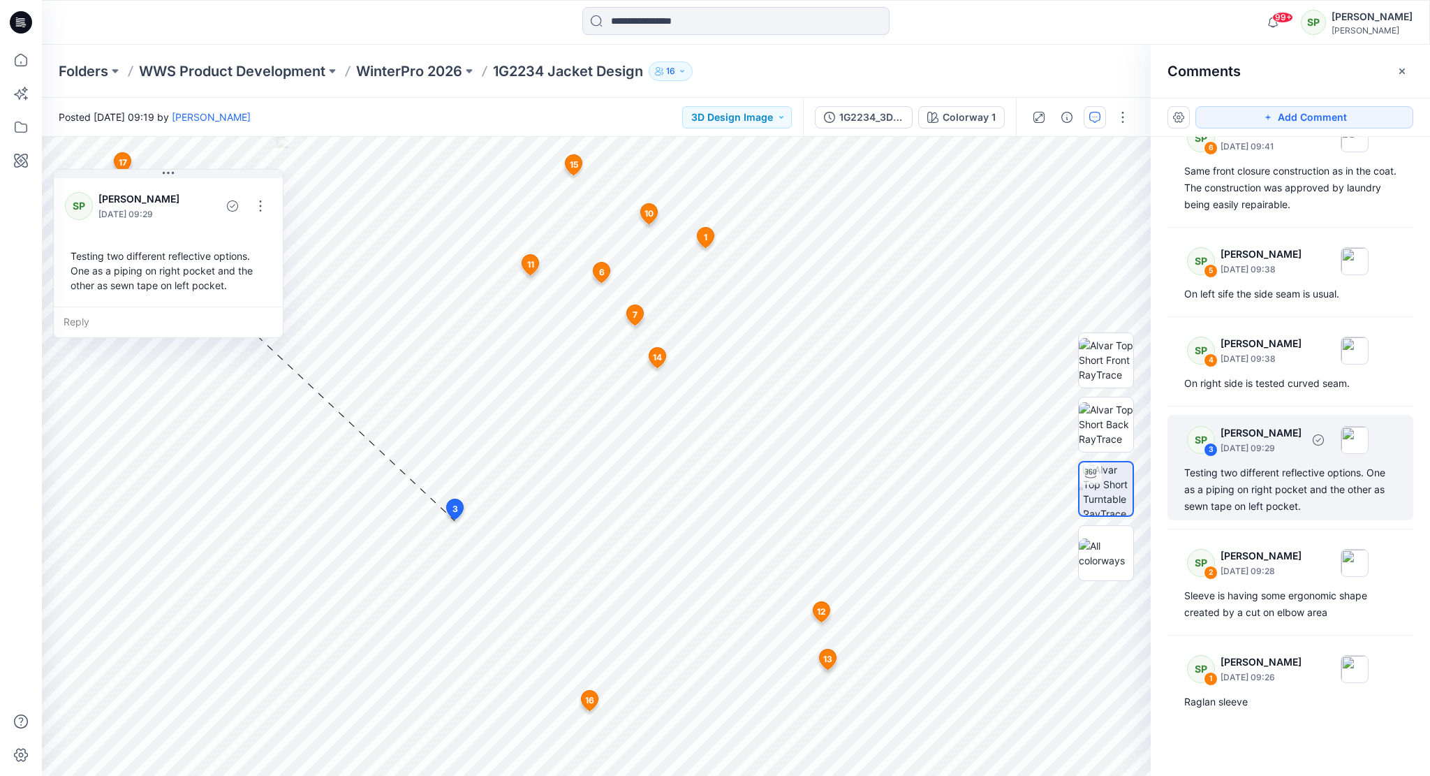
click at [1259, 462] on div "SP 3 [PERSON_NAME] [DATE] 09:29 Testing two different reflective options. One a…" at bounding box center [1290, 467] width 246 height 105
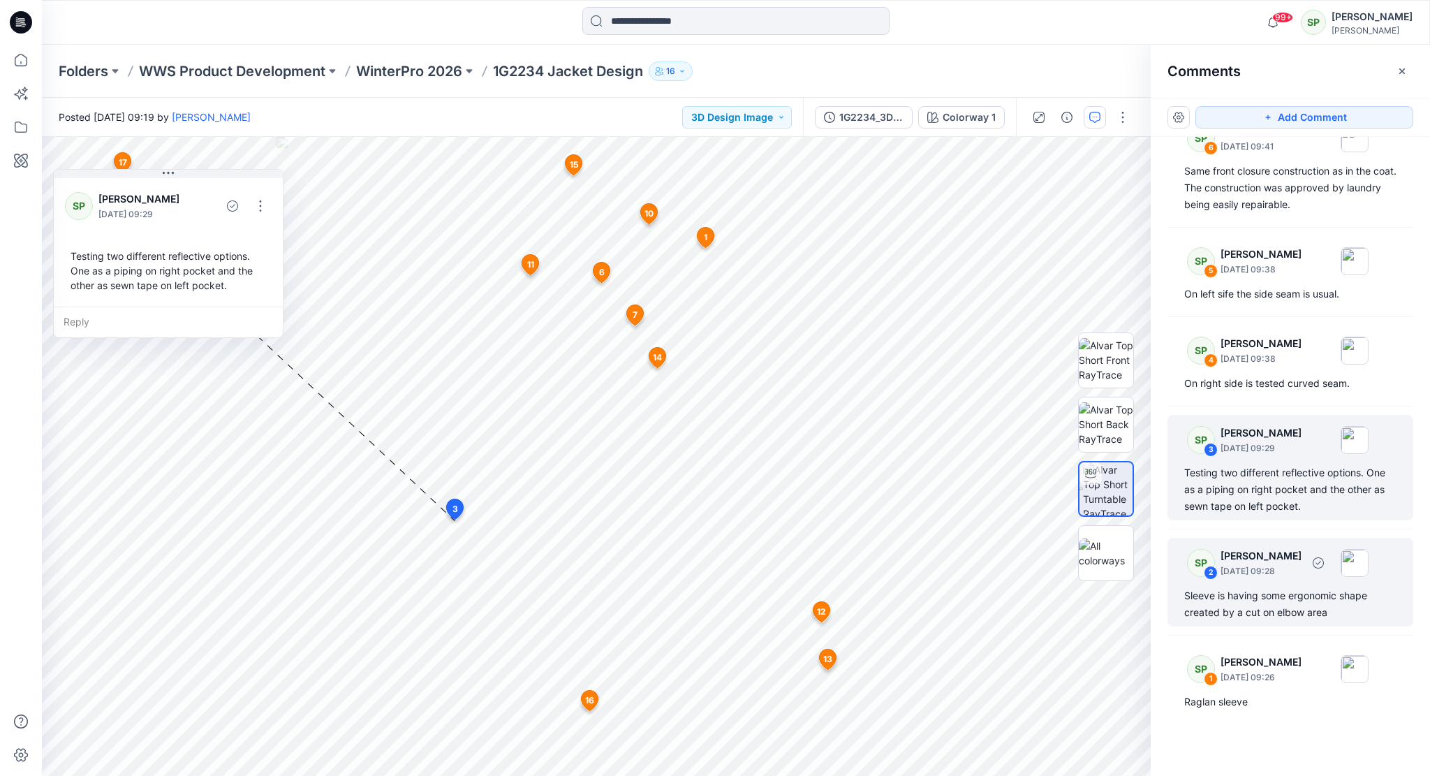
click at [1251, 569] on p "[DATE] 09:28" at bounding box center [1260, 571] width 81 height 14
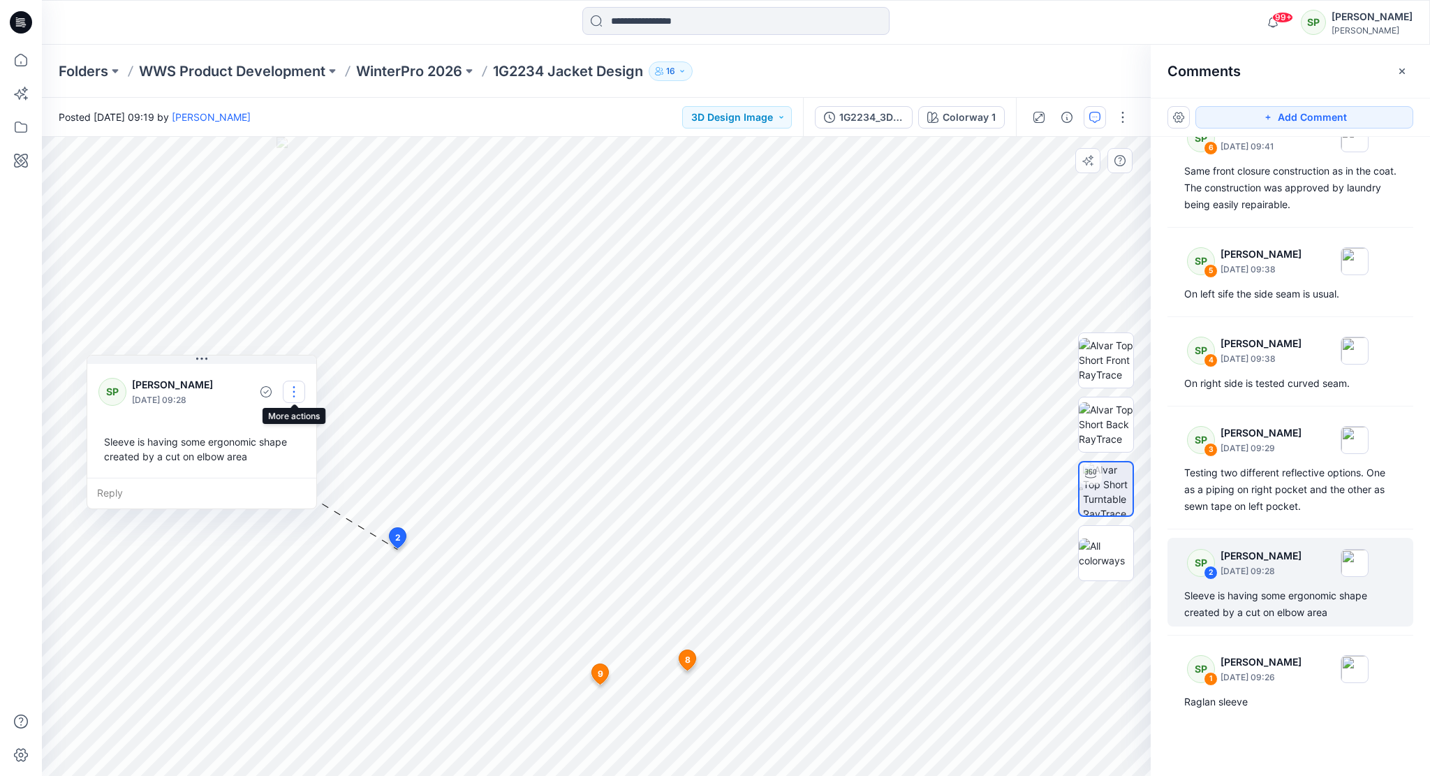
click at [295, 390] on button "button" at bounding box center [294, 392] width 22 height 22
click at [300, 421] on p "Edit comment" at bounding box center [297, 423] width 63 height 15
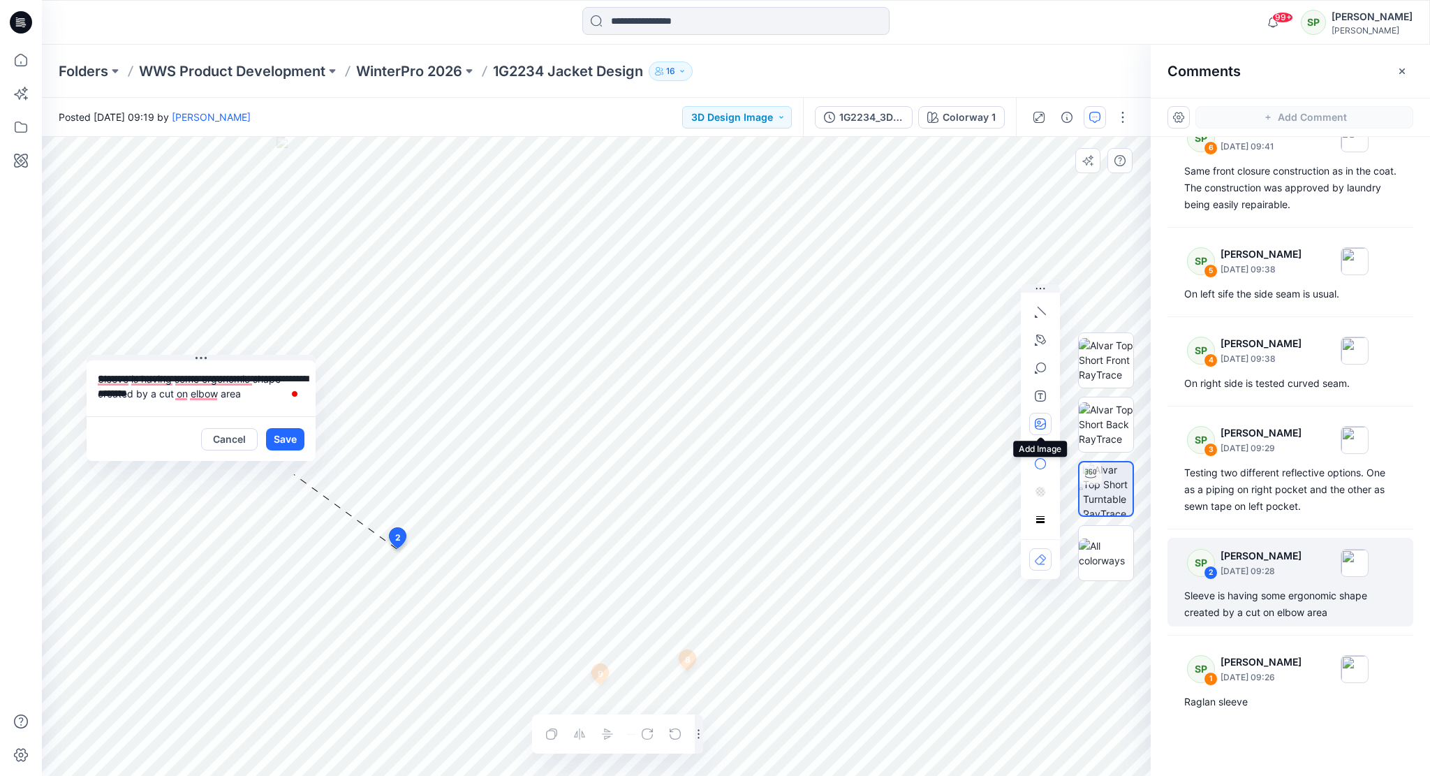
click at [1047, 421] on button "button" at bounding box center [1040, 424] width 22 height 22
type input"] "**********"
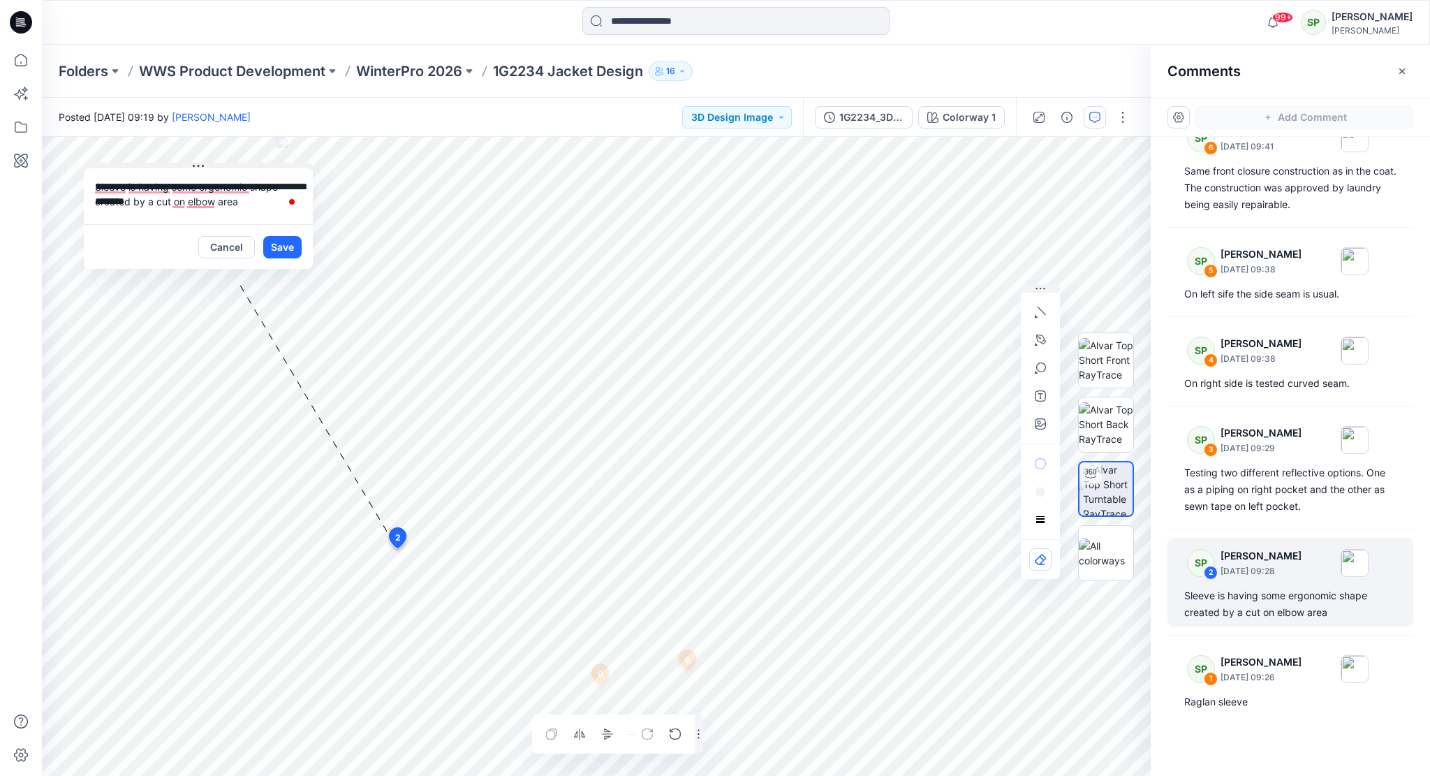
drag, startPoint x: 278, startPoint y: 359, endPoint x: 275, endPoint y: 167, distance: 192.0
click at [275, 167] on button at bounding box center [198, 167] width 229 height 8
click at [168, 201] on textarea "**********" at bounding box center [198, 196] width 229 height 56
click at [176, 200] on textarea "**********" at bounding box center [198, 196] width 229 height 56
click at [173, 198] on textarea "**********" at bounding box center [198, 196] width 229 height 56
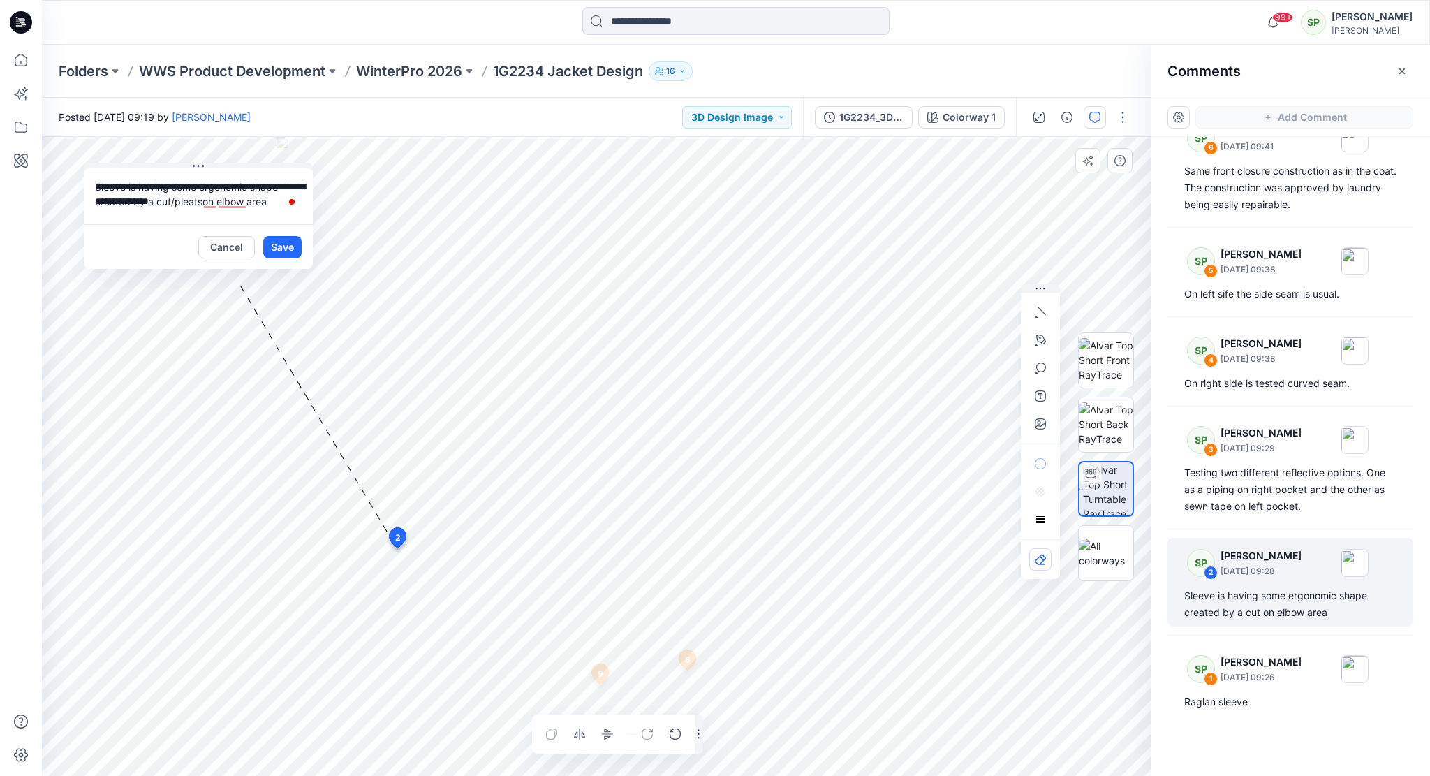
click at [175, 202] on textarea "**********" at bounding box center [198, 196] width 229 height 56
click at [173, 198] on textarea "**********" at bounding box center [198, 196] width 229 height 56
type textarea "**********"
click at [290, 248] on button "Save" at bounding box center [282, 247] width 38 height 22
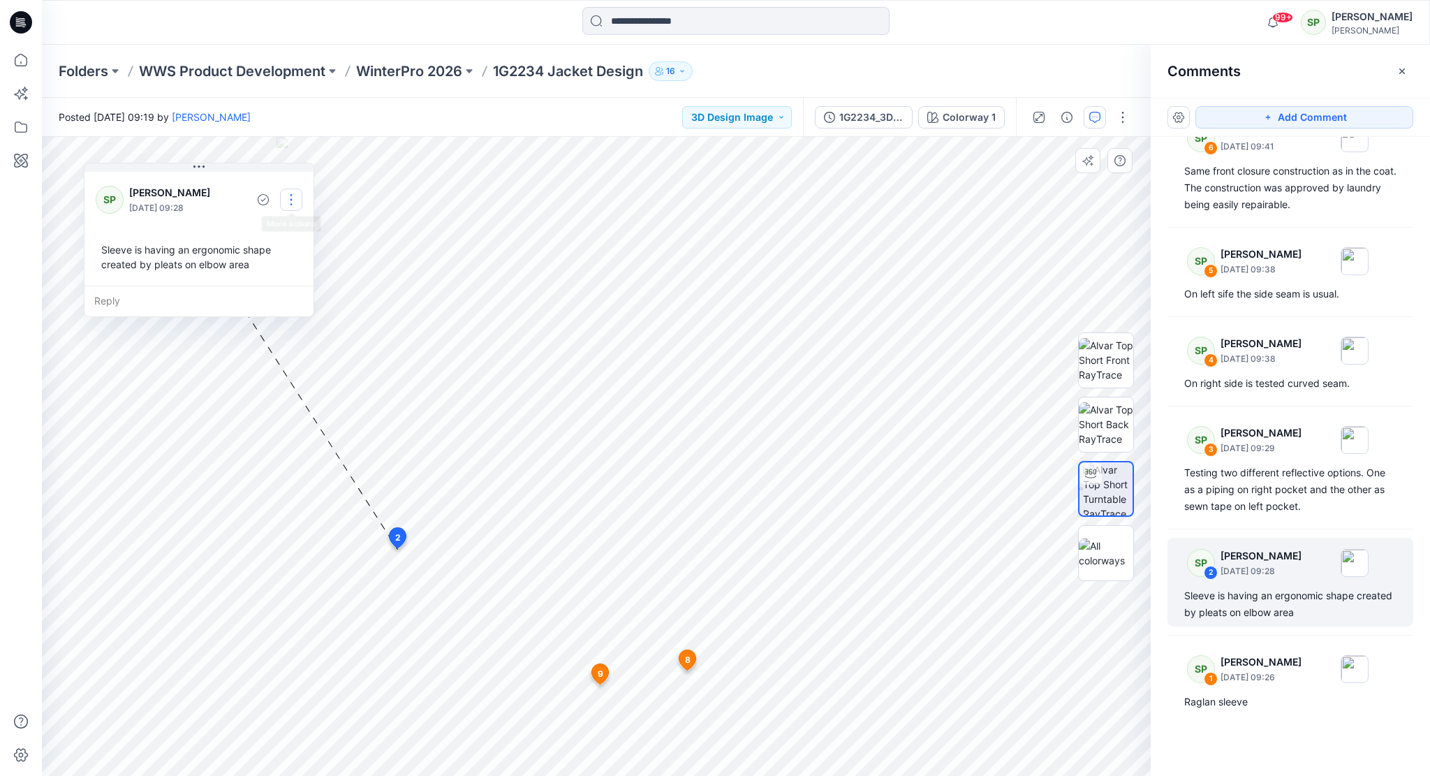
click at [288, 193] on button "button" at bounding box center [291, 200] width 22 height 22
click at [310, 225] on p "Edit comment" at bounding box center [294, 231] width 63 height 15
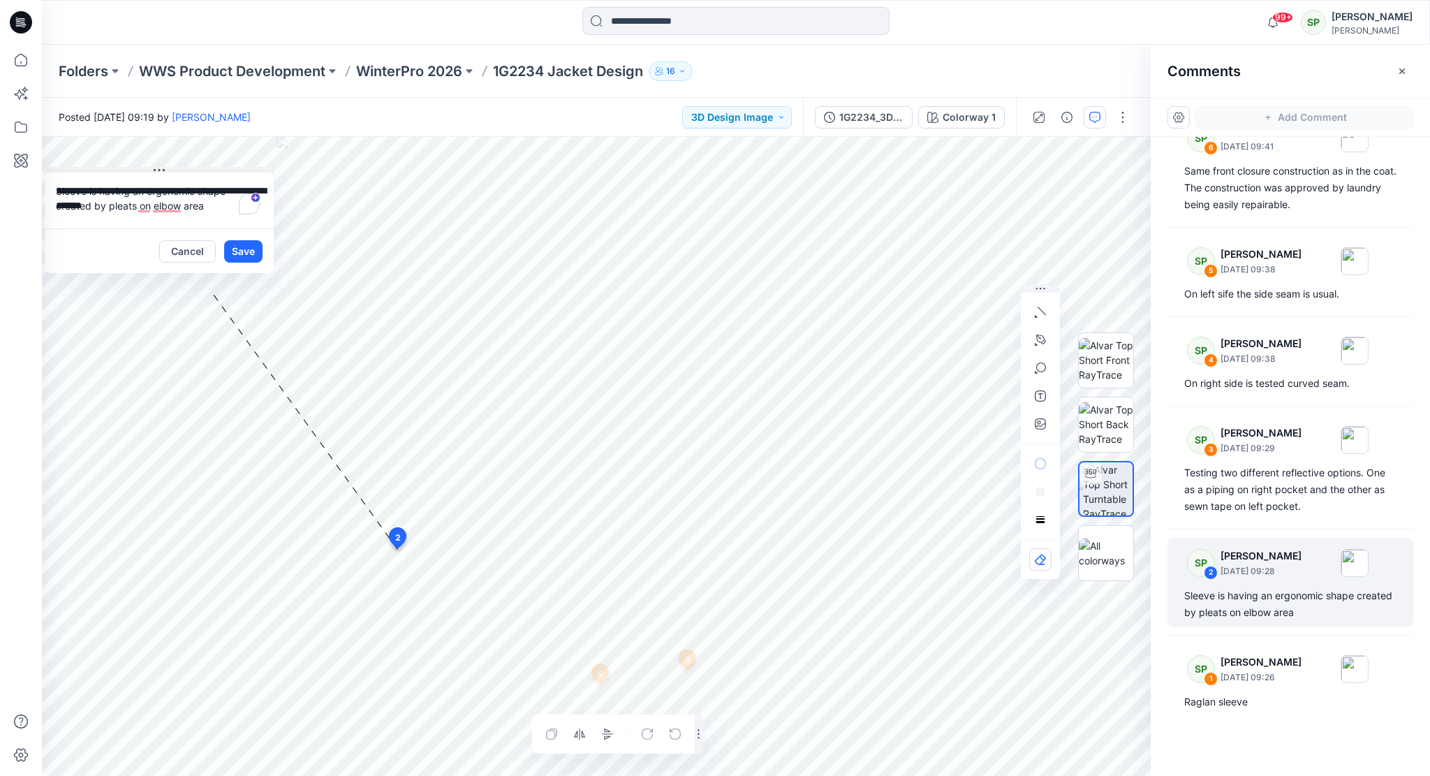
drag, startPoint x: 204, startPoint y: 165, endPoint x: 156, endPoint y: 170, distance: 47.7
click at [156, 170] on button at bounding box center [159, 171] width 229 height 8
click at [237, 243] on button "Save" at bounding box center [243, 251] width 38 height 22
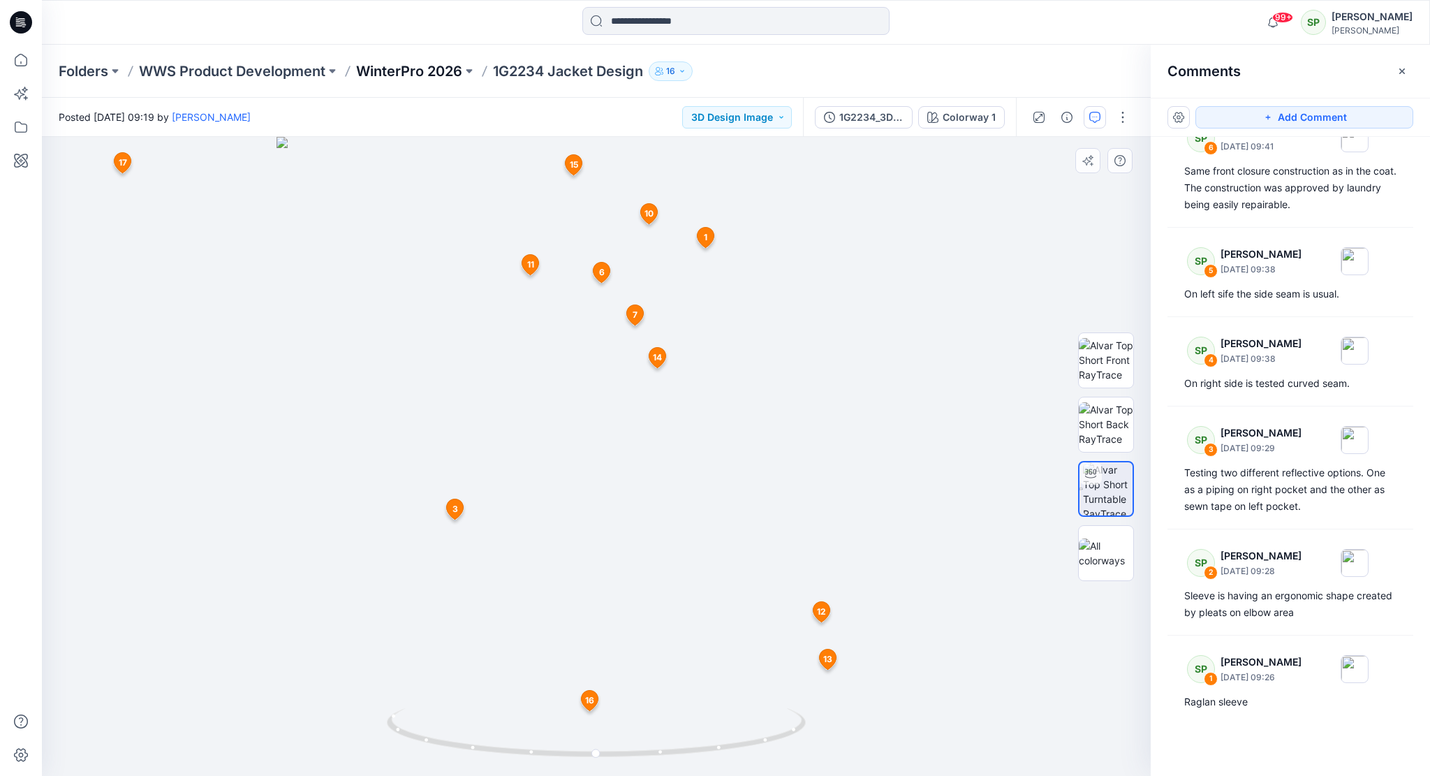
click at [410, 66] on p "WinterPro 2026" at bounding box center [409, 71] width 106 height 20
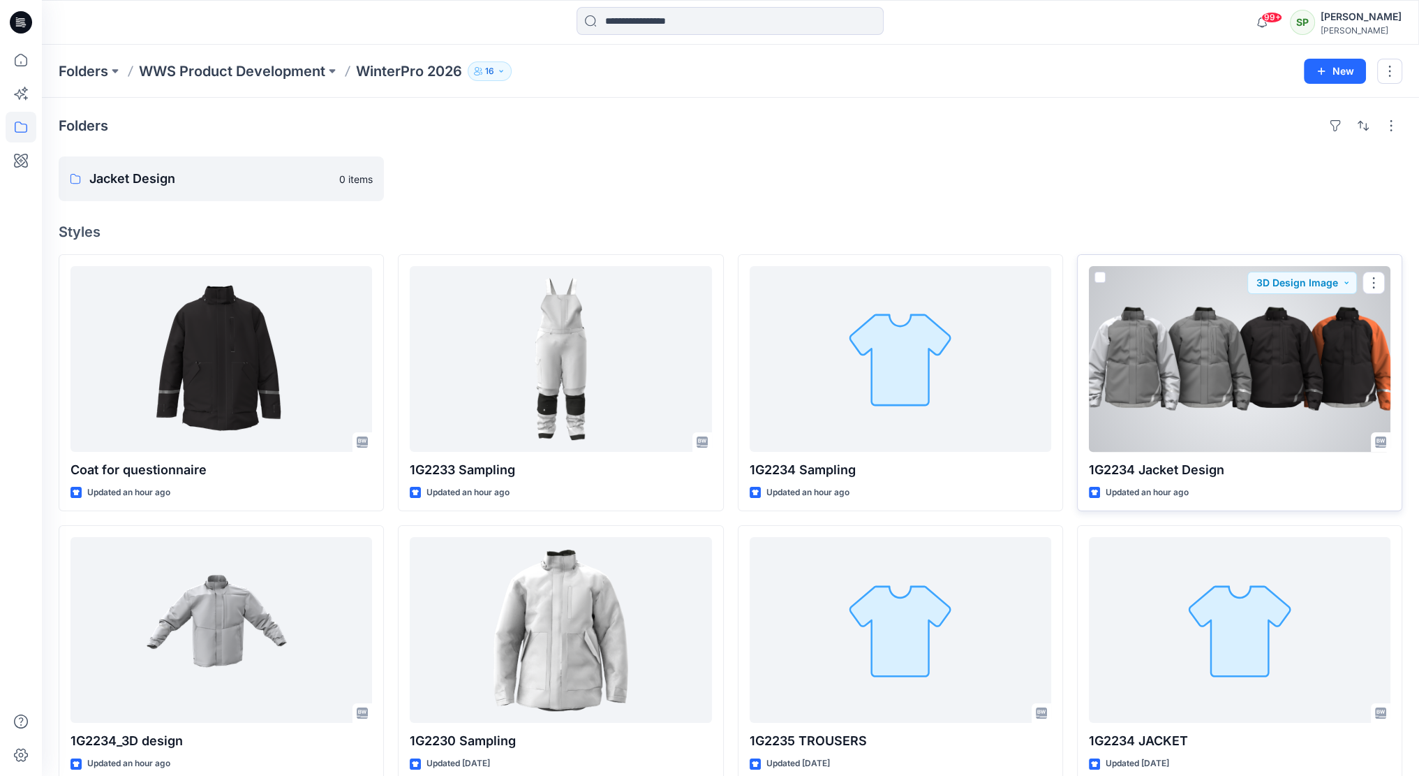
click at [1265, 334] on div at bounding box center [1240, 359] width 302 height 186
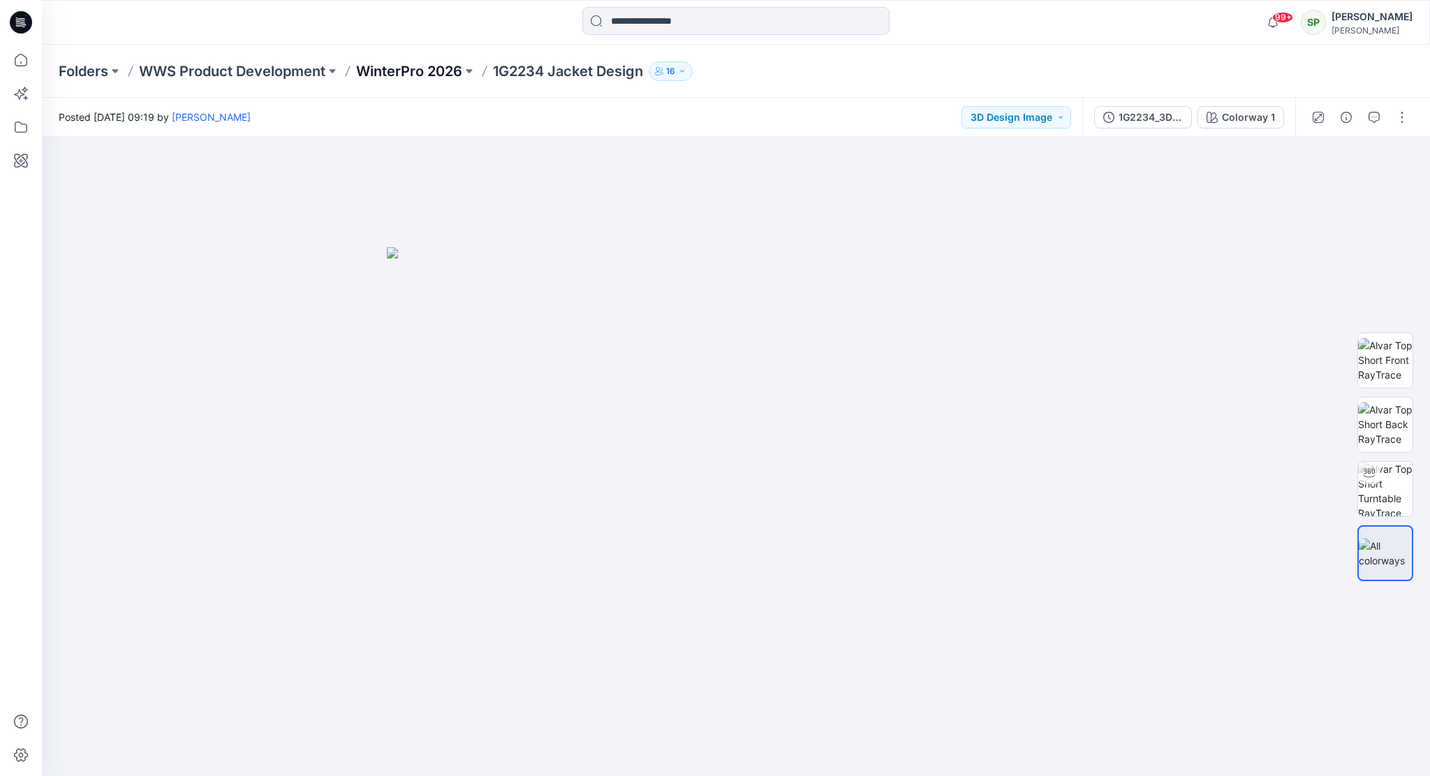
click at [429, 64] on p "WinterPro 2026" at bounding box center [409, 71] width 106 height 20
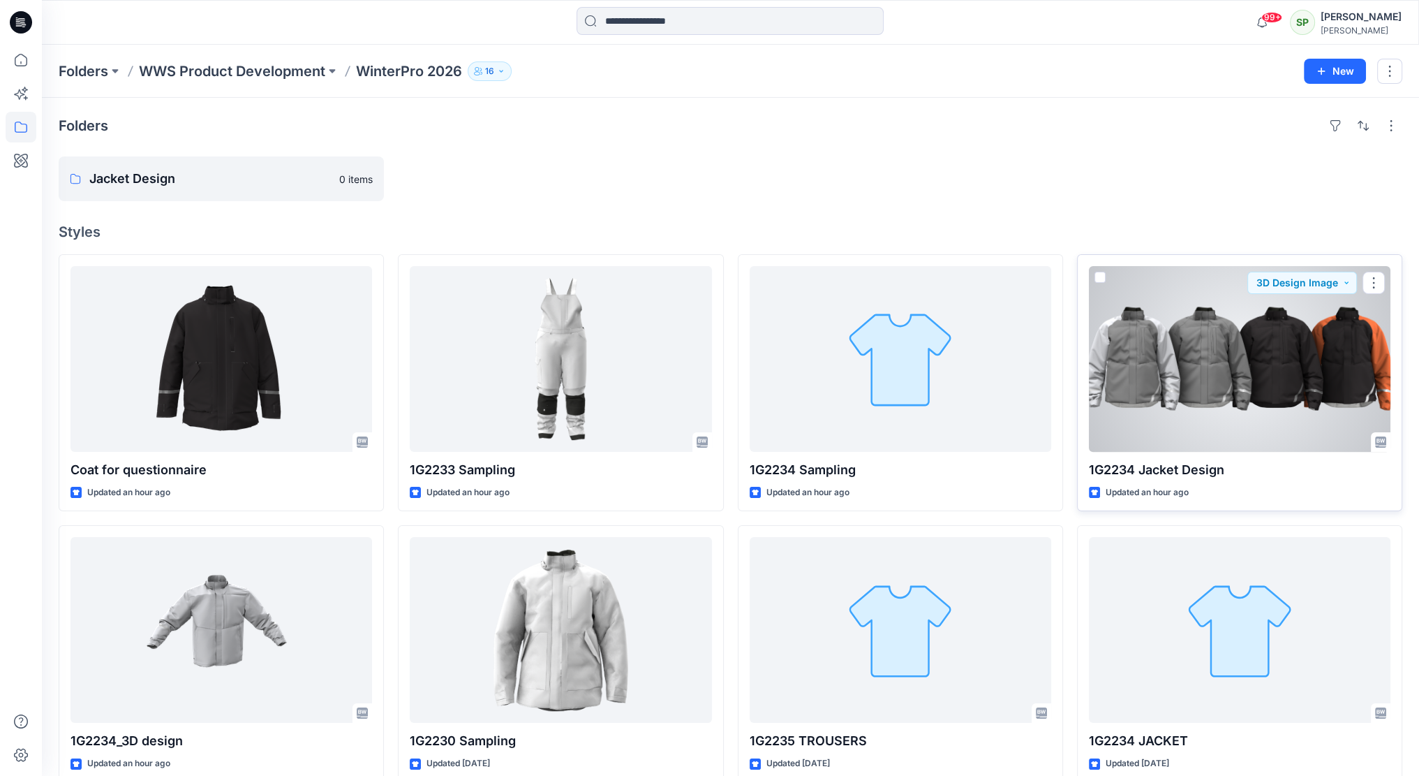
click at [1241, 348] on div at bounding box center [1240, 359] width 302 height 186
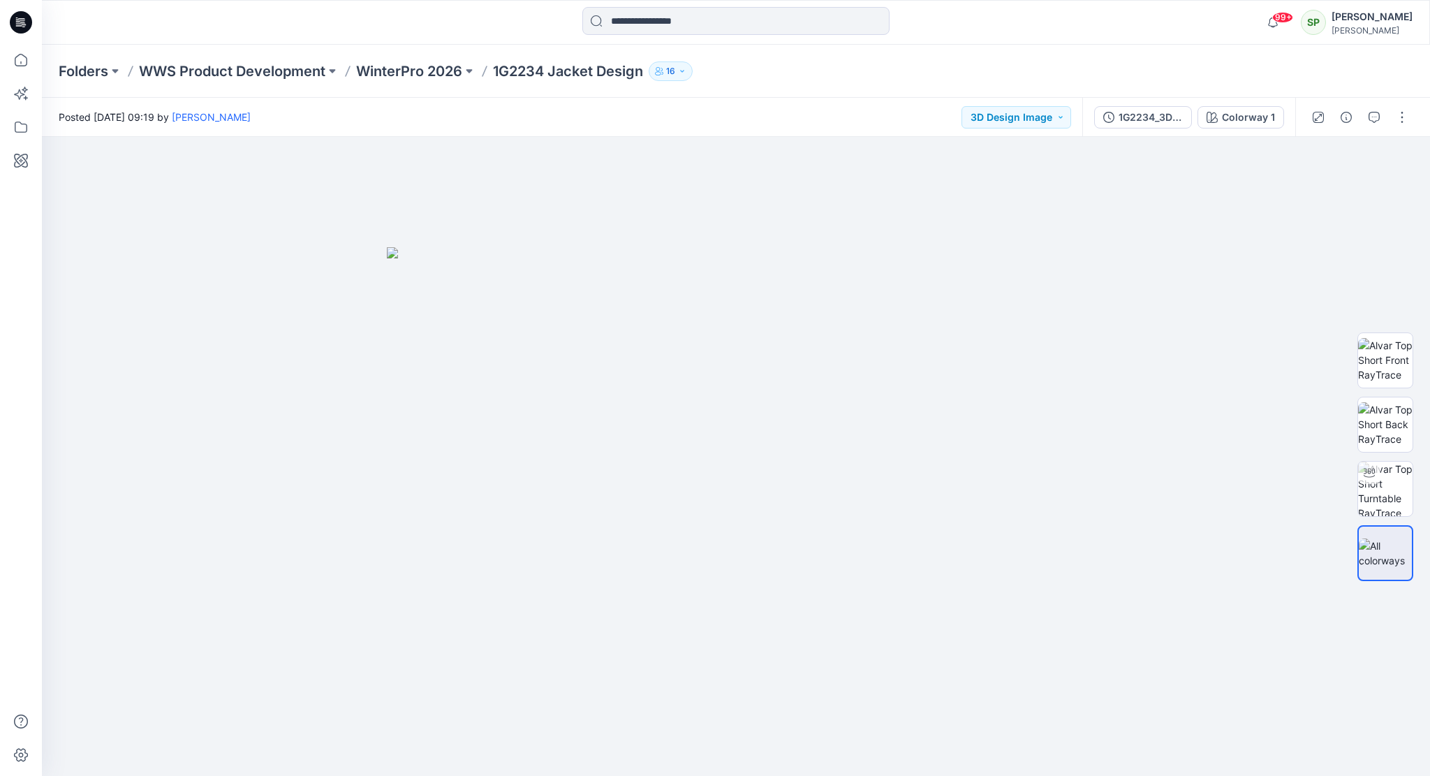
click at [592, 72] on p "1G2234 Jacket Design" at bounding box center [568, 71] width 150 height 20
click at [427, 69] on p "WinterPro 2026" at bounding box center [409, 71] width 106 height 20
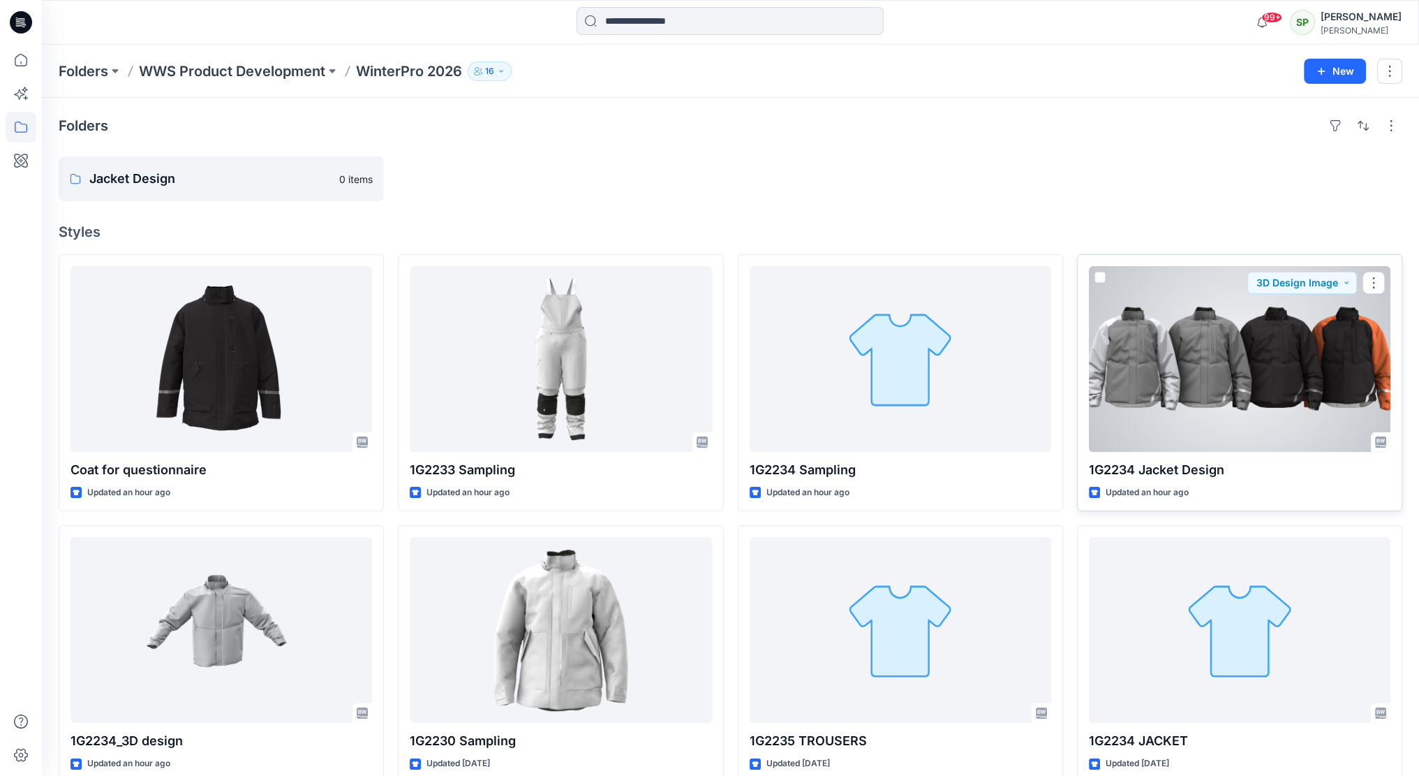
click at [1268, 357] on div at bounding box center [1240, 359] width 302 height 186
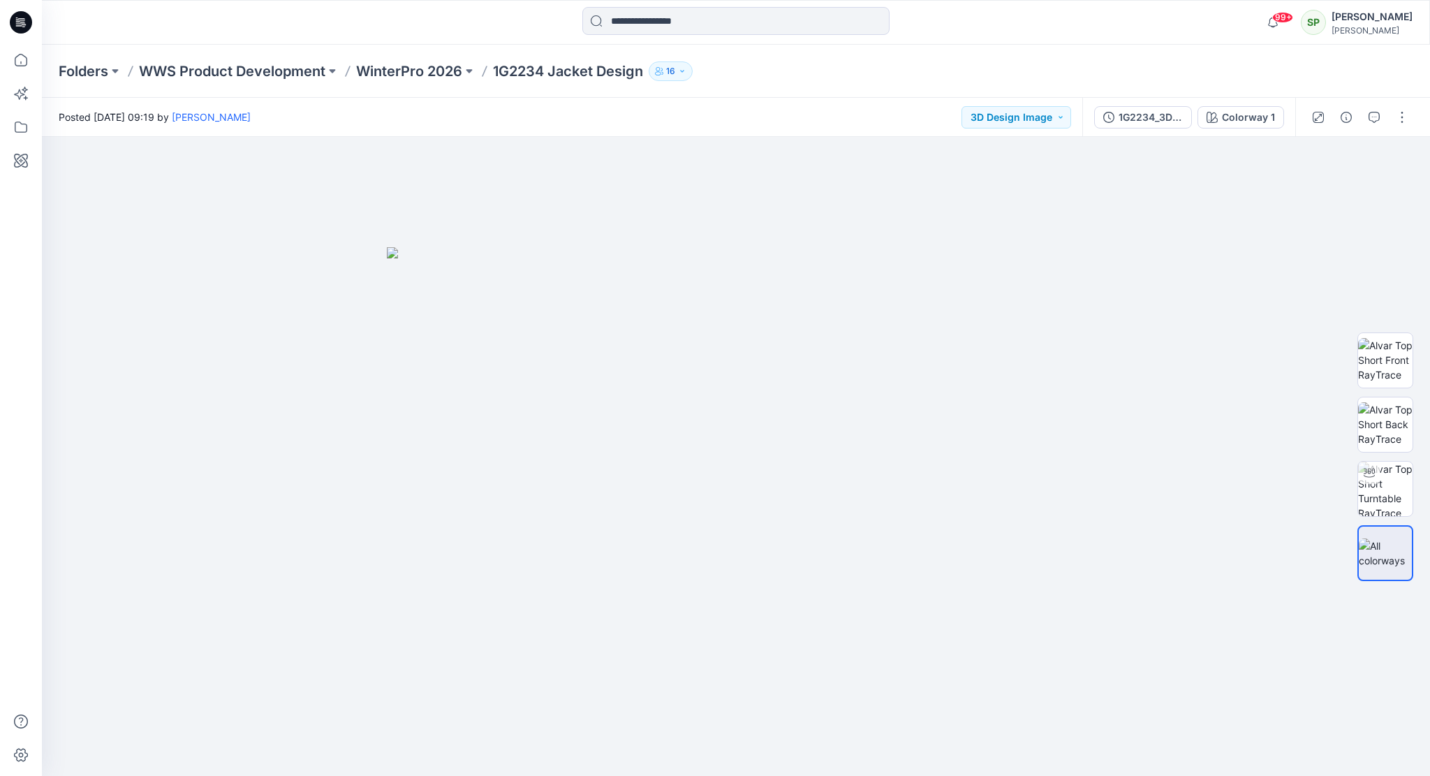
click at [566, 73] on p "1G2234 Jacket Design" at bounding box center [568, 71] width 150 height 20
click at [1374, 489] on img at bounding box center [1385, 488] width 54 height 54
drag, startPoint x: 927, startPoint y: 734, endPoint x: 552, endPoint y: 709, distance: 375.8
click at [552, 709] on icon at bounding box center [737, 734] width 422 height 52
drag, startPoint x: 825, startPoint y: 341, endPoint x: 829, endPoint y: 420, distance: 79.7
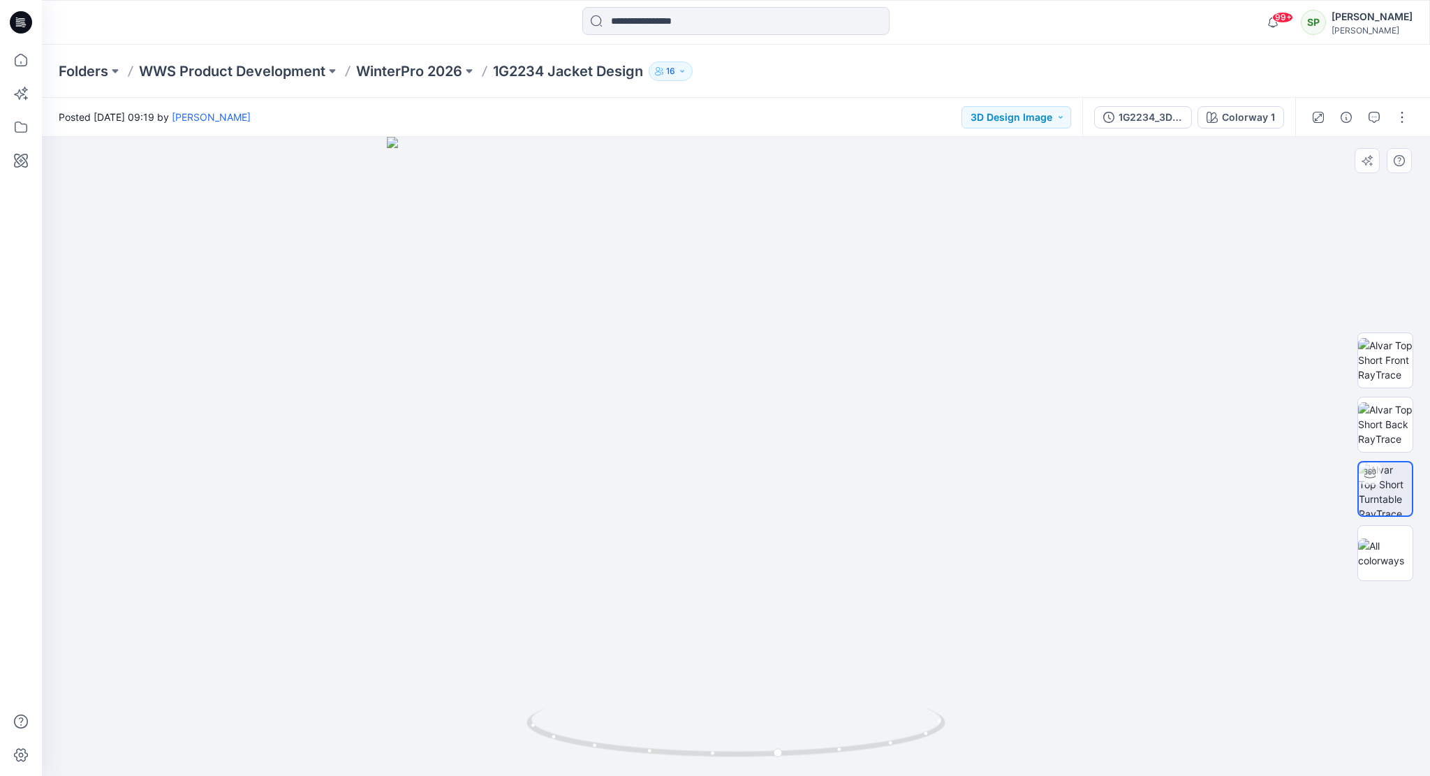
click at [829, 420] on img at bounding box center [736, 456] width 698 height 639
click at [1385, 492] on img at bounding box center [1385, 488] width 53 height 53
drag, startPoint x: 887, startPoint y: 747, endPoint x: 843, endPoint y: 746, distance: 44.0
click at [843, 746] on icon at bounding box center [737, 734] width 422 height 52
click at [1371, 117] on icon "button" at bounding box center [1373, 117] width 11 height 11
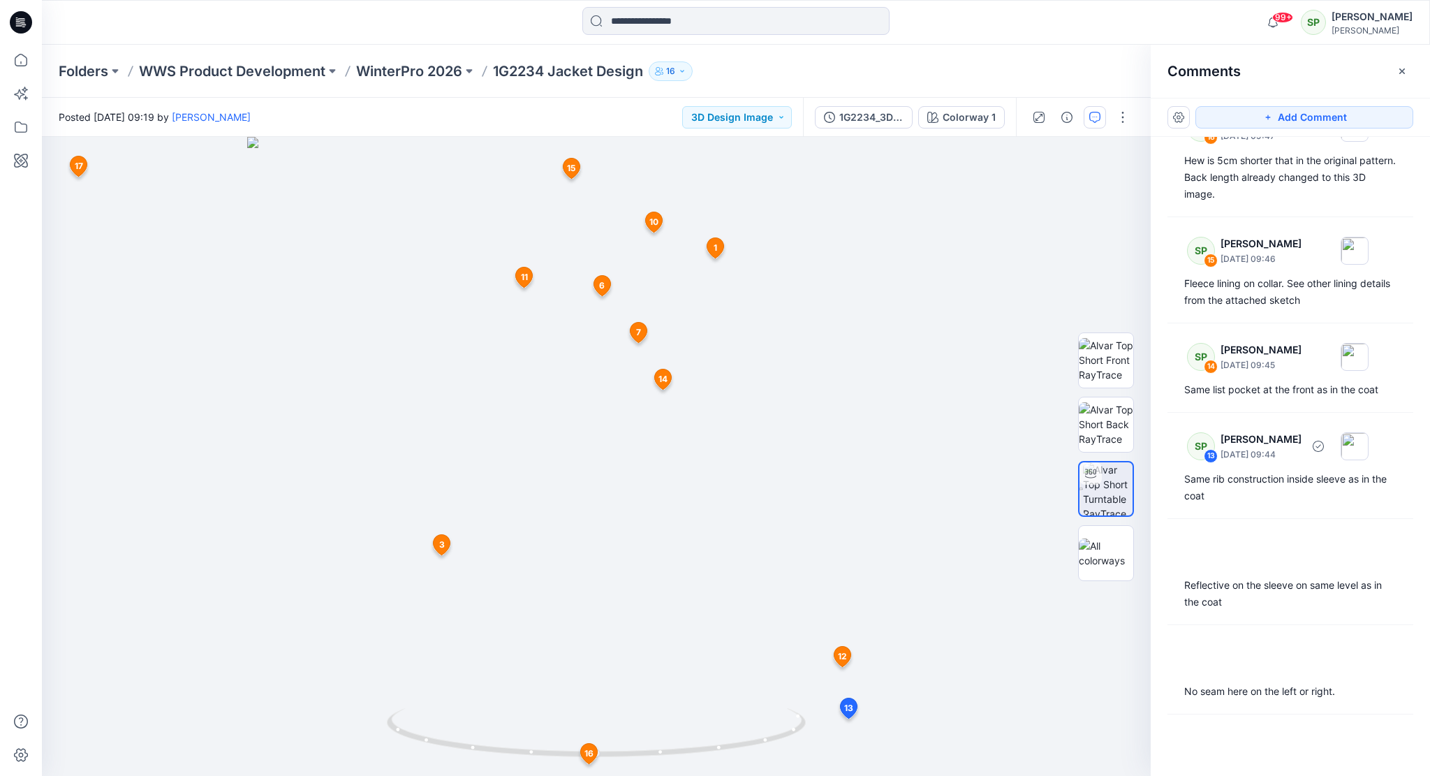
scroll to position [140, 0]
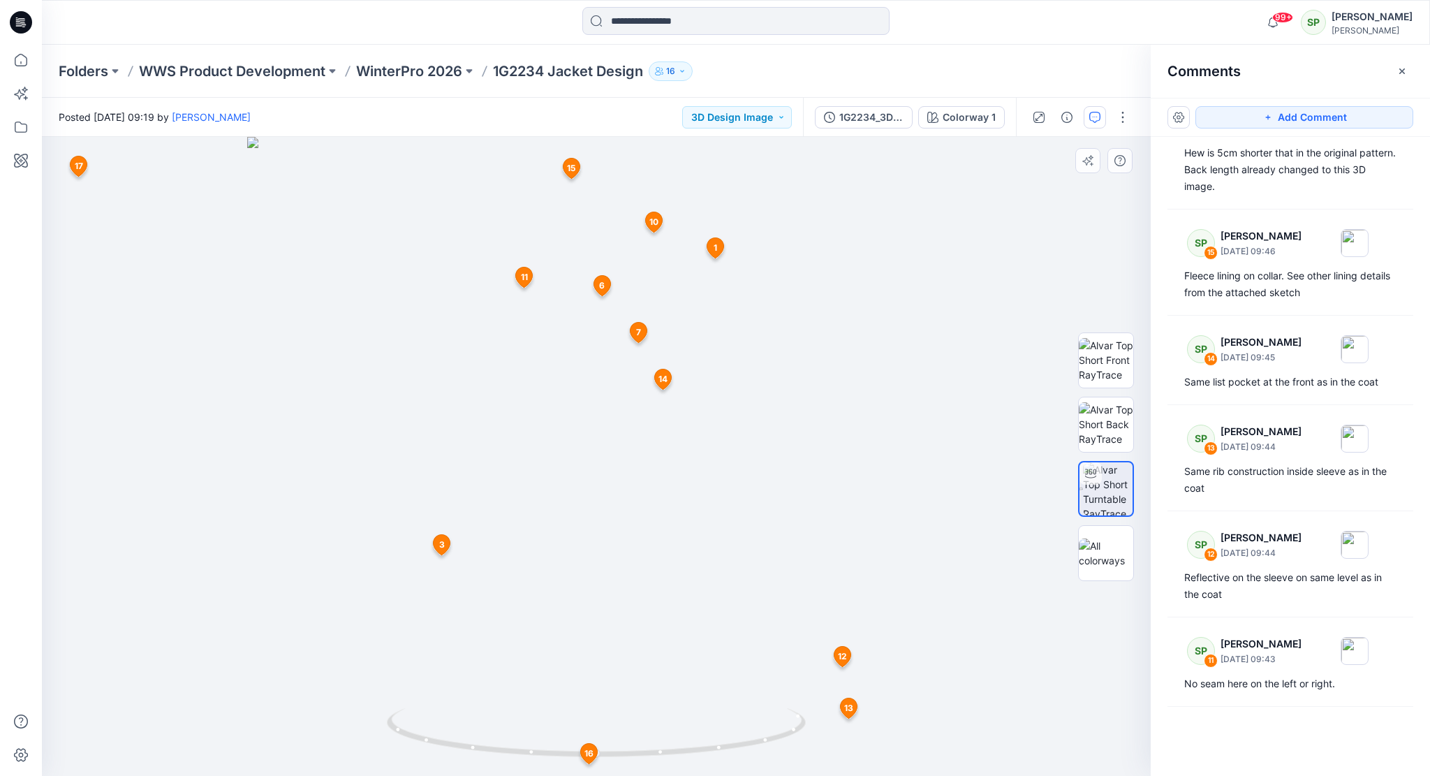
click at [851, 709] on span "13" at bounding box center [848, 708] width 9 height 13
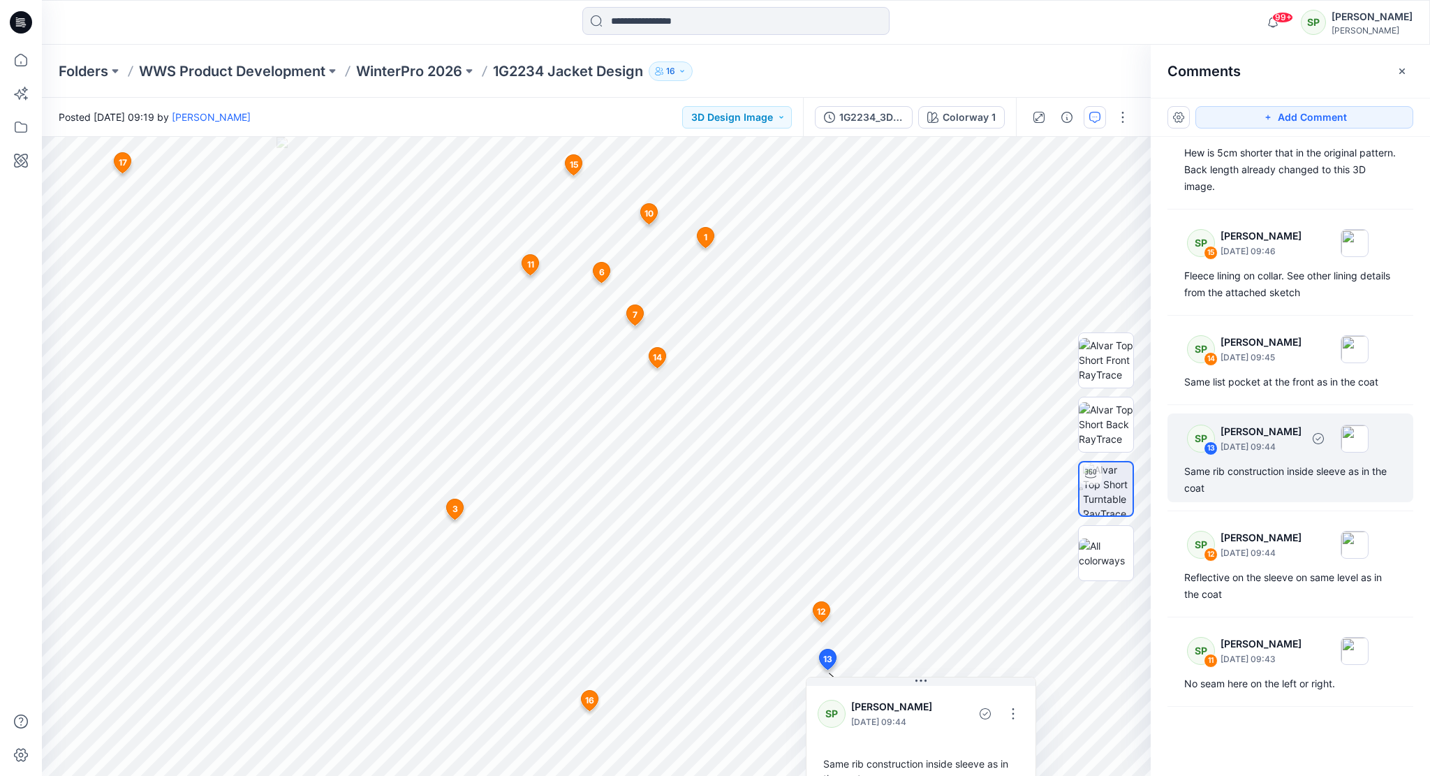
click at [1307, 475] on div "SP 13 [PERSON_NAME] [DATE] 09:44 Same rib construction inside sleeve as in the …" at bounding box center [1290, 457] width 246 height 89
drag, startPoint x: 944, startPoint y: 682, endPoint x: 986, endPoint y: 619, distance: 75.5
click at [986, 620] on div "SP [PERSON_NAME] [DATE] 09:44 Same rib construction inside sleeve as in the coa…" at bounding box center [963, 697] width 230 height 154
click at [1058, 653] on button "button" at bounding box center [1055, 657] width 22 height 22
click at [1057, 686] on p "Edit comment" at bounding box center [1058, 688] width 63 height 15
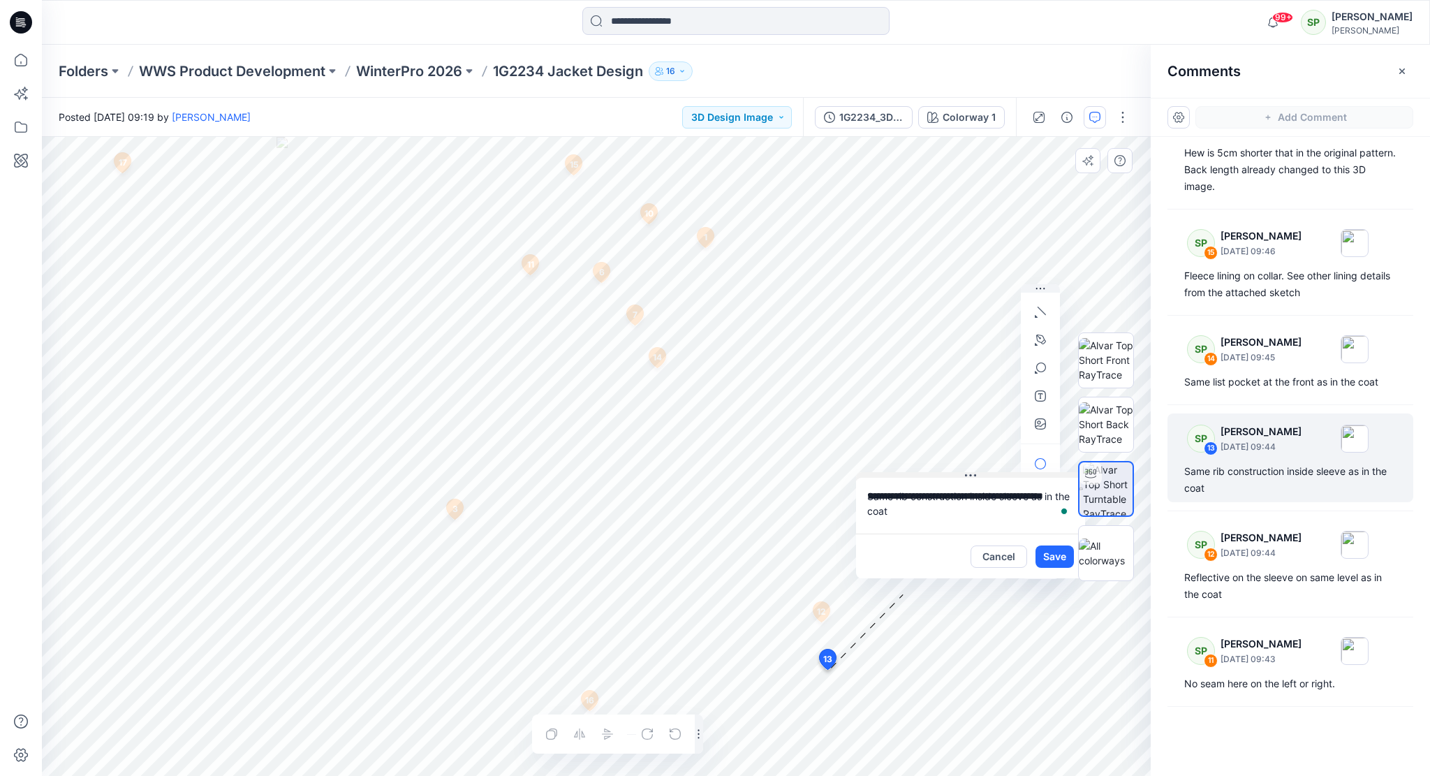
drag, startPoint x: 991, startPoint y: 624, endPoint x: 1000, endPoint y: 476, distance: 148.3
click at [1000, 476] on button at bounding box center [970, 476] width 229 height 8
drag, startPoint x: 1000, startPoint y: 477, endPoint x: 1001, endPoint y: 536, distance: 58.7
click at [1001, 536] on div "**********" at bounding box center [970, 528] width 229 height 101
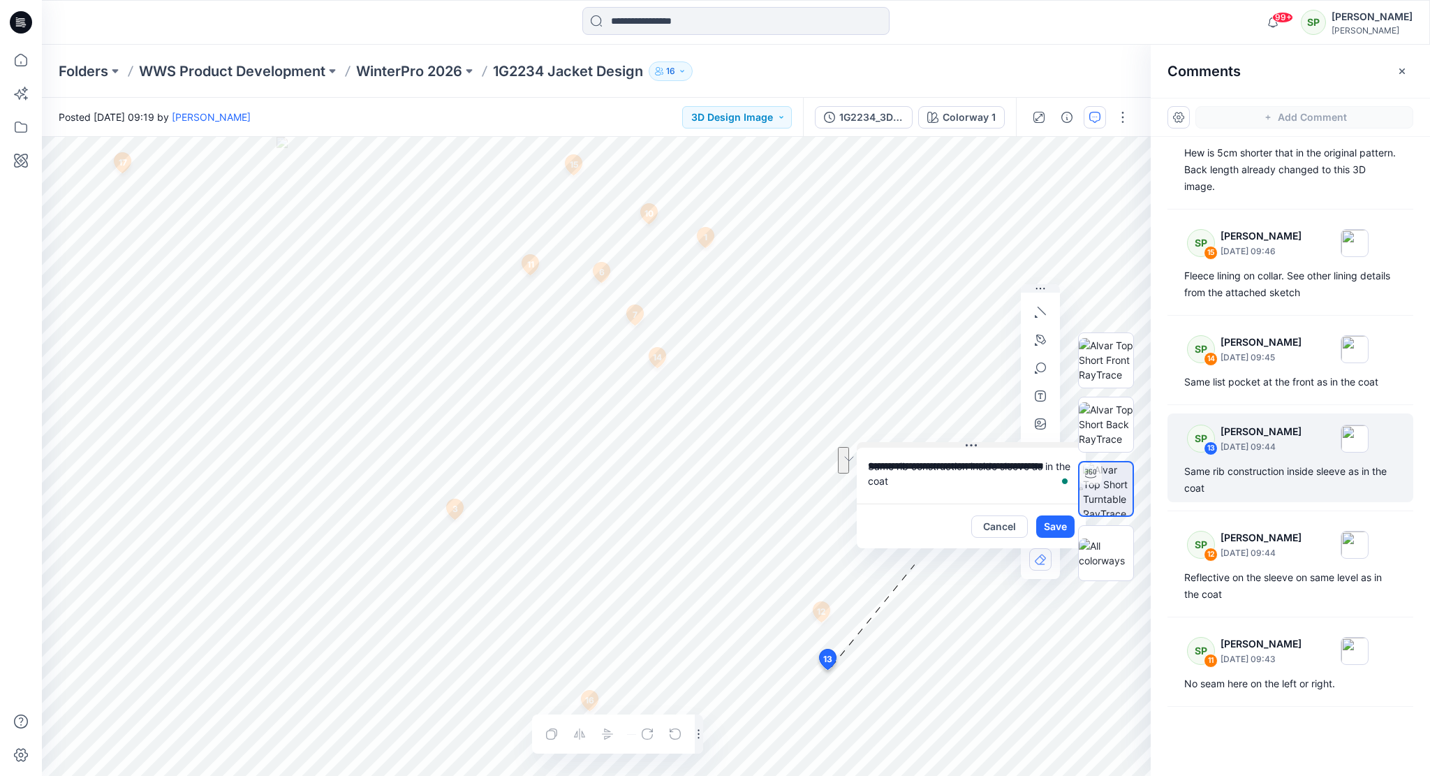
drag, startPoint x: 983, startPoint y: 472, endPoint x: 984, endPoint y: 442, distance: 30.0
click at [984, 442] on button at bounding box center [971, 446] width 229 height 8
click at [1042, 422] on icon "button" at bounding box center [1040, 423] width 11 height 11
type input"] "**********"
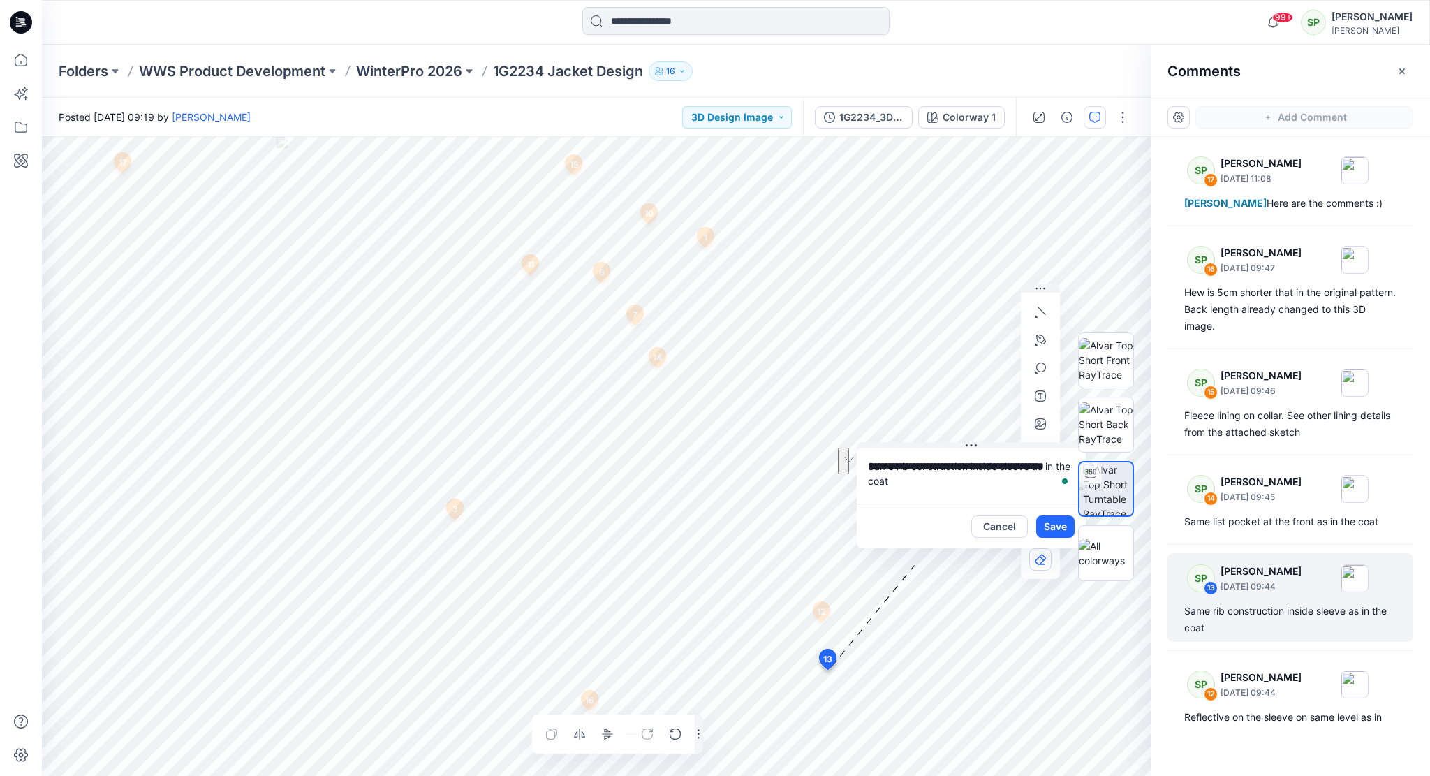
scroll to position [140, 0]
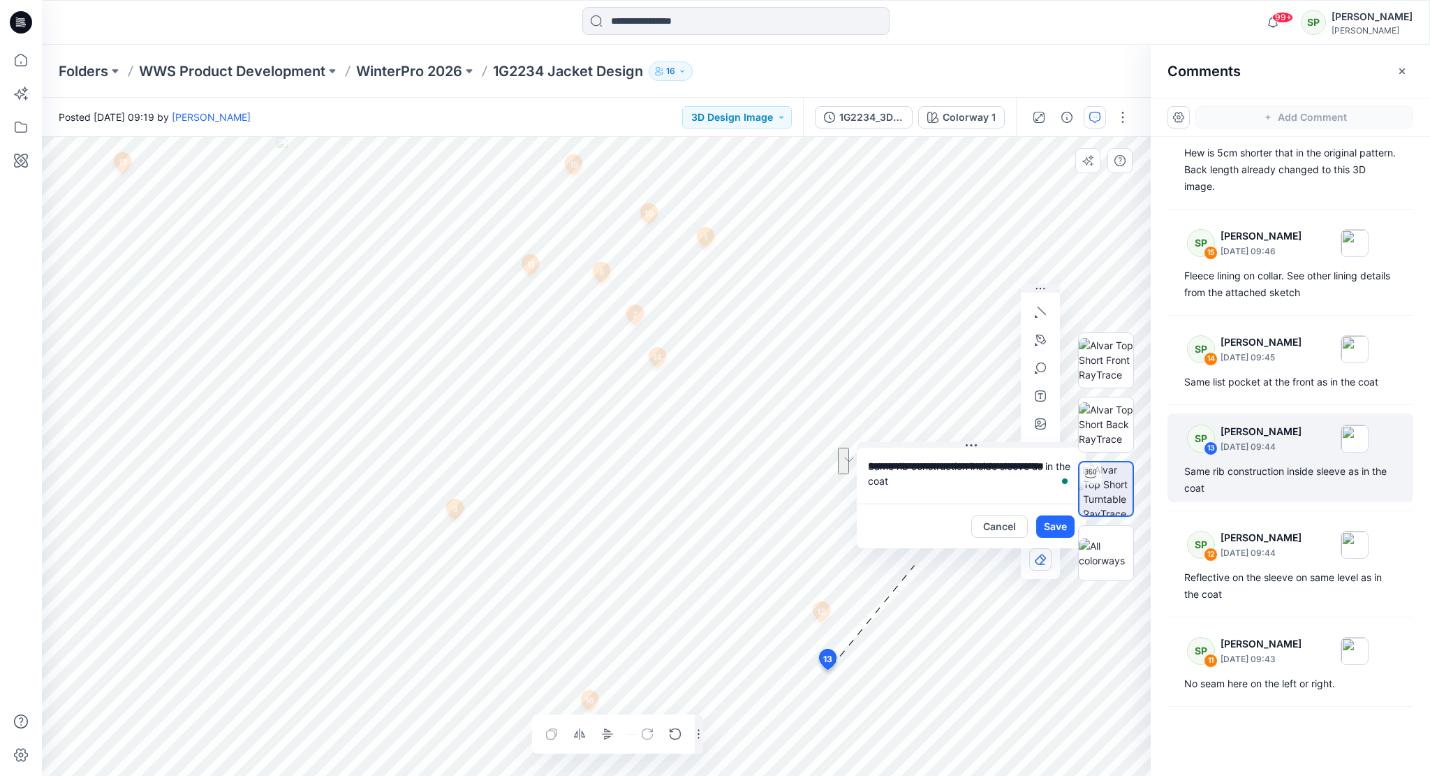
click at [1033, 460] on textarea "**********" at bounding box center [971, 476] width 229 height 56
type textarea "**********"
click at [1051, 529] on button "Save" at bounding box center [1055, 526] width 38 height 22
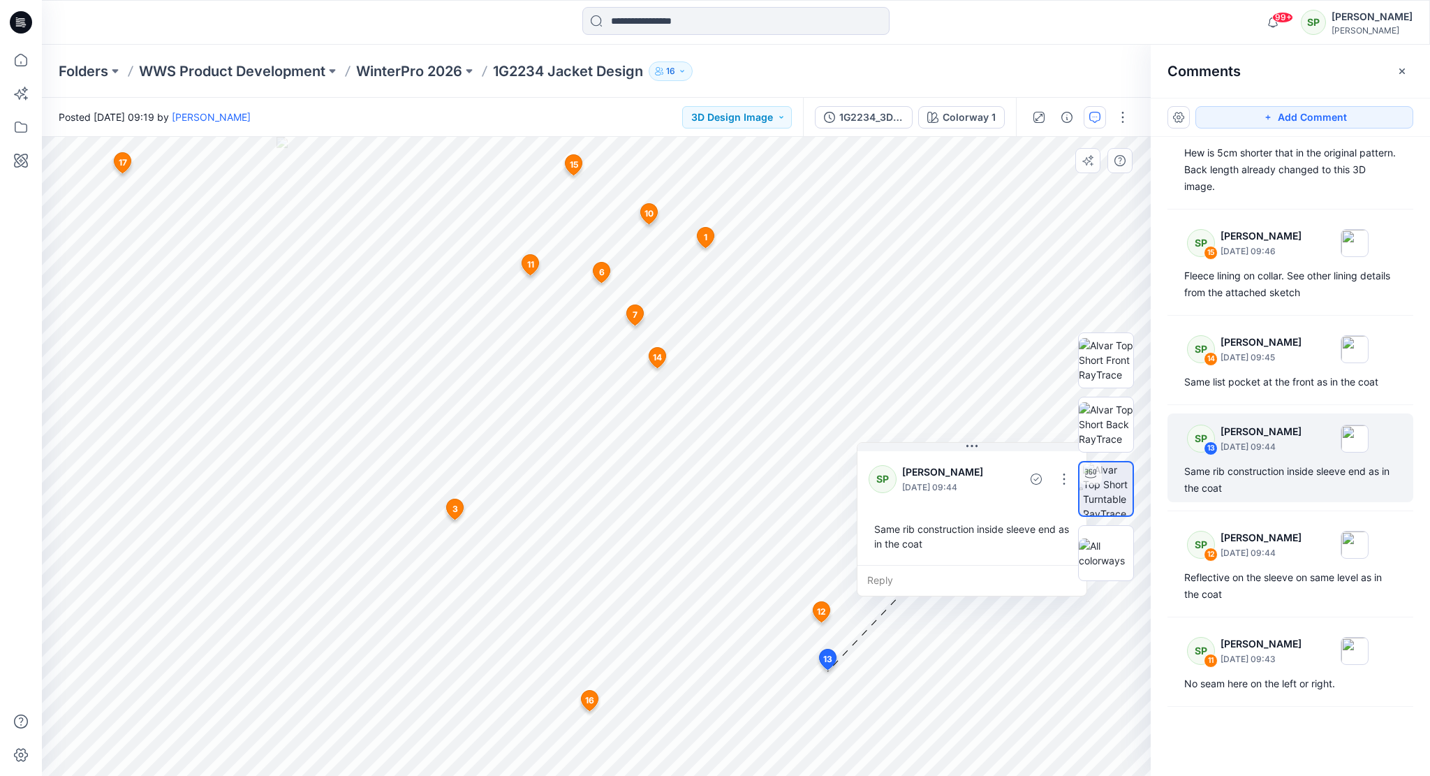
click at [455, 503] on span "3" at bounding box center [455, 509] width 6 height 13
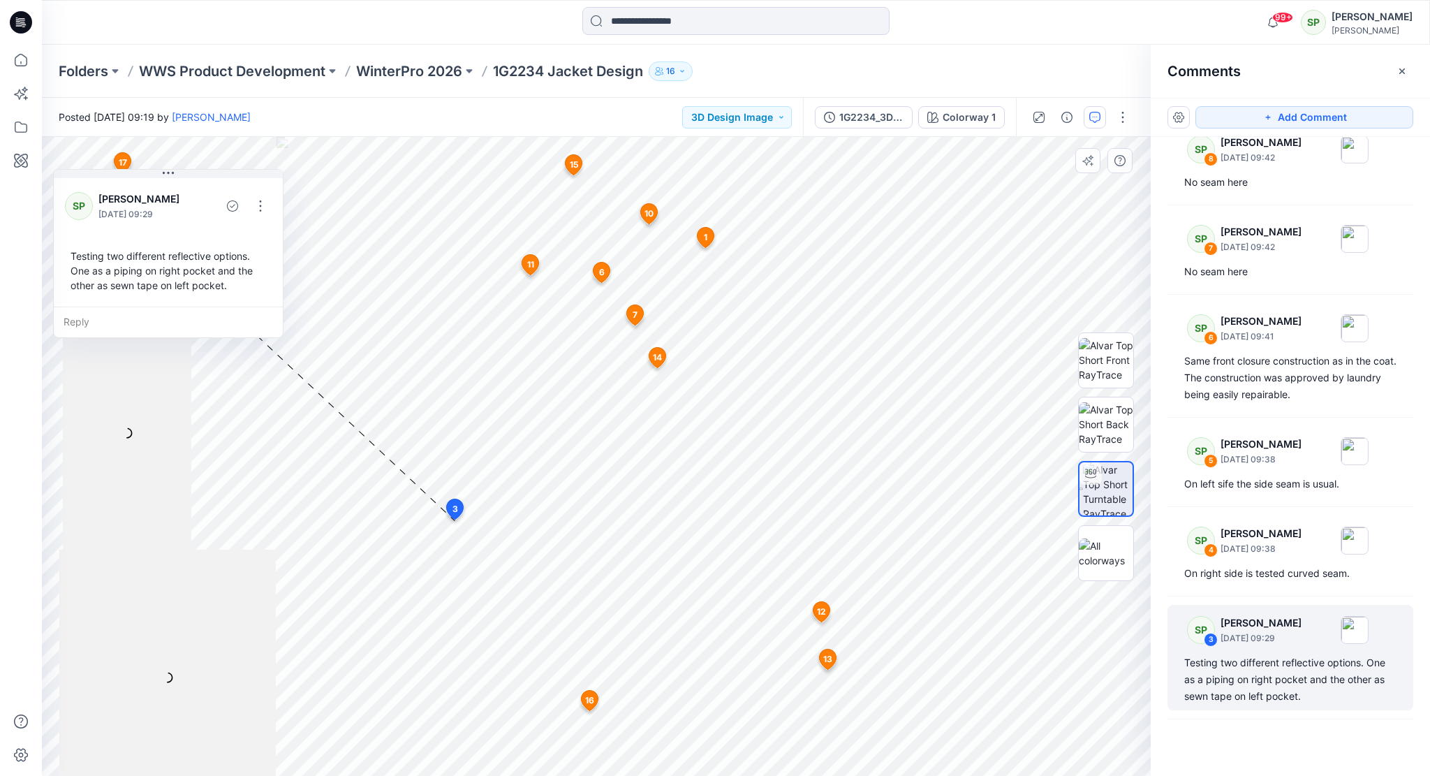
scroll to position [910, 0]
click at [1262, 555] on p "[DATE] 09:38" at bounding box center [1260, 548] width 81 height 14
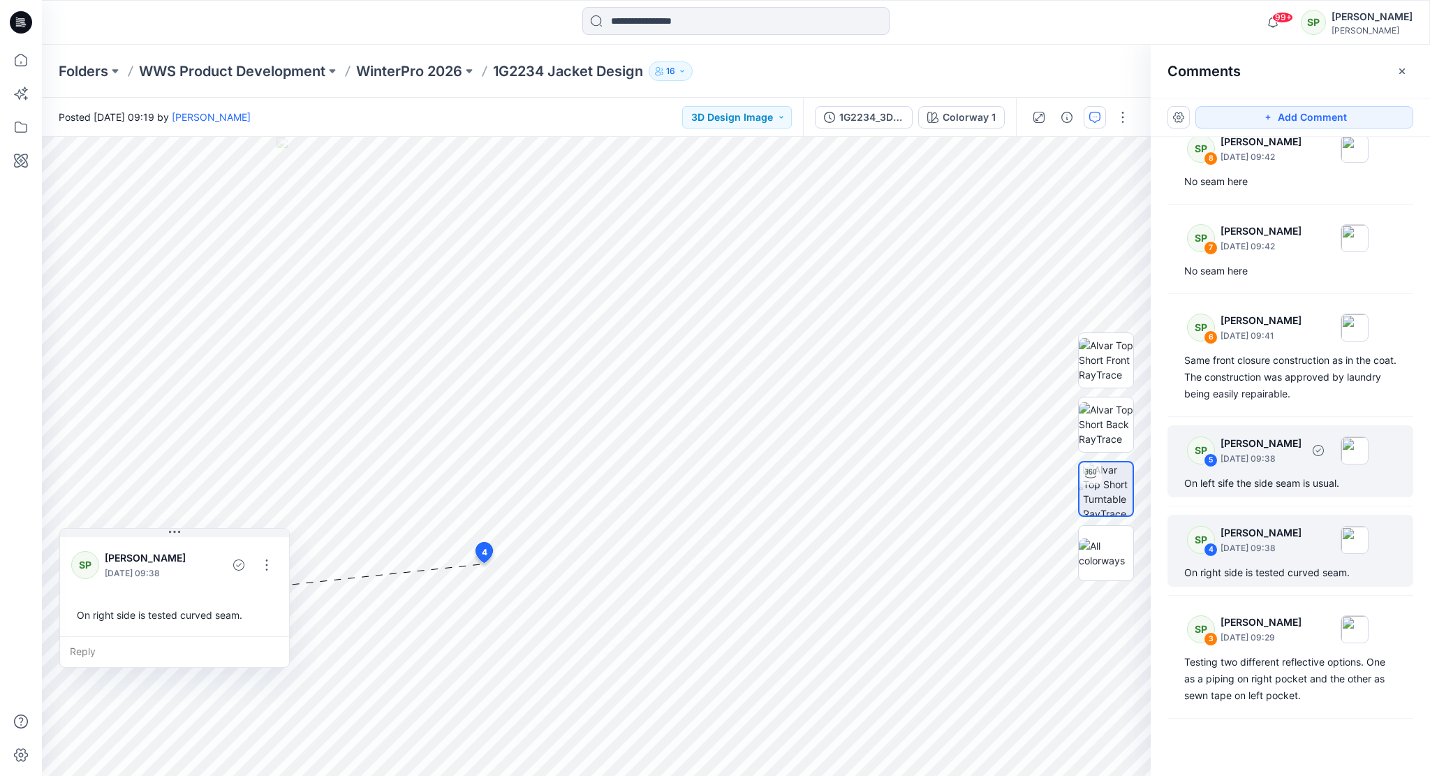
click at [1253, 466] on p "[DATE] 09:38" at bounding box center [1260, 459] width 81 height 14
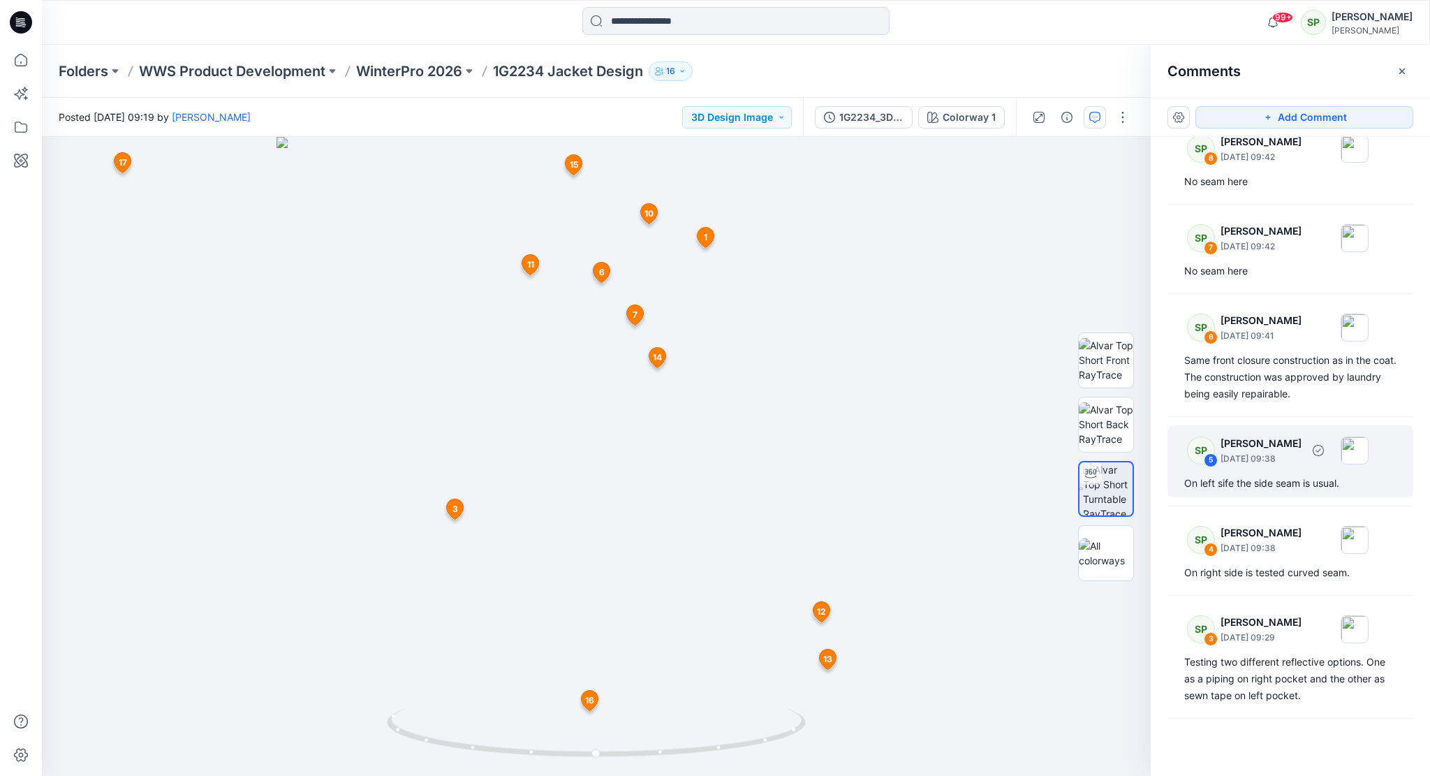
click at [1283, 466] on p "[DATE] 09:38" at bounding box center [1260, 459] width 81 height 14
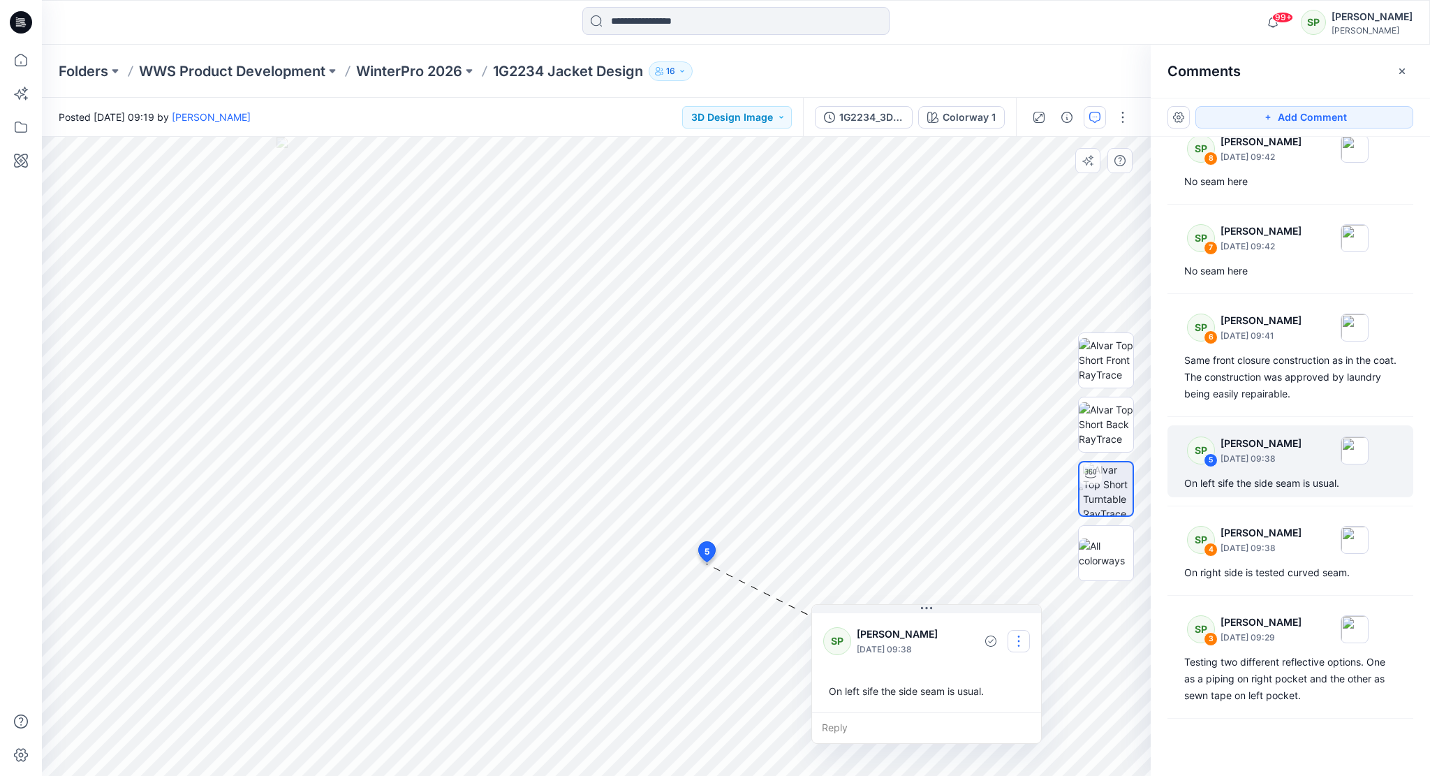
click at [1024, 642] on button "button" at bounding box center [1018, 641] width 22 height 22
click at [1014, 667] on p "Edit comment" at bounding box center [1022, 672] width 63 height 15
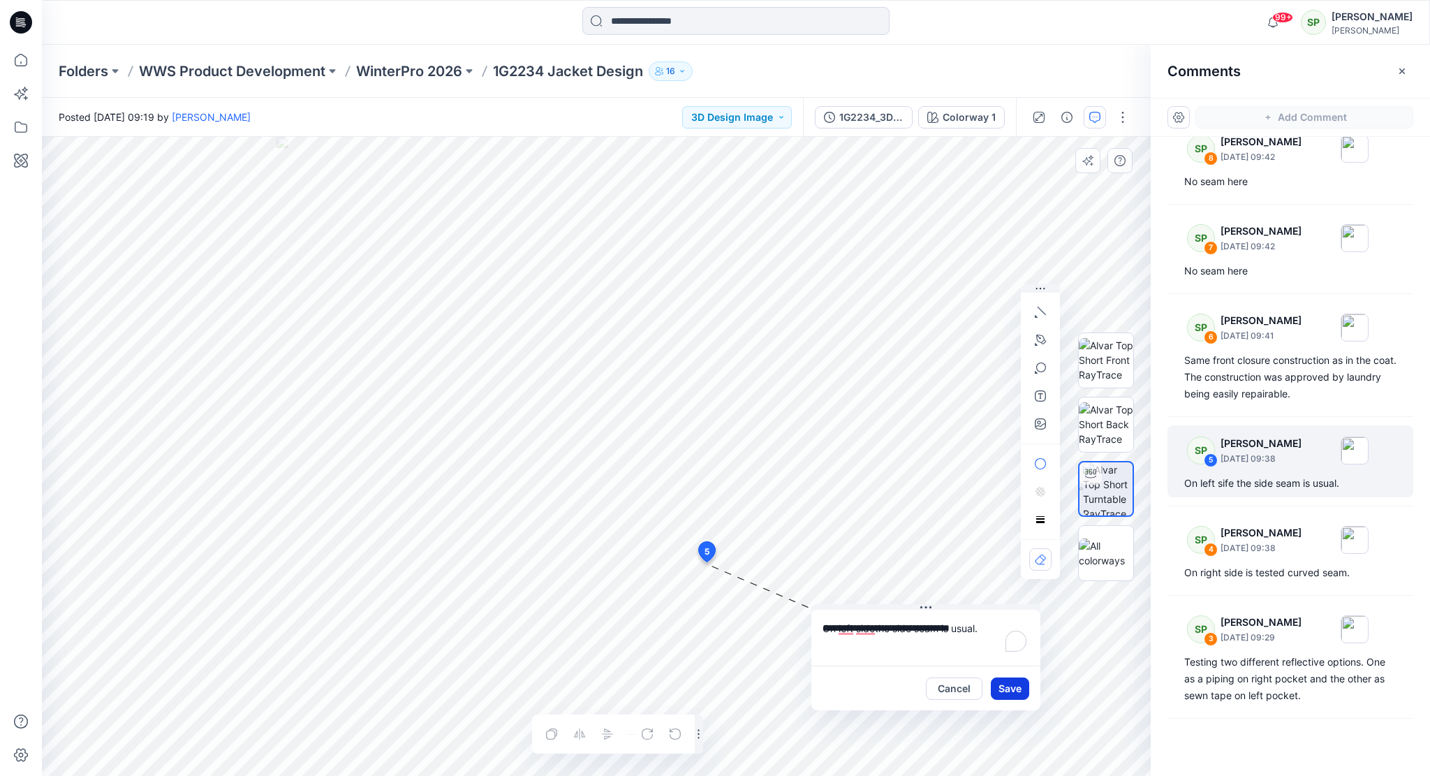
type textarea "**********"
click at [1017, 684] on button "Save" at bounding box center [1010, 688] width 38 height 22
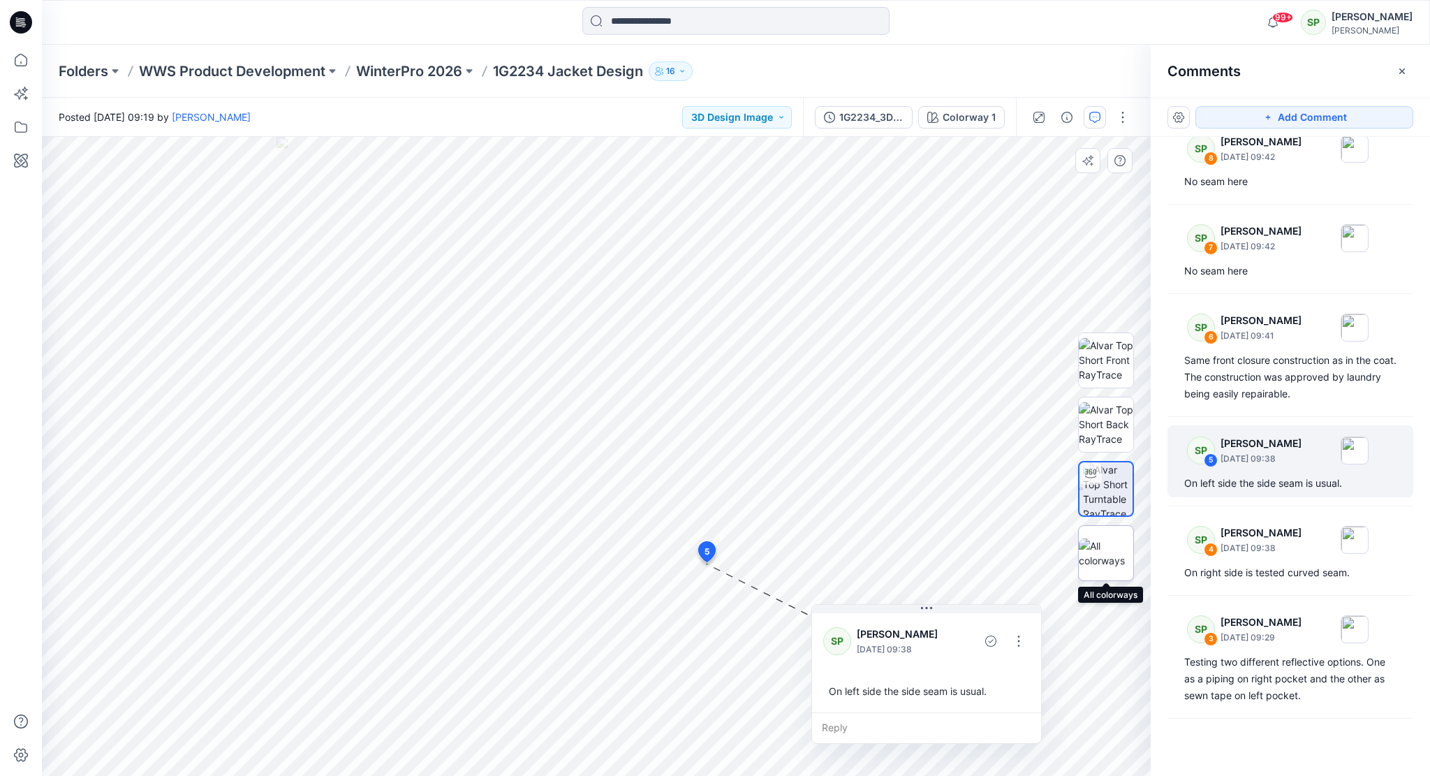
click at [1102, 547] on img at bounding box center [1106, 552] width 54 height 29
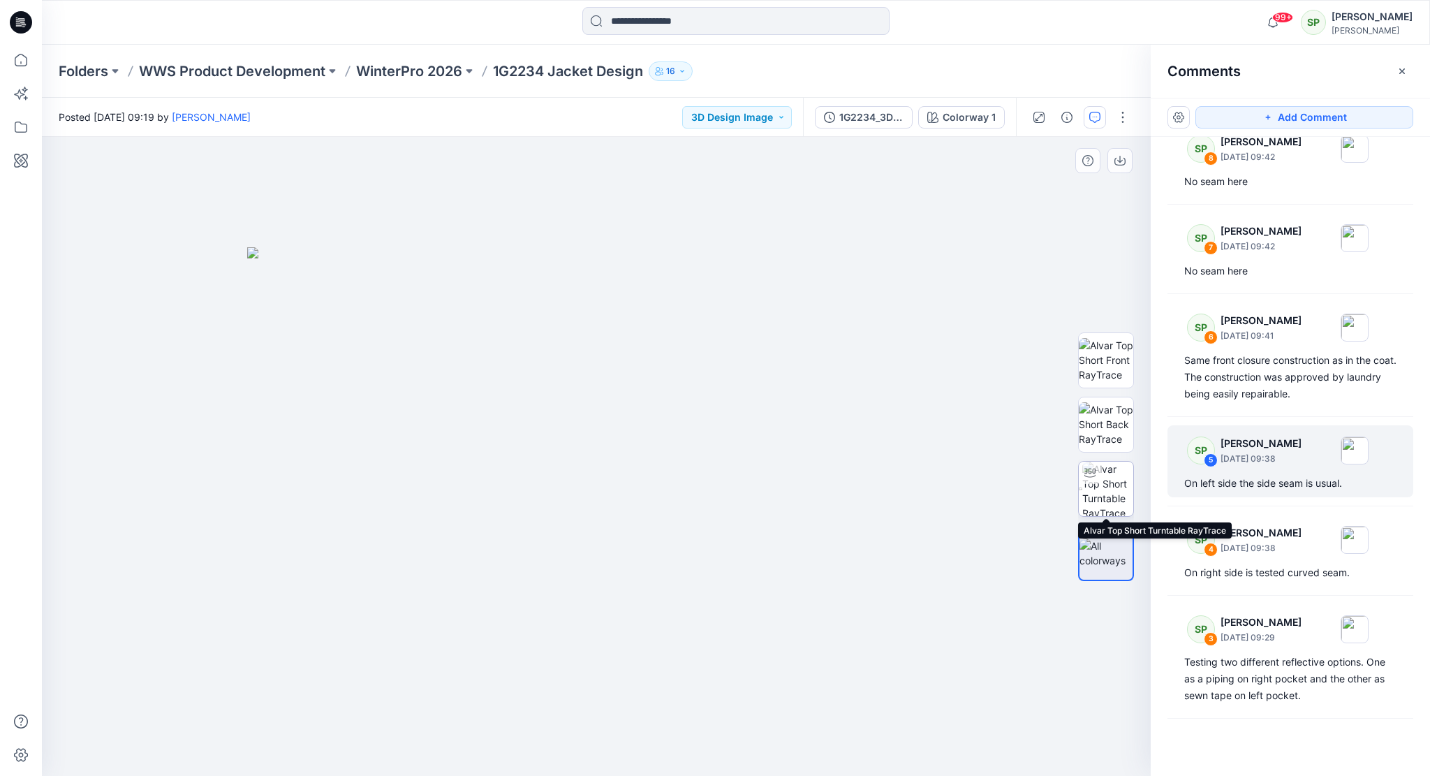
click at [1109, 491] on img at bounding box center [1107, 488] width 51 height 54
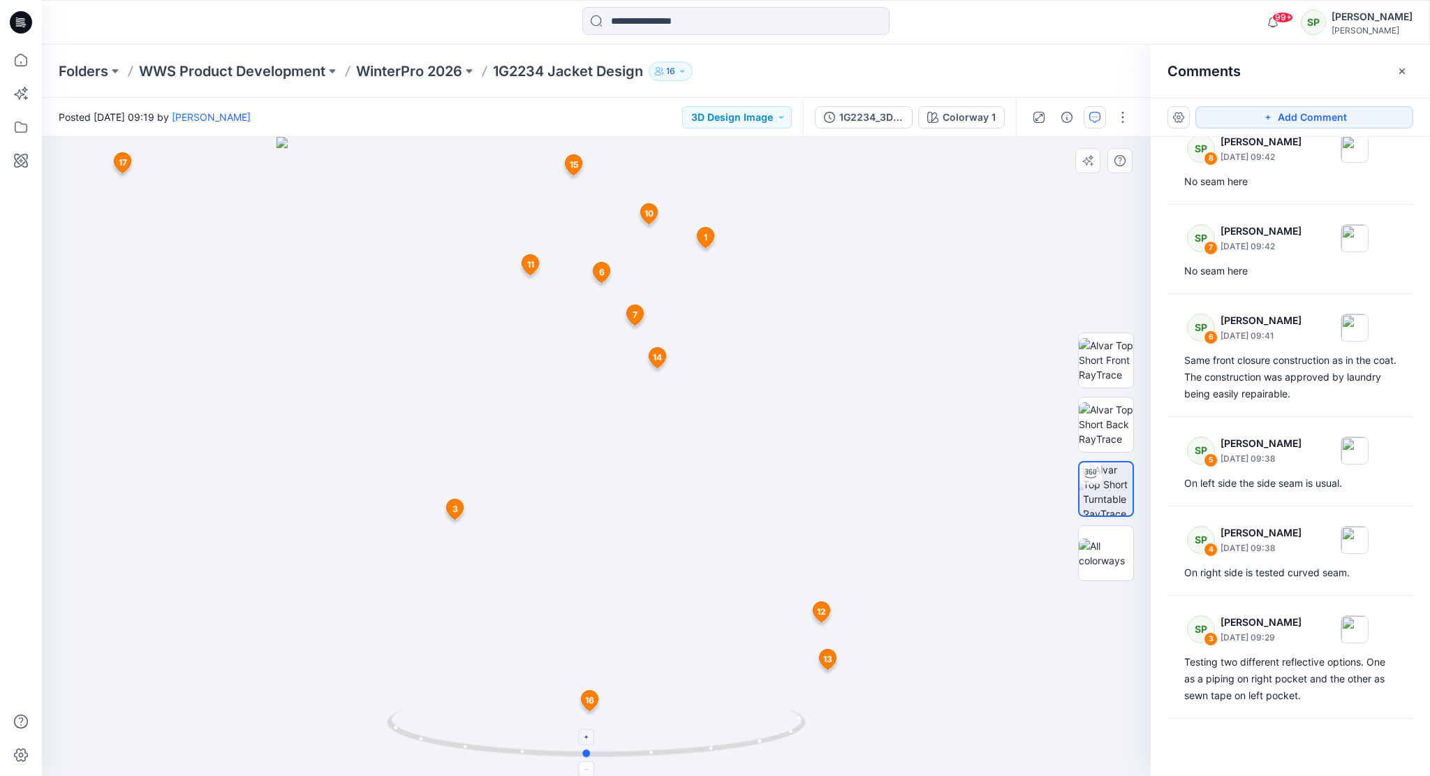
drag, startPoint x: 732, startPoint y: 750, endPoint x: 722, endPoint y: 731, distance: 21.2
click at [722, 731] on icon at bounding box center [598, 734] width 422 height 52
click at [1317, 492] on div "On left side the side seam is usual." at bounding box center [1290, 483] width 212 height 17
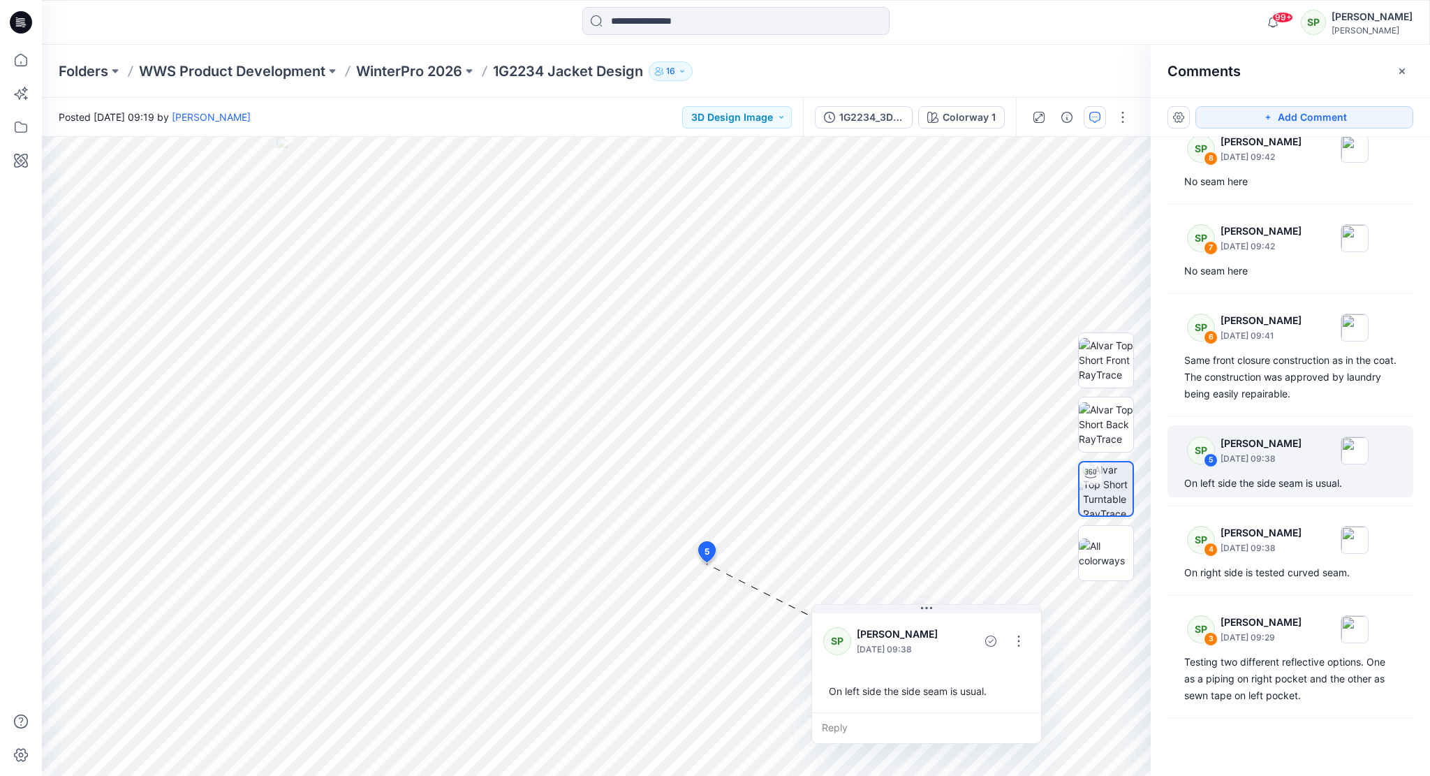
click at [969, 695] on div "On left side the side seam is usual." at bounding box center [926, 691] width 207 height 26
click at [1021, 647] on button "button" at bounding box center [1018, 641] width 22 height 22
click at [1042, 669] on p "Edit comment" at bounding box center [1022, 672] width 63 height 15
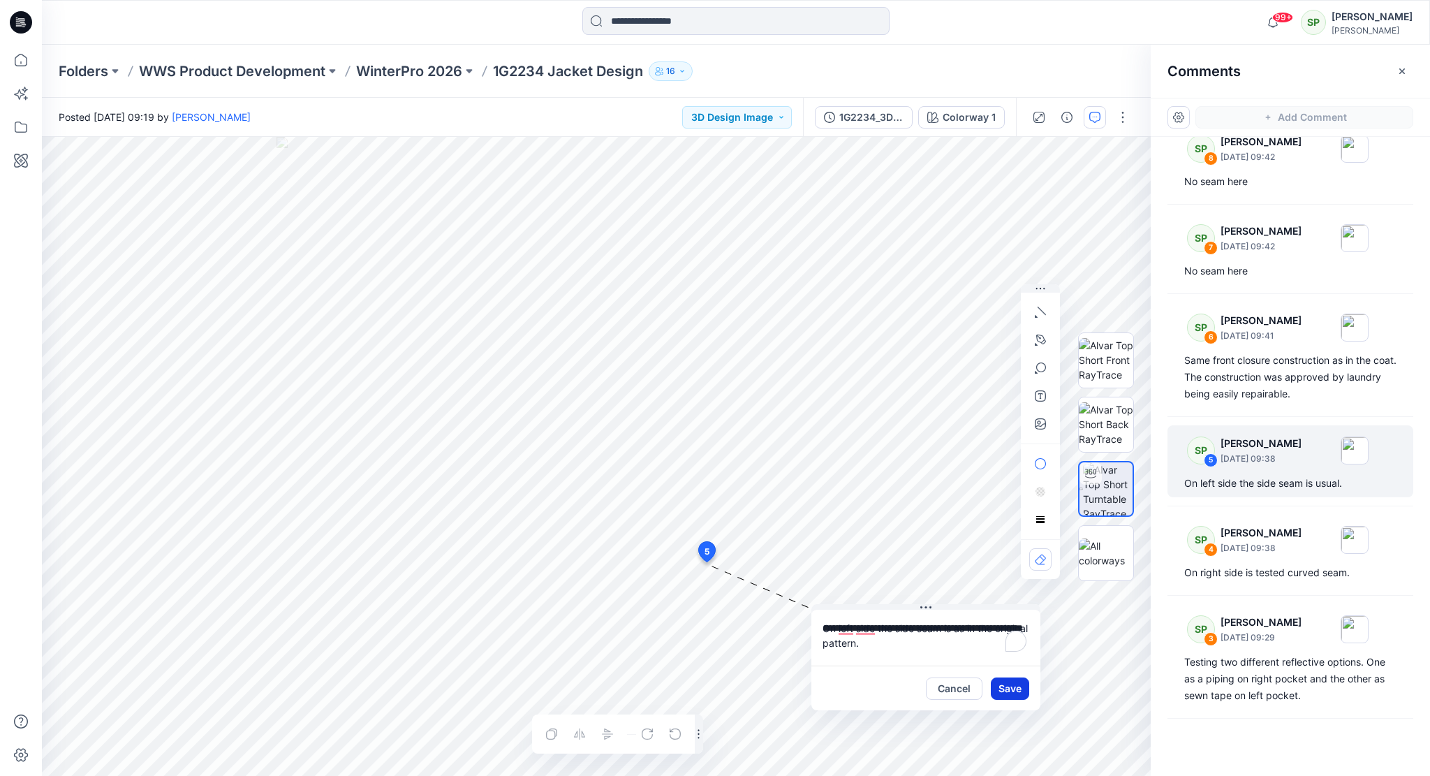
type textarea "**********"
click at [1019, 689] on button "Save" at bounding box center [1010, 688] width 38 height 22
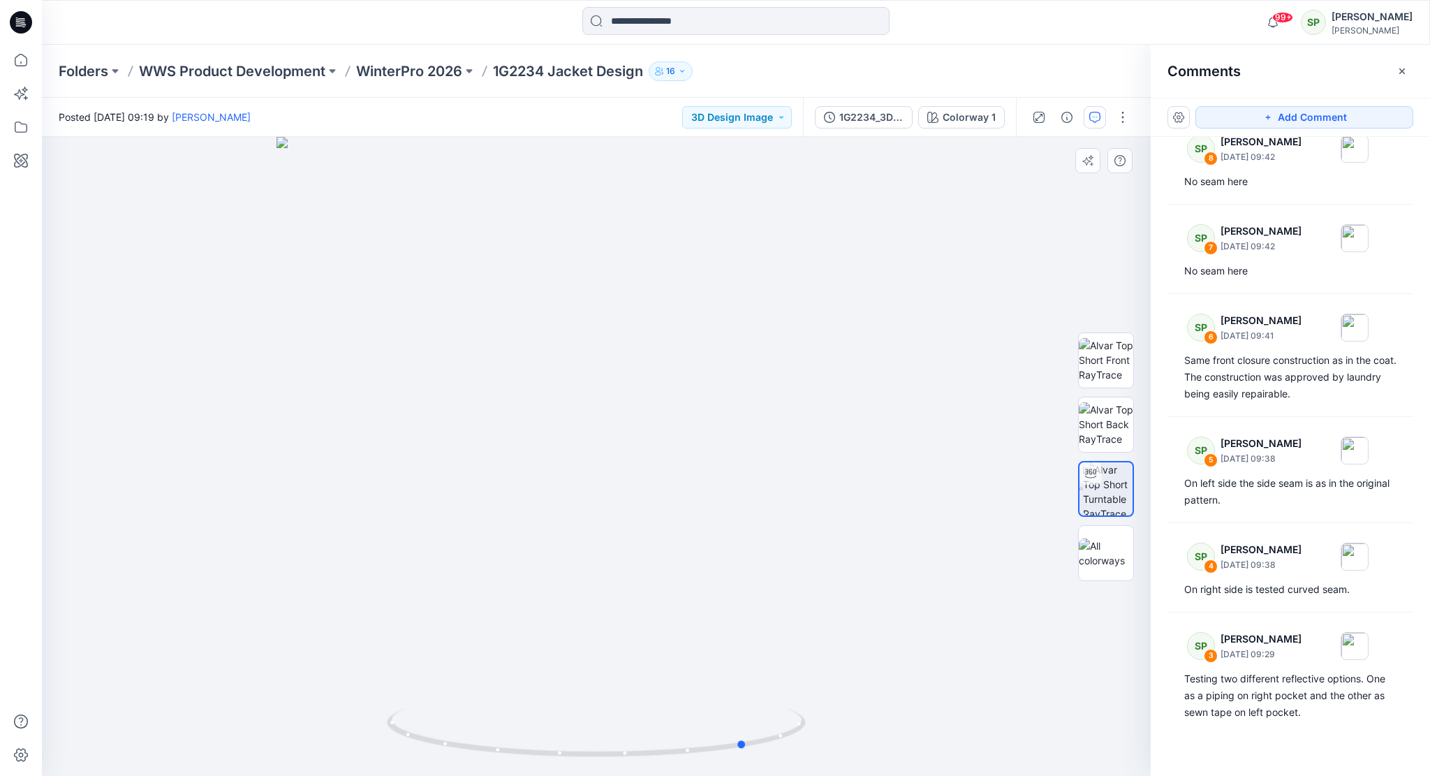
drag, startPoint x: 791, startPoint y: 399, endPoint x: 942, endPoint y: 419, distance: 152.2
click at [942, 419] on div at bounding box center [596, 456] width 1109 height 639
drag, startPoint x: 633, startPoint y: 418, endPoint x: 882, endPoint y: 421, distance: 248.6
click at [882, 421] on div at bounding box center [596, 456] width 1109 height 639
